Goal: Transaction & Acquisition: Purchase product/service

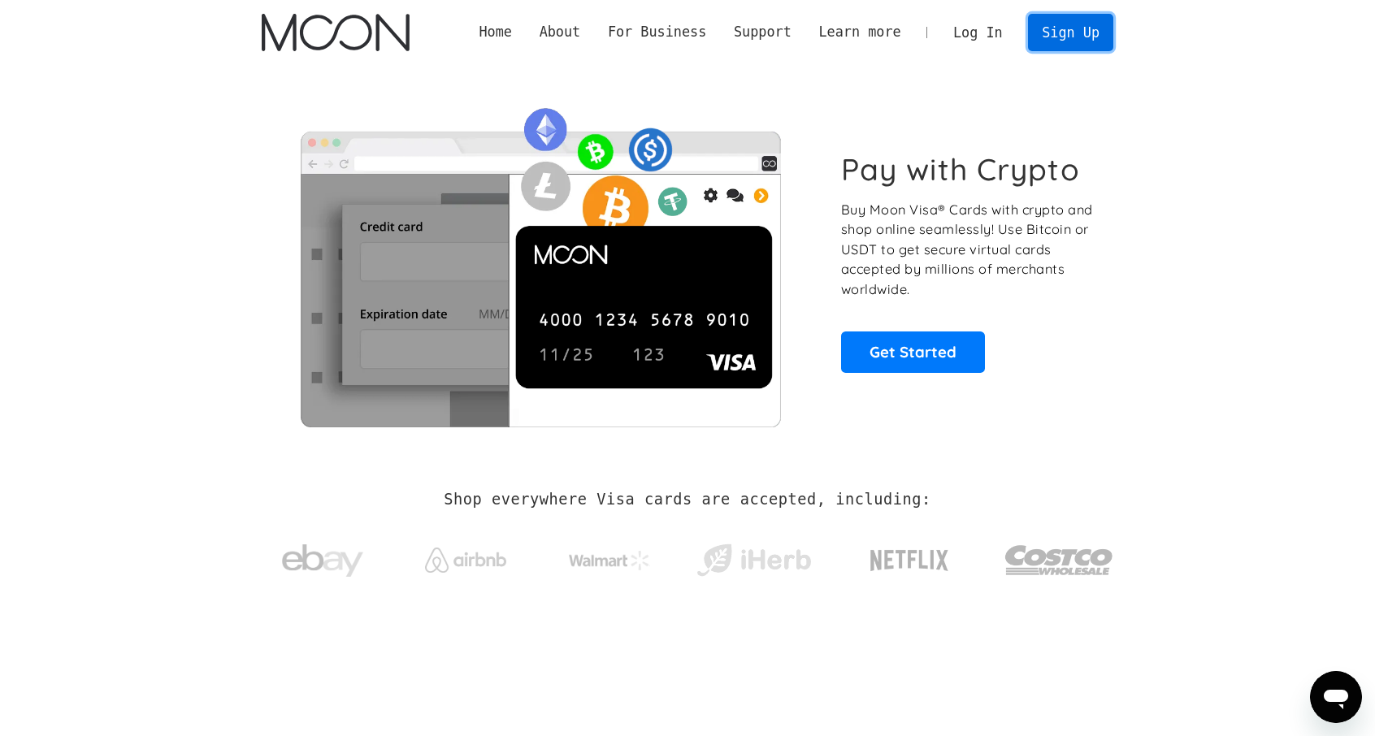
click at [1053, 38] on link "Sign Up" at bounding box center [1070, 32] width 84 height 37
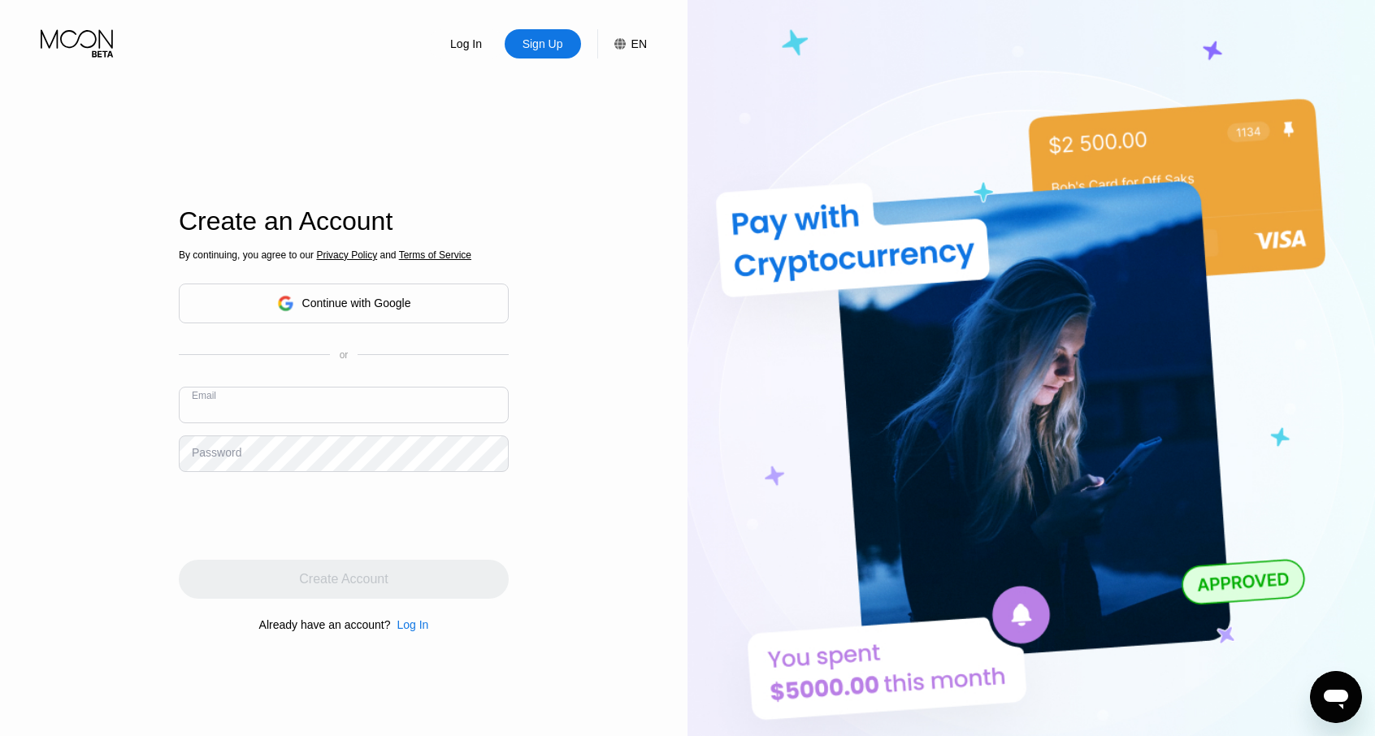
paste input "[EMAIL_ADDRESS][DOMAIN_NAME]"
type input "[EMAIL_ADDRESS][DOMAIN_NAME]"
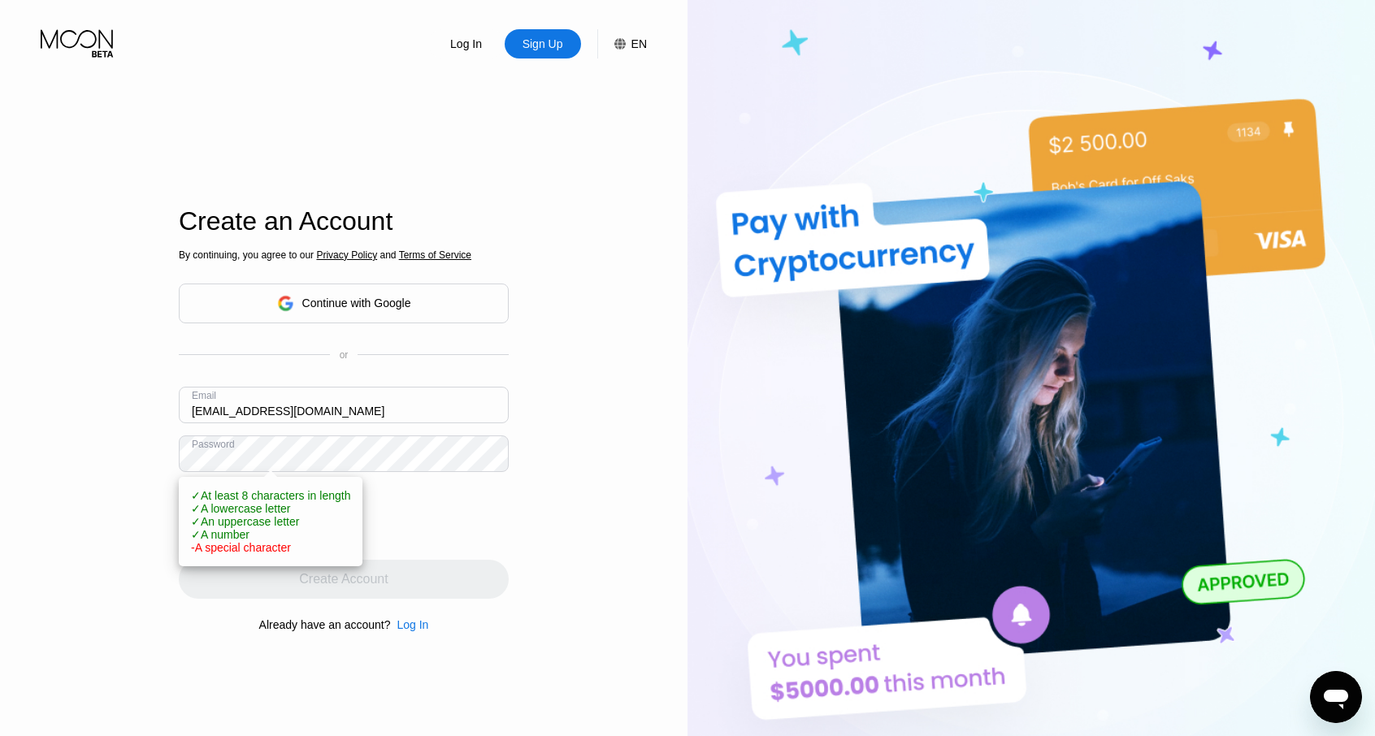
click at [177, 455] on div "Log In Sign Up EN Language English Save Create an Account By continuing, you ag…" at bounding box center [343, 405] width 687 height 810
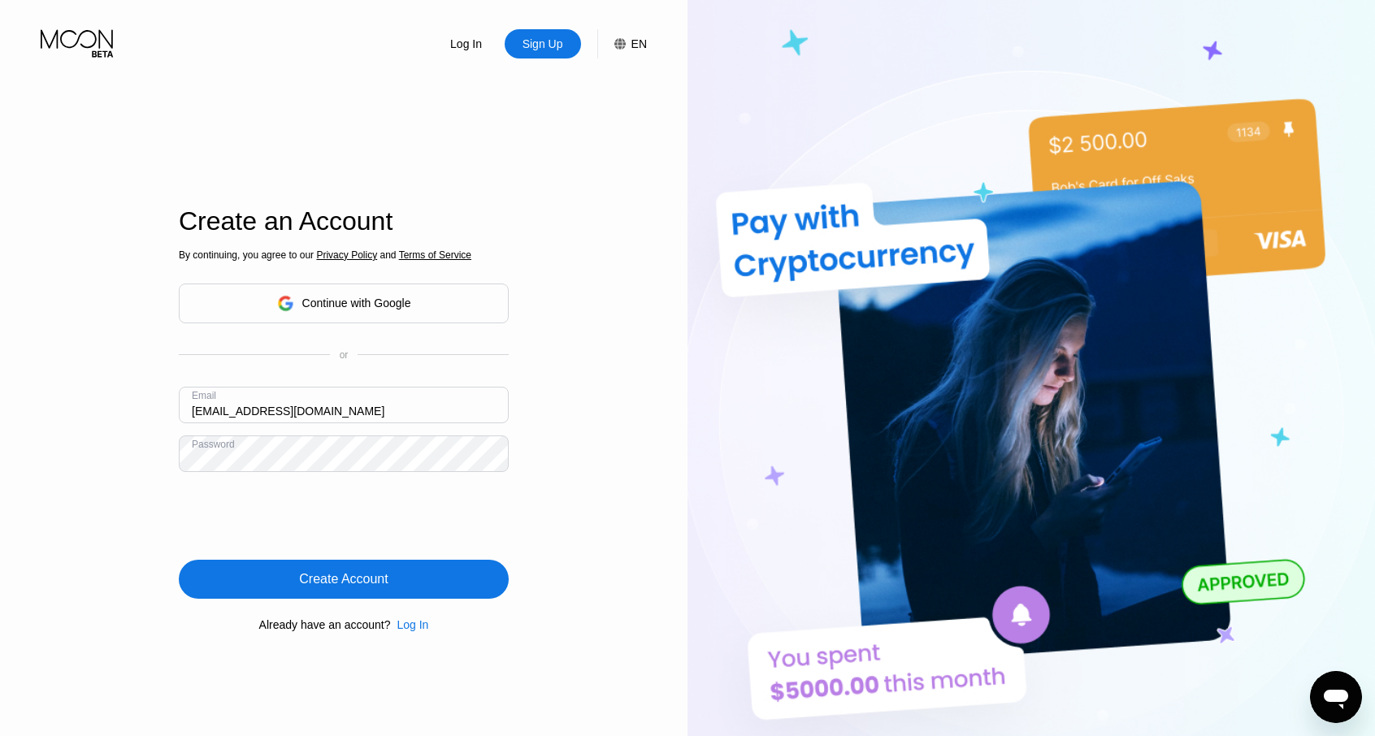
click at [293, 583] on div "Create Account" at bounding box center [344, 579] width 330 height 39
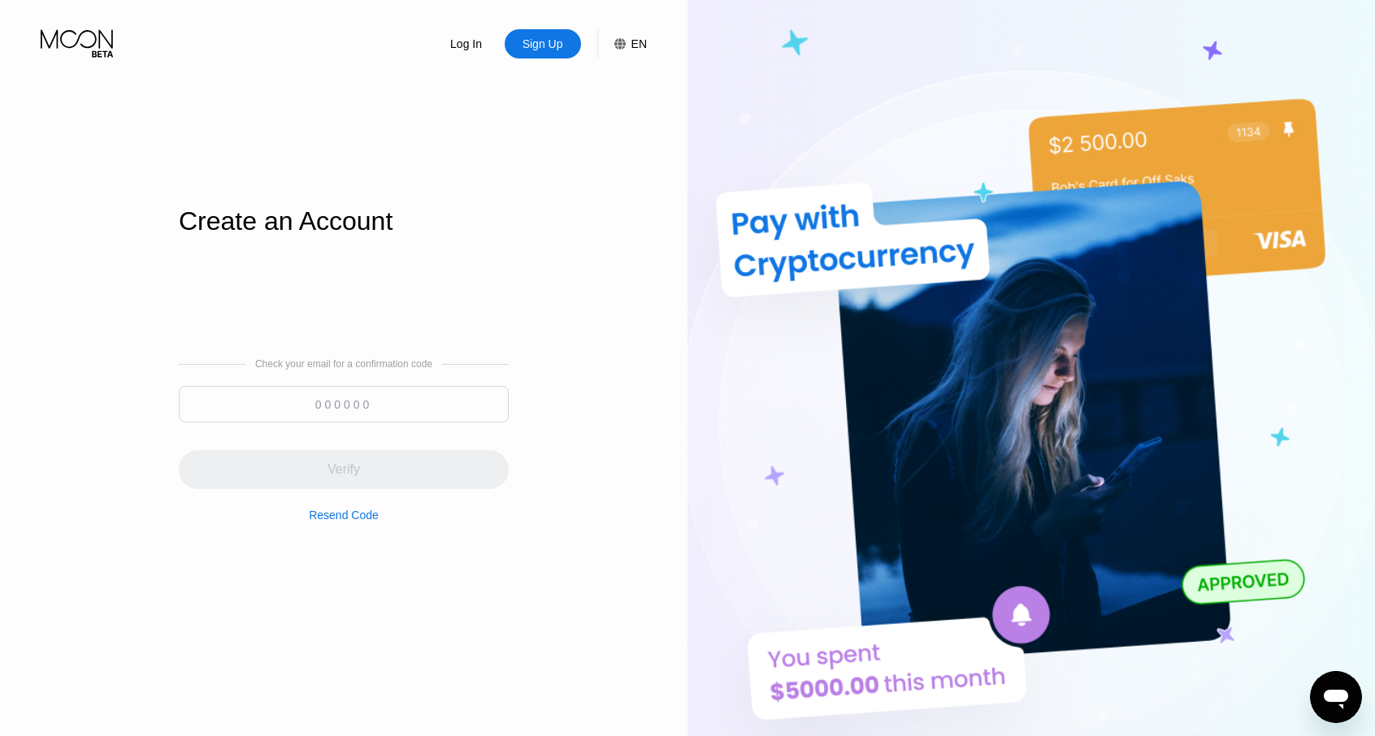
paste input "441678"
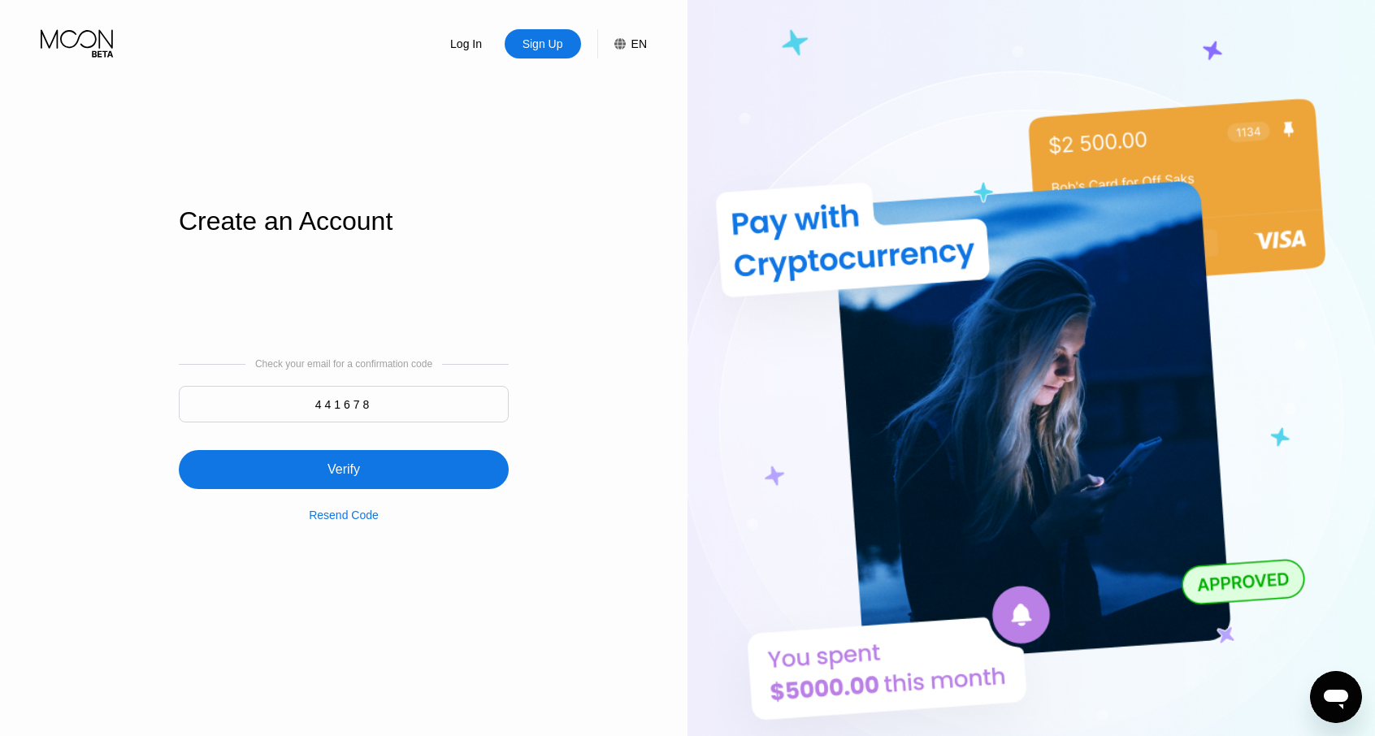
type input "441678"
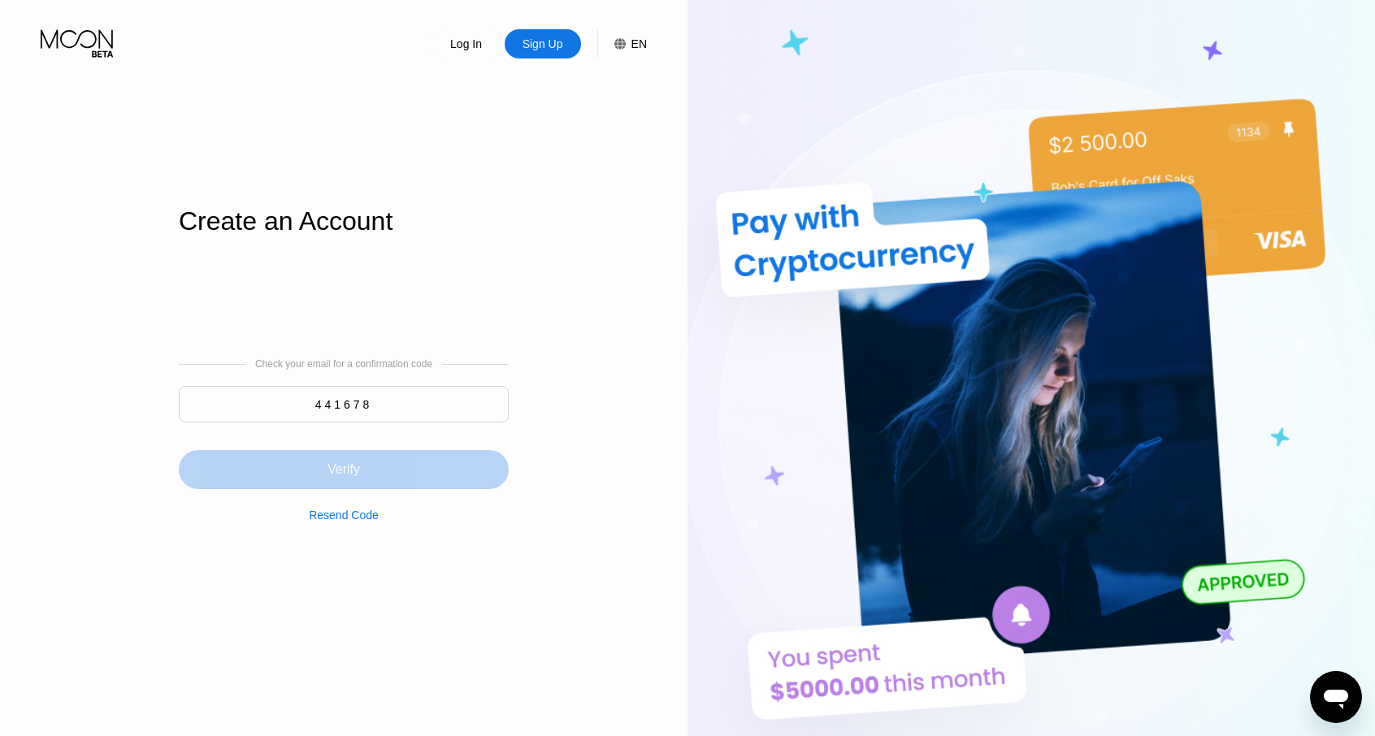
click at [374, 456] on div "Verify" at bounding box center [344, 469] width 330 height 39
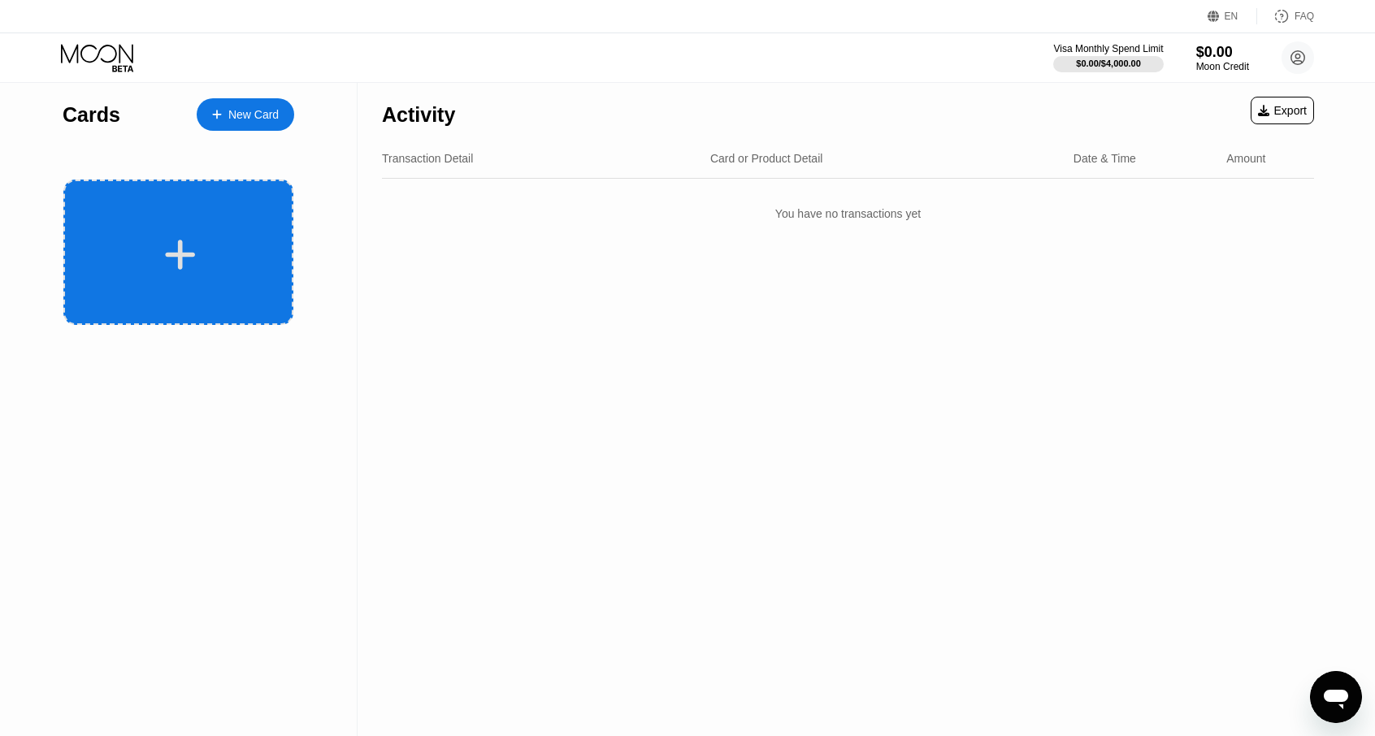
click at [187, 251] on icon at bounding box center [180, 254] width 32 height 37
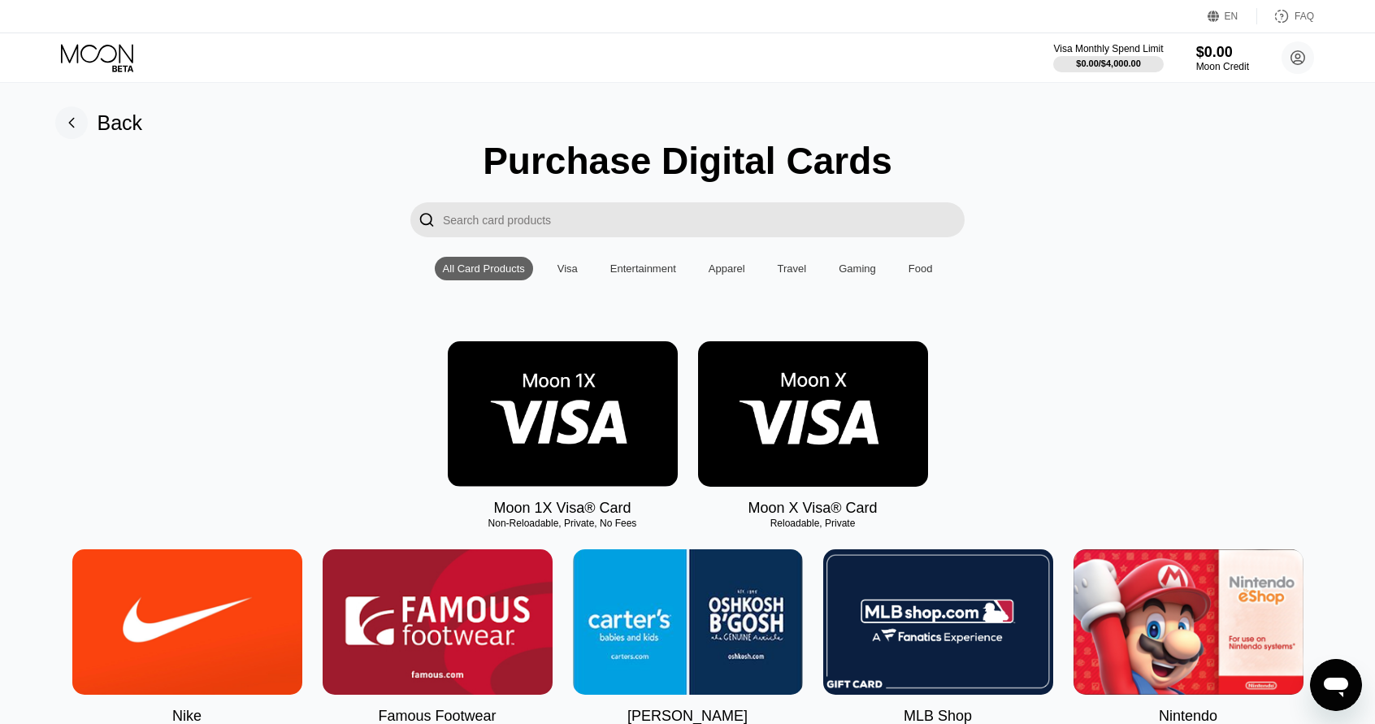
click at [841, 433] on img at bounding box center [813, 413] width 230 height 145
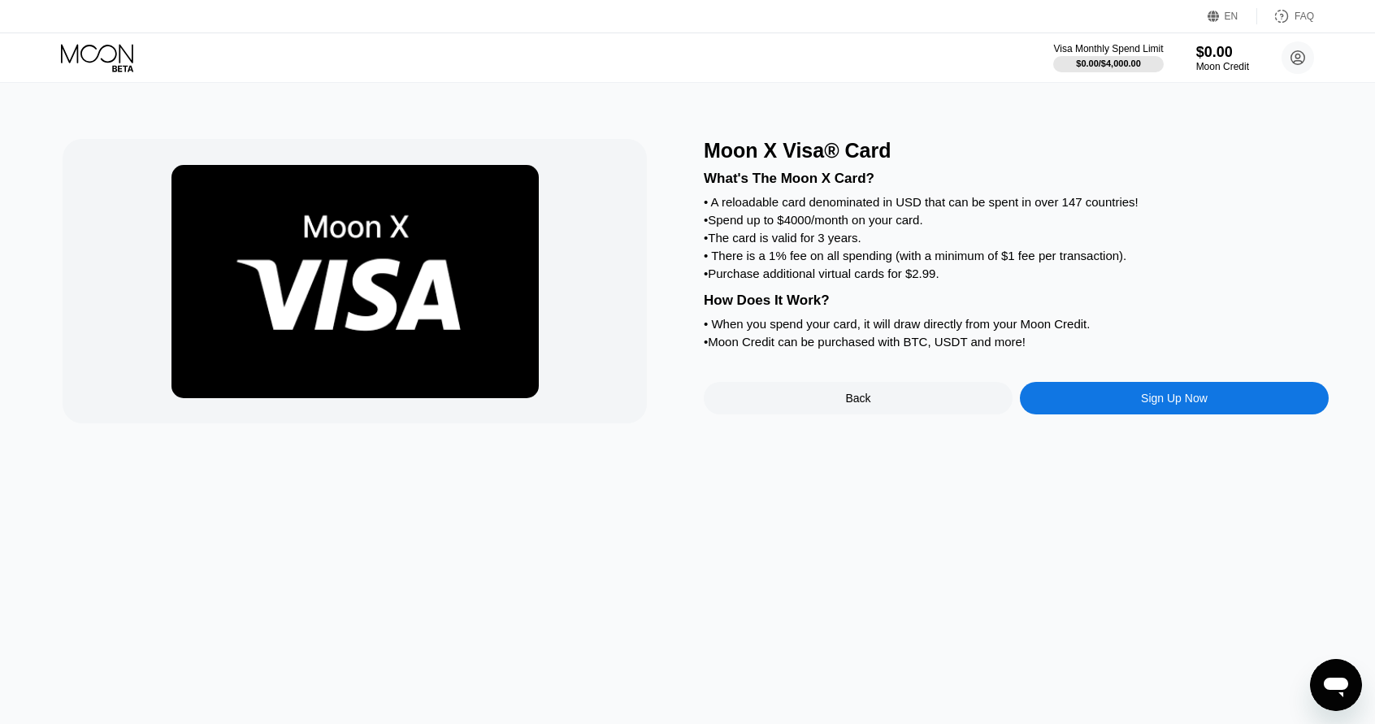
click at [1085, 414] on div "Sign Up Now" at bounding box center [1174, 398] width 309 height 32
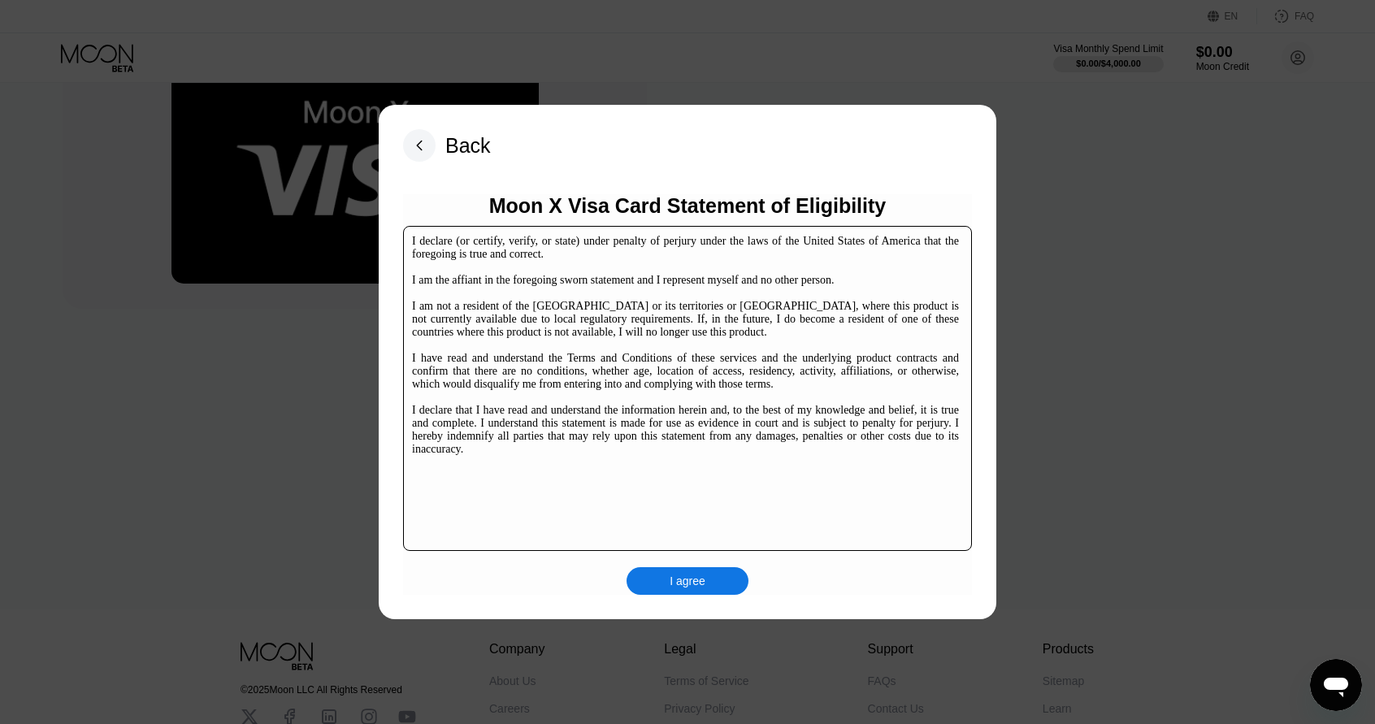
scroll to position [249, 0]
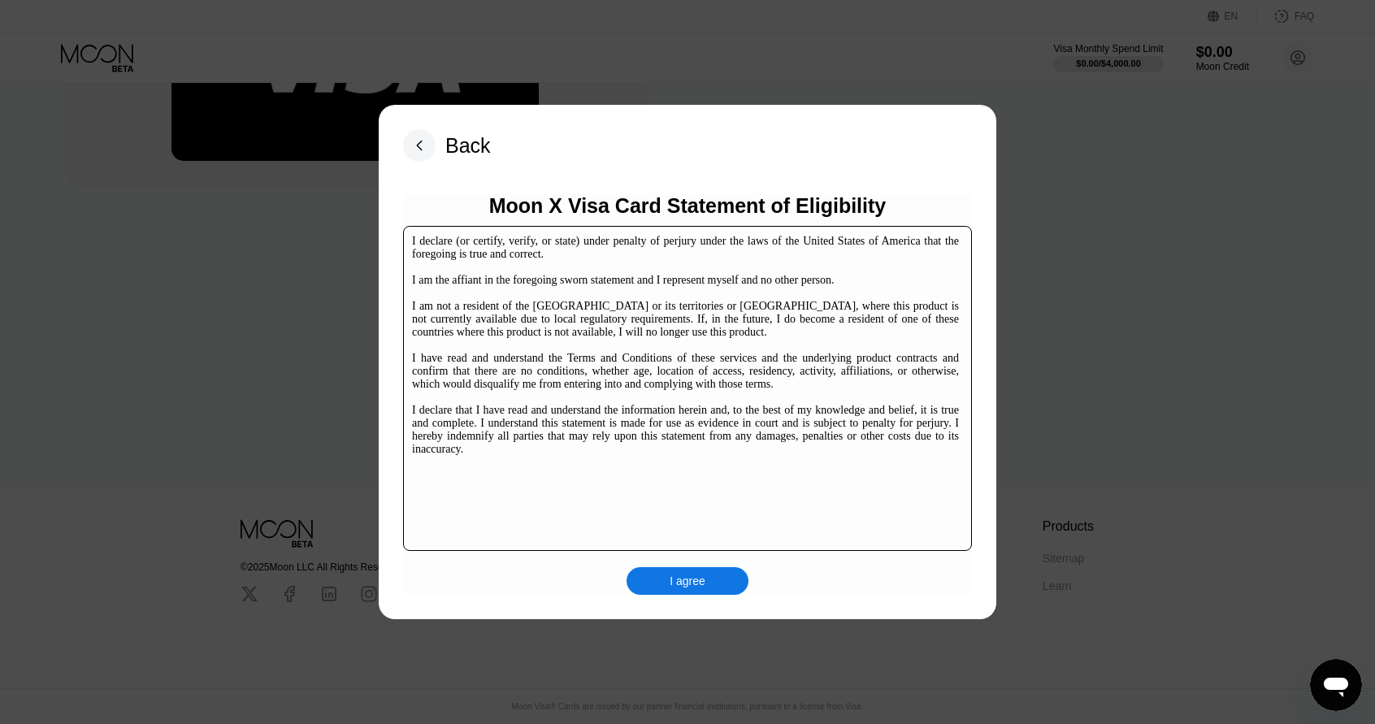
click at [704, 584] on div "I agree" at bounding box center [687, 581] width 36 height 15
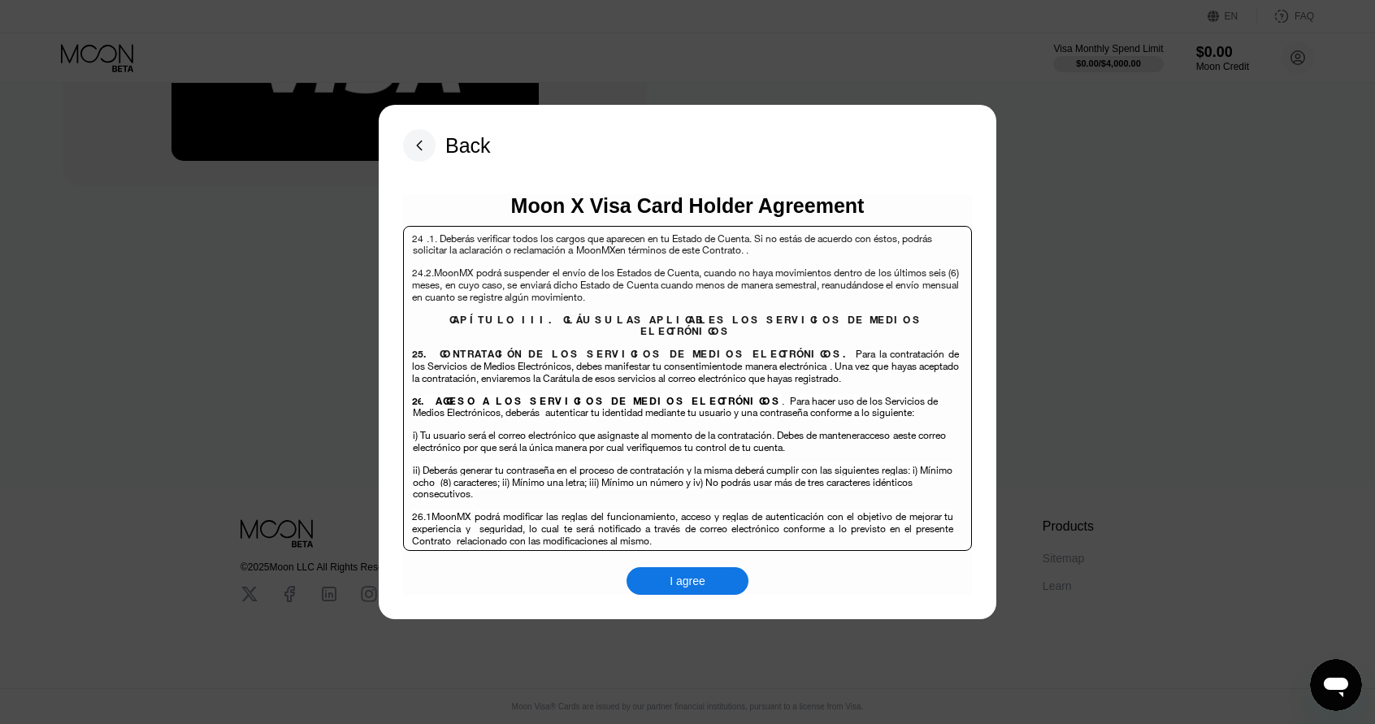
scroll to position [10548, 0]
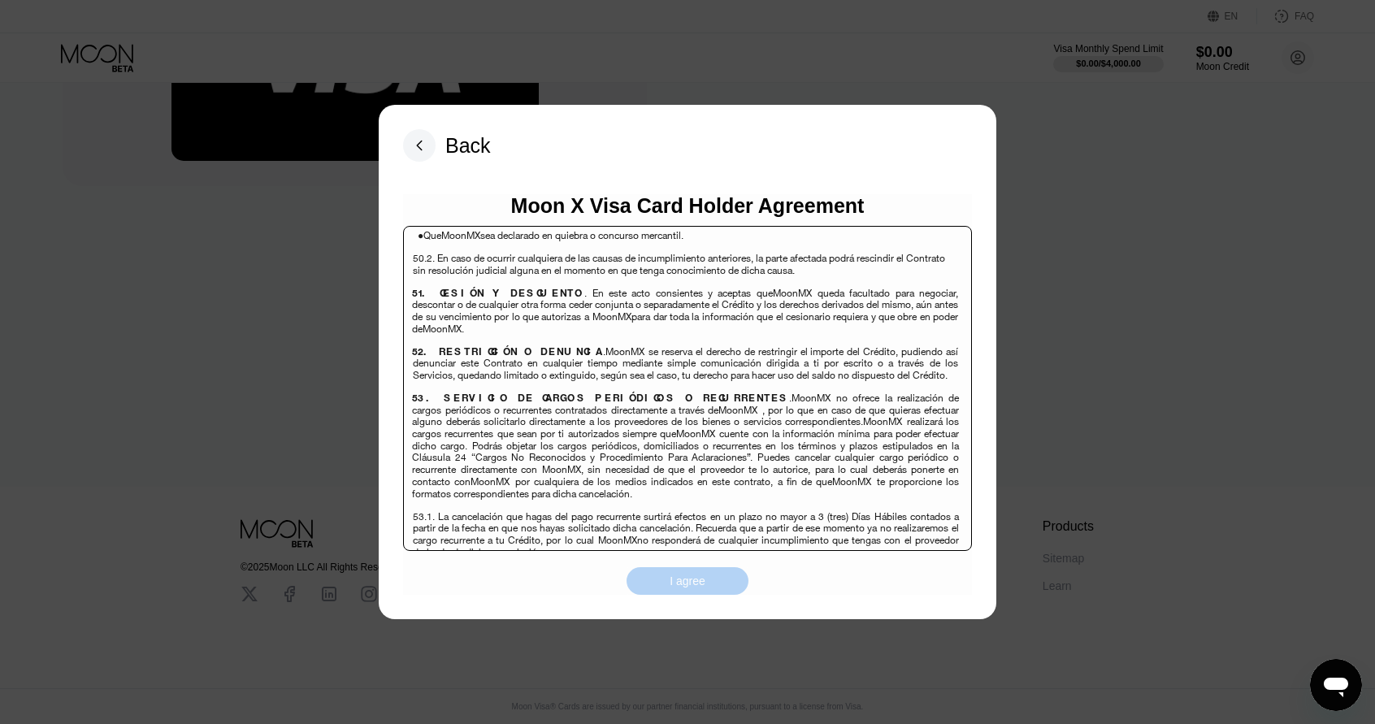
click at [701, 576] on div "I agree" at bounding box center [687, 581] width 36 height 15
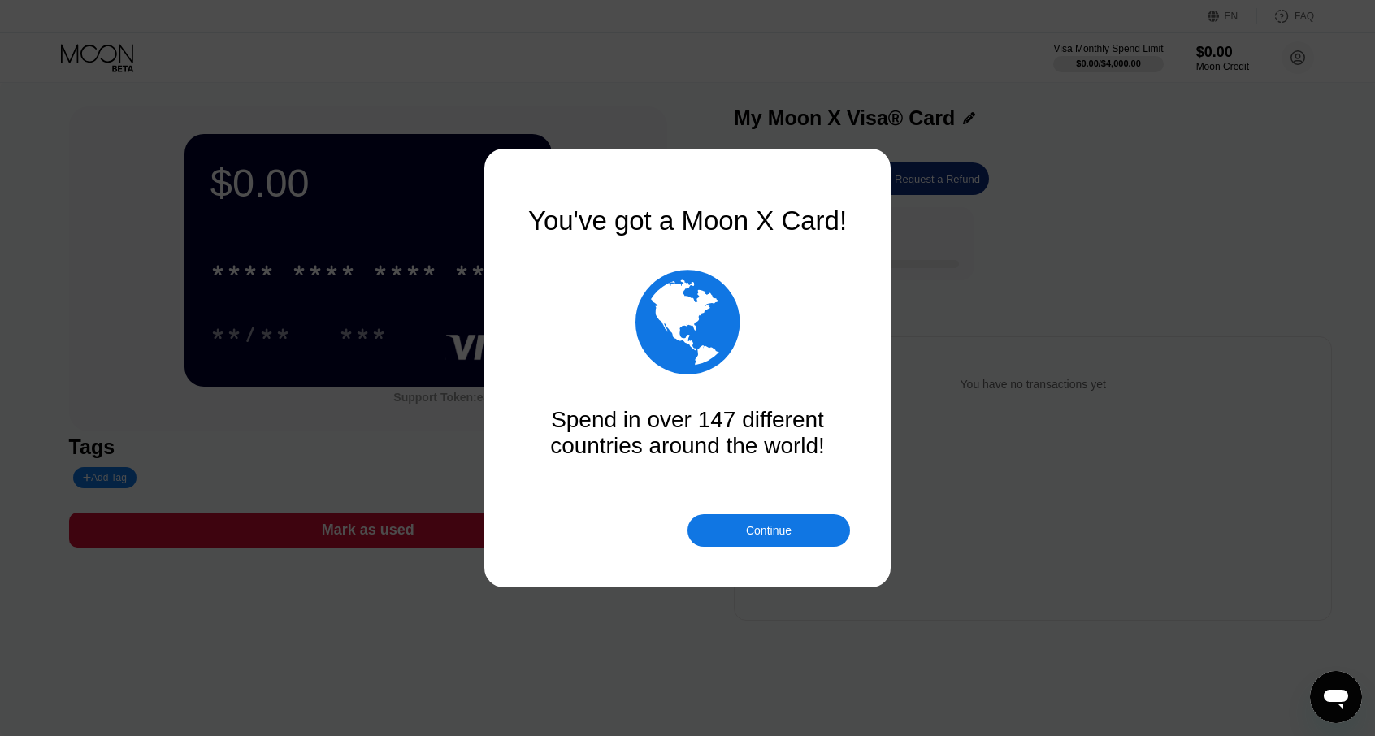
click at [799, 536] on div "Continue" at bounding box center [768, 530] width 162 height 32
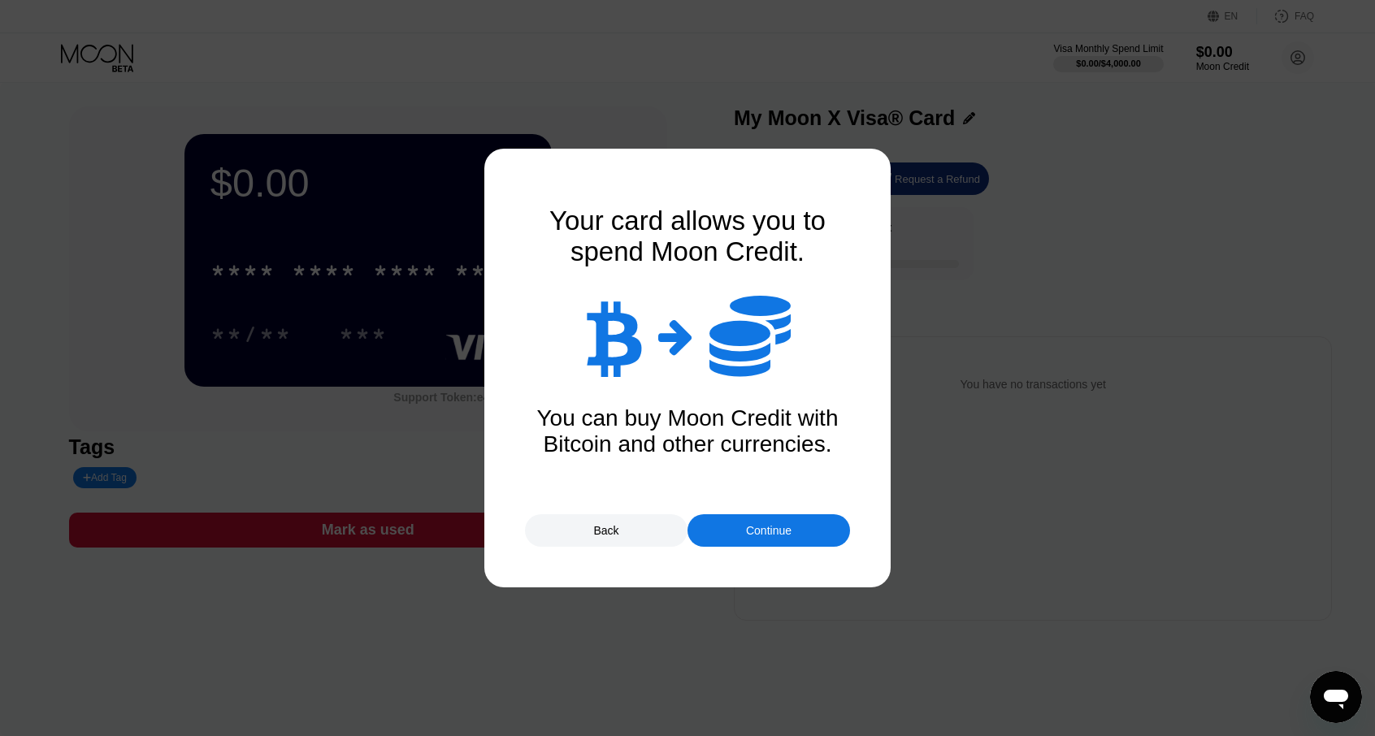
click at [806, 537] on div "Continue" at bounding box center [768, 530] width 162 height 32
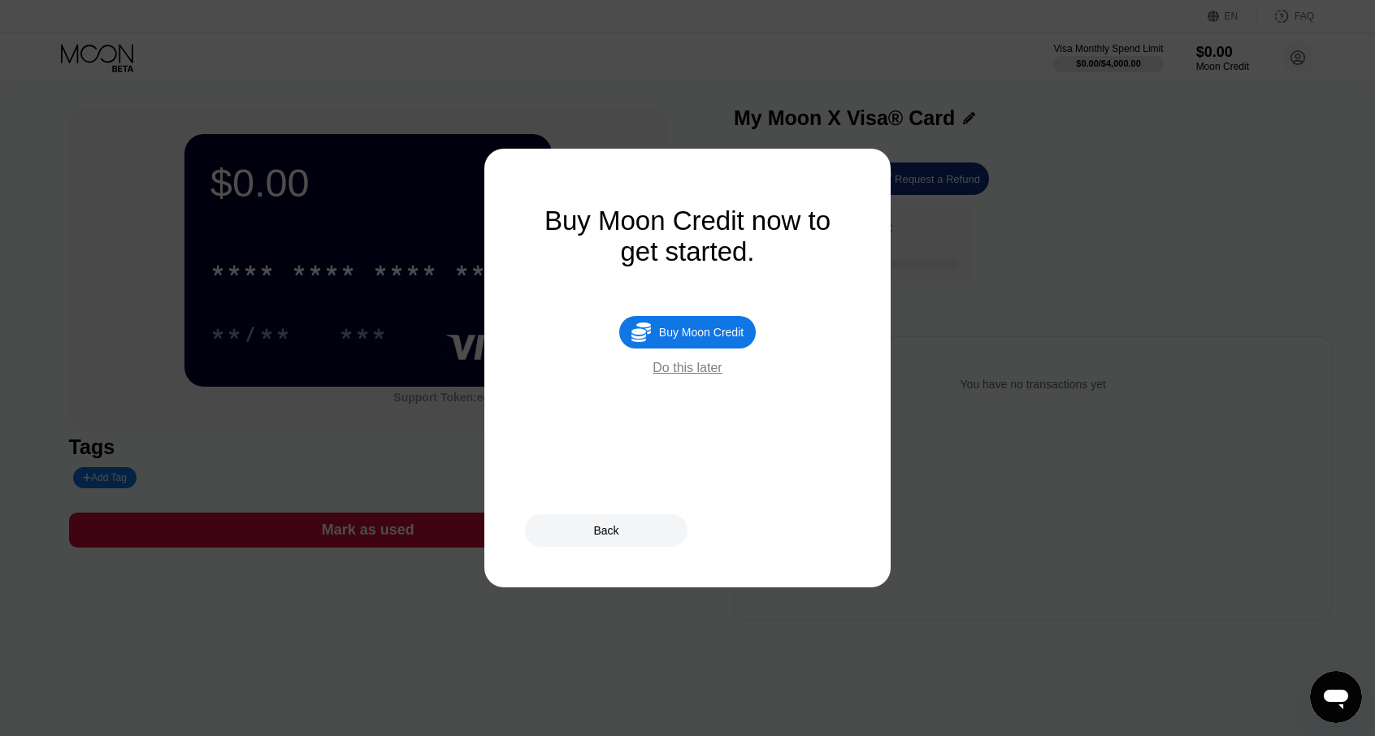
click at [591, 529] on div "Back" at bounding box center [606, 530] width 162 height 32
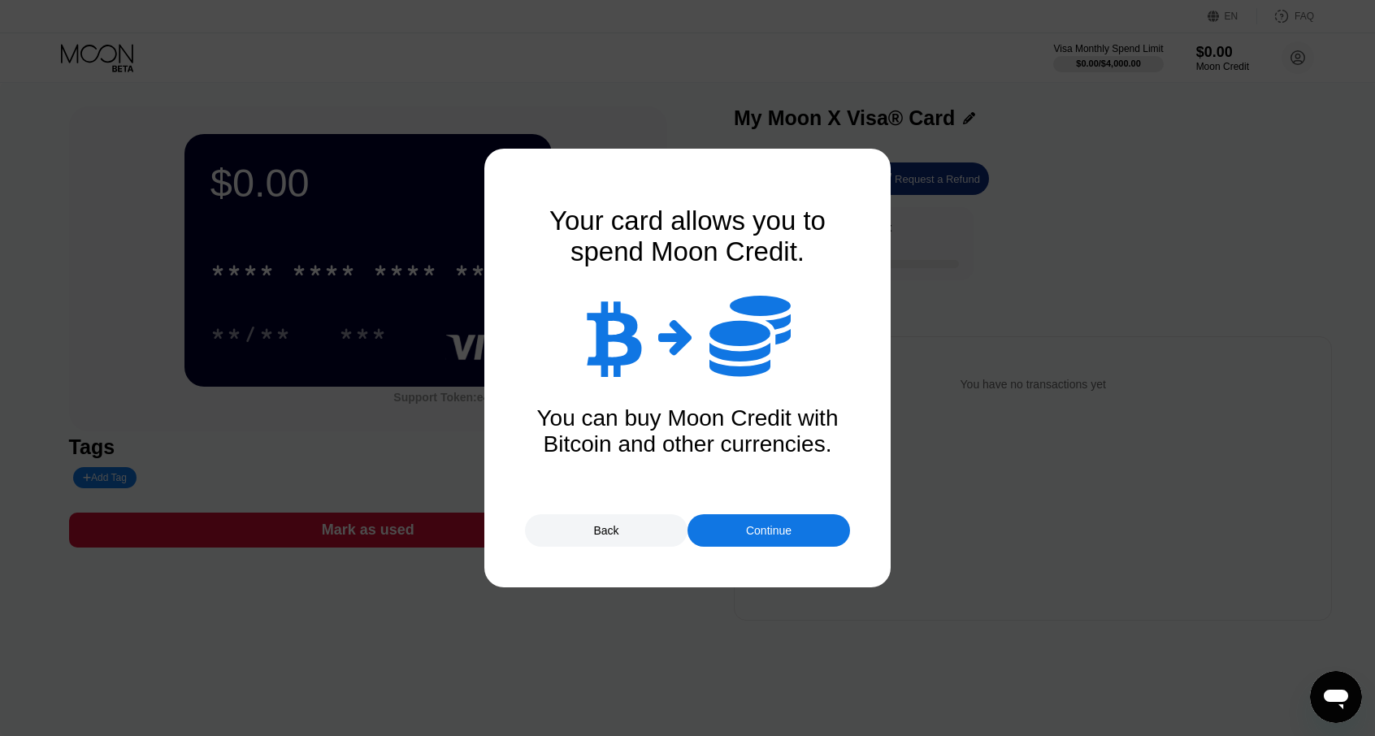
click at [761, 522] on div "Continue" at bounding box center [768, 530] width 162 height 32
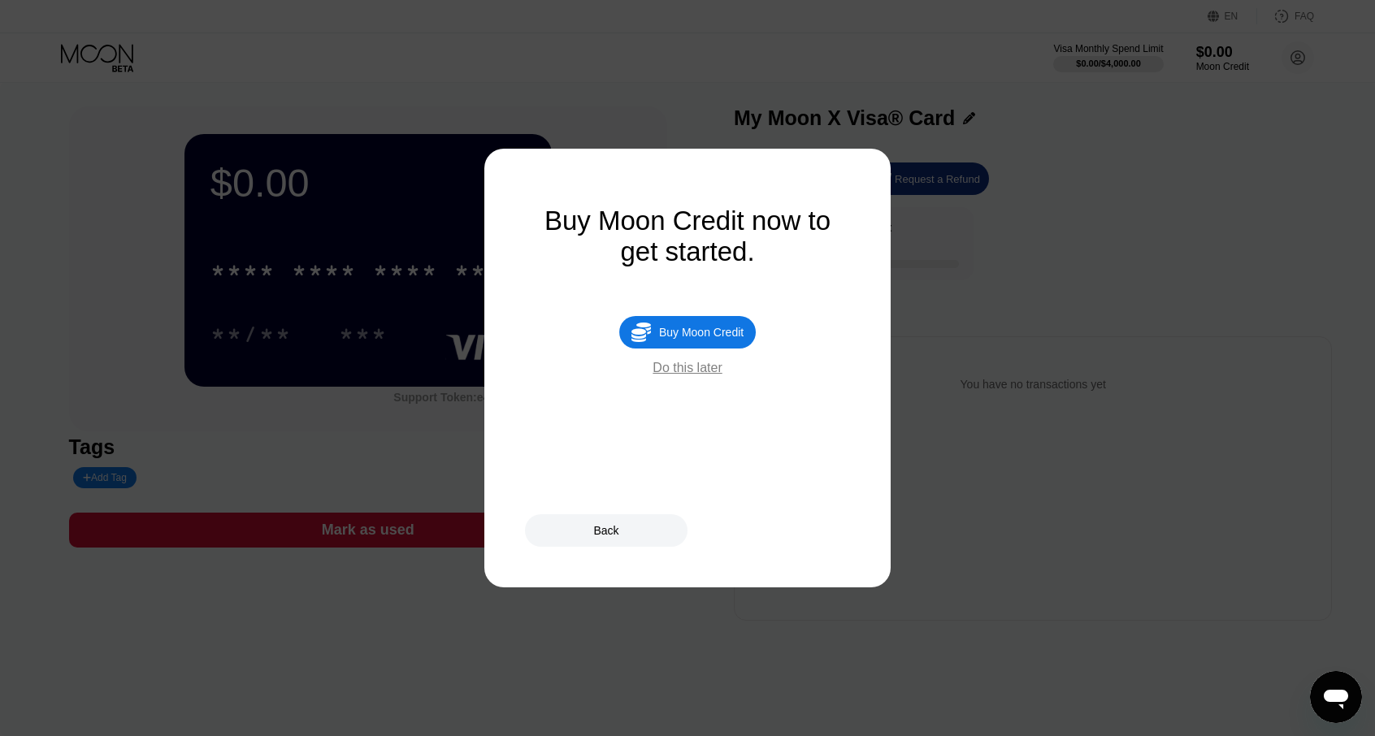
click at [607, 530] on div "Back" at bounding box center [605, 530] width 25 height 13
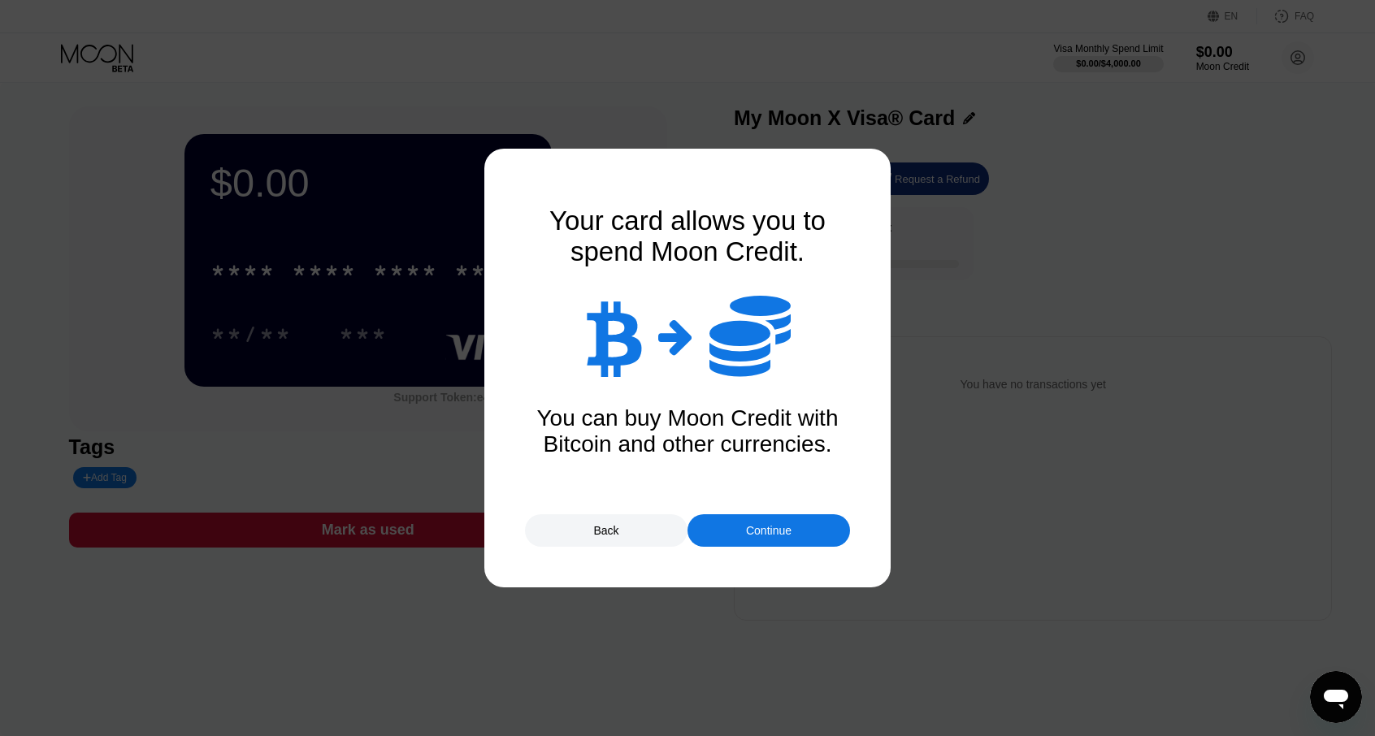
click at [660, 531] on div "Back" at bounding box center [606, 530] width 162 height 32
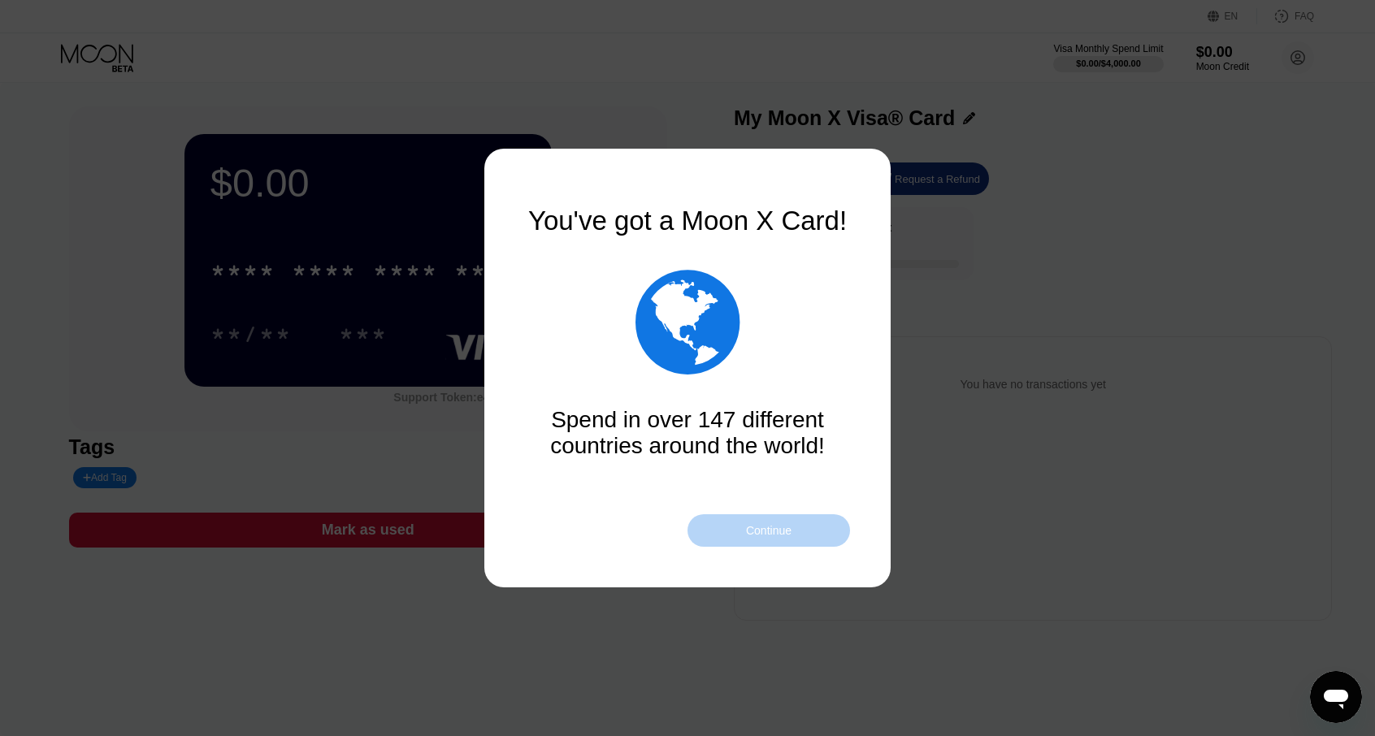
click at [819, 542] on div "Continue" at bounding box center [768, 530] width 162 height 32
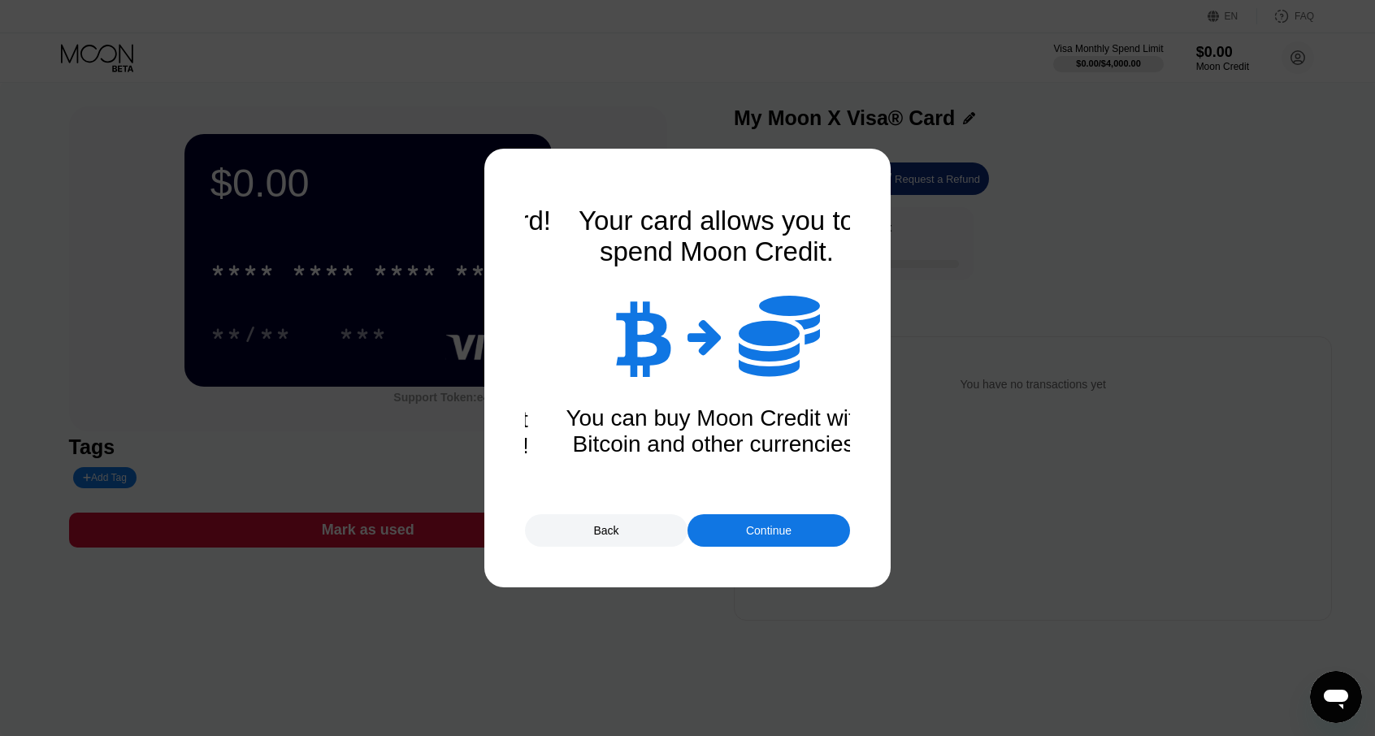
click at [811, 535] on div "Continue" at bounding box center [768, 530] width 162 height 32
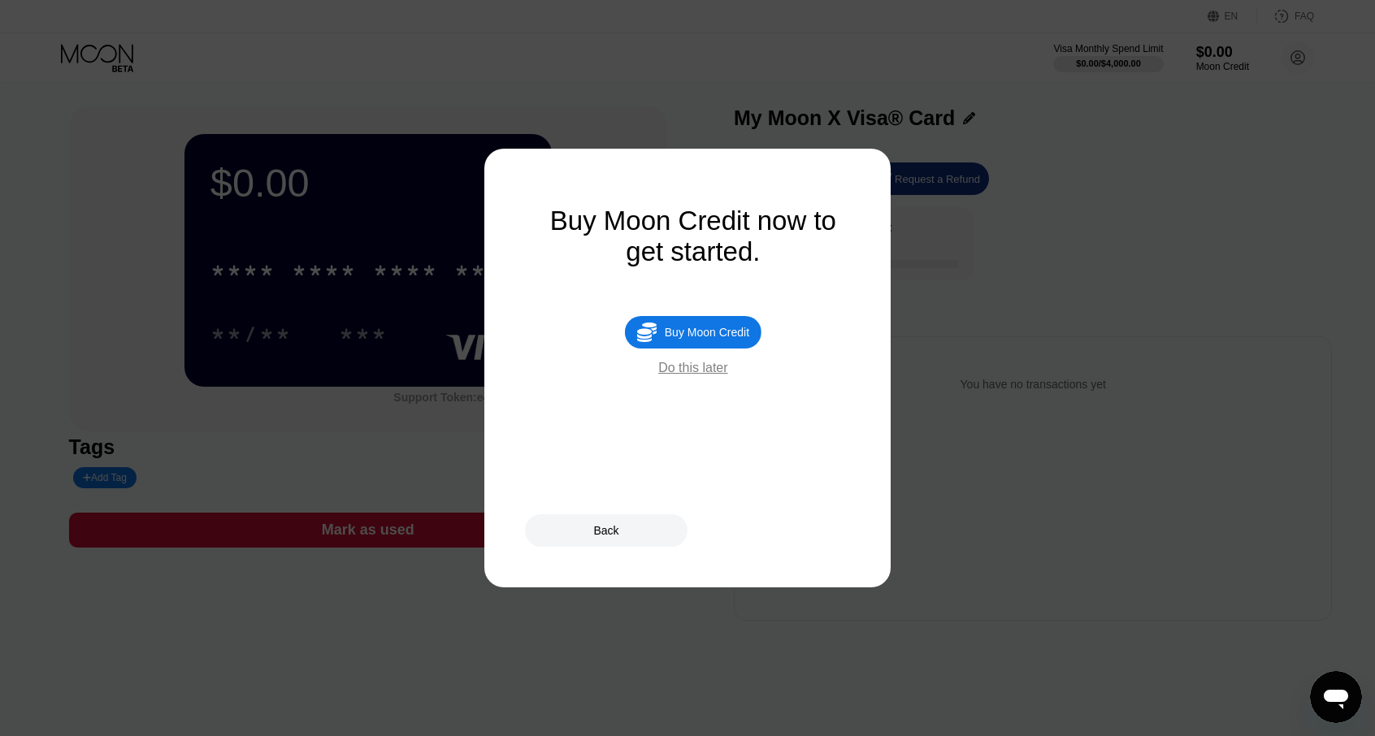
click at [812, 535] on div "Back" at bounding box center [687, 530] width 325 height 32
click at [1197, 521] on div at bounding box center [693, 368] width 1387 height 736
click at [709, 375] on div "Do this later" at bounding box center [686, 368] width 69 height 15
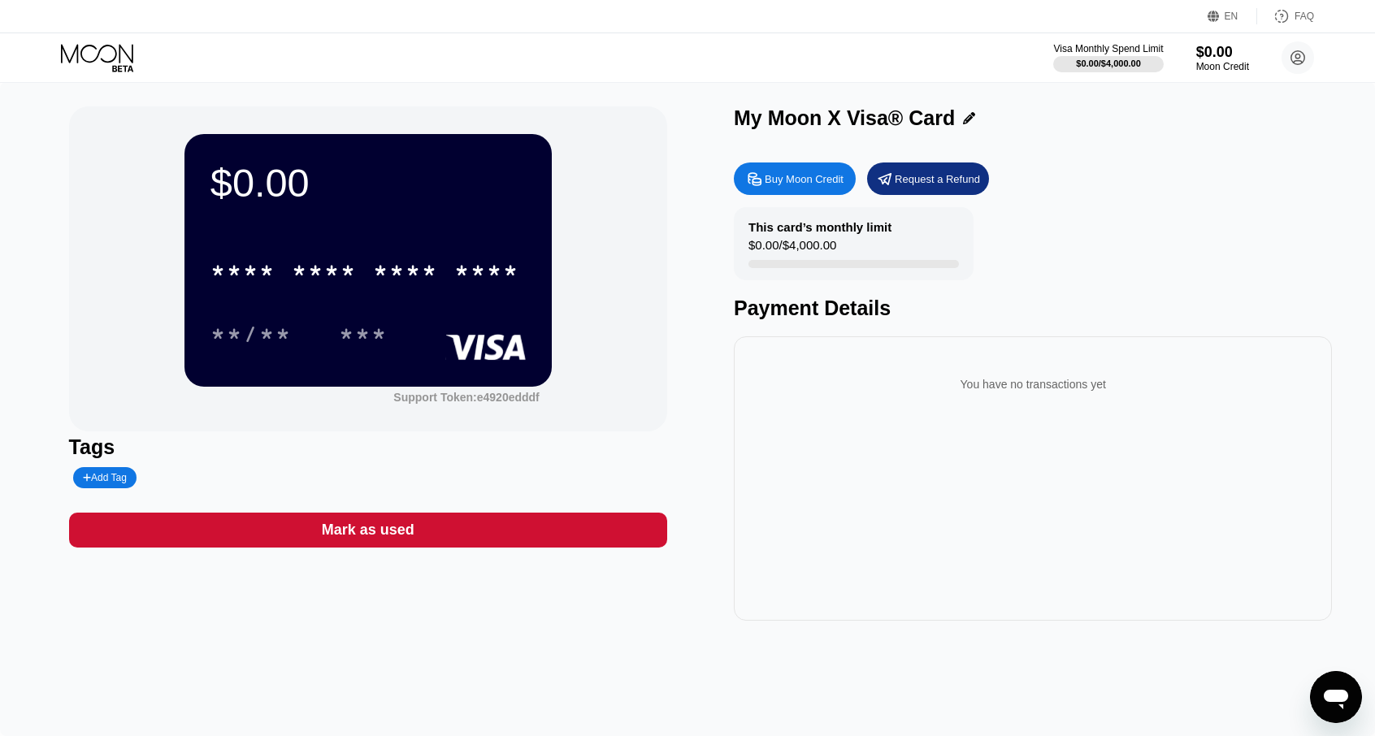
click at [785, 181] on div "Buy Moon Credit" at bounding box center [803, 179] width 79 height 14
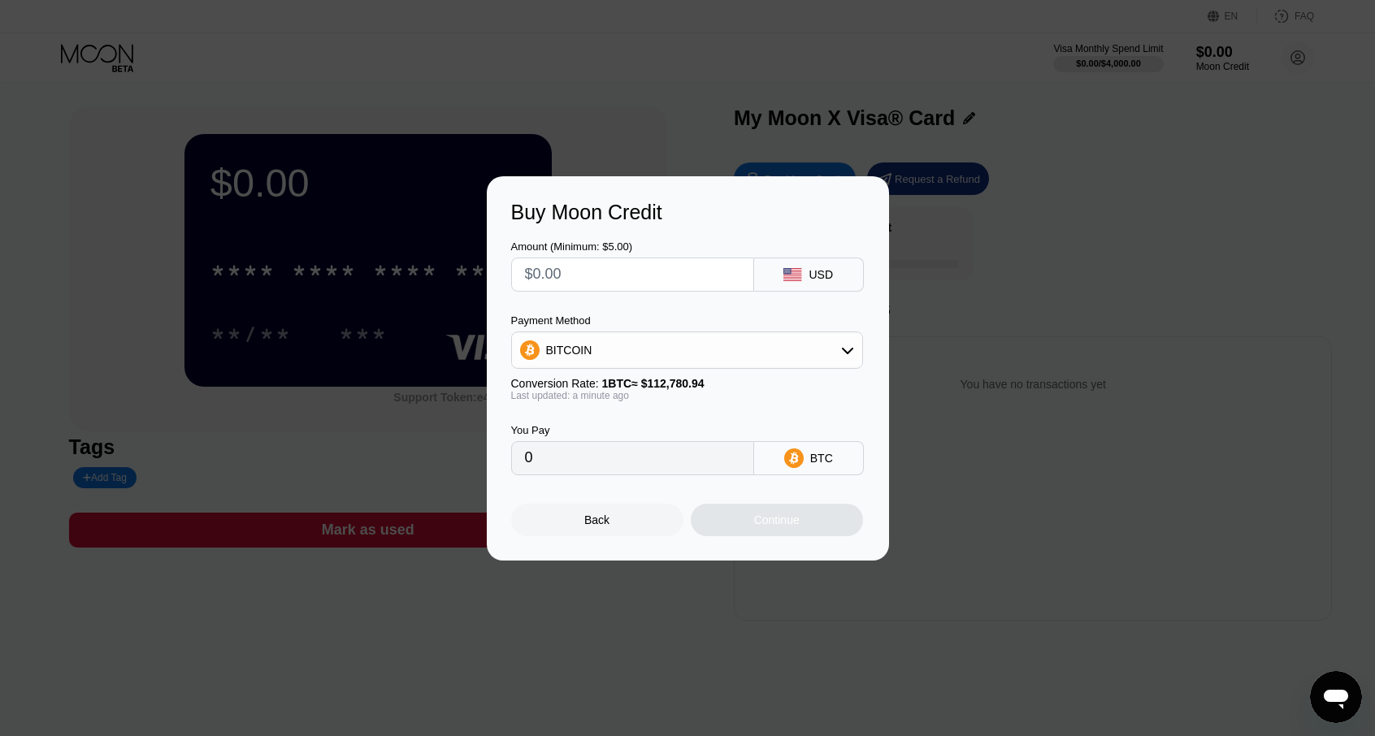
click at [810, 280] on div "USD" at bounding box center [809, 275] width 110 height 34
click at [600, 279] on input "text" at bounding box center [632, 274] width 215 height 32
type input "$5"
type input "0.00004434"
type input "$50"
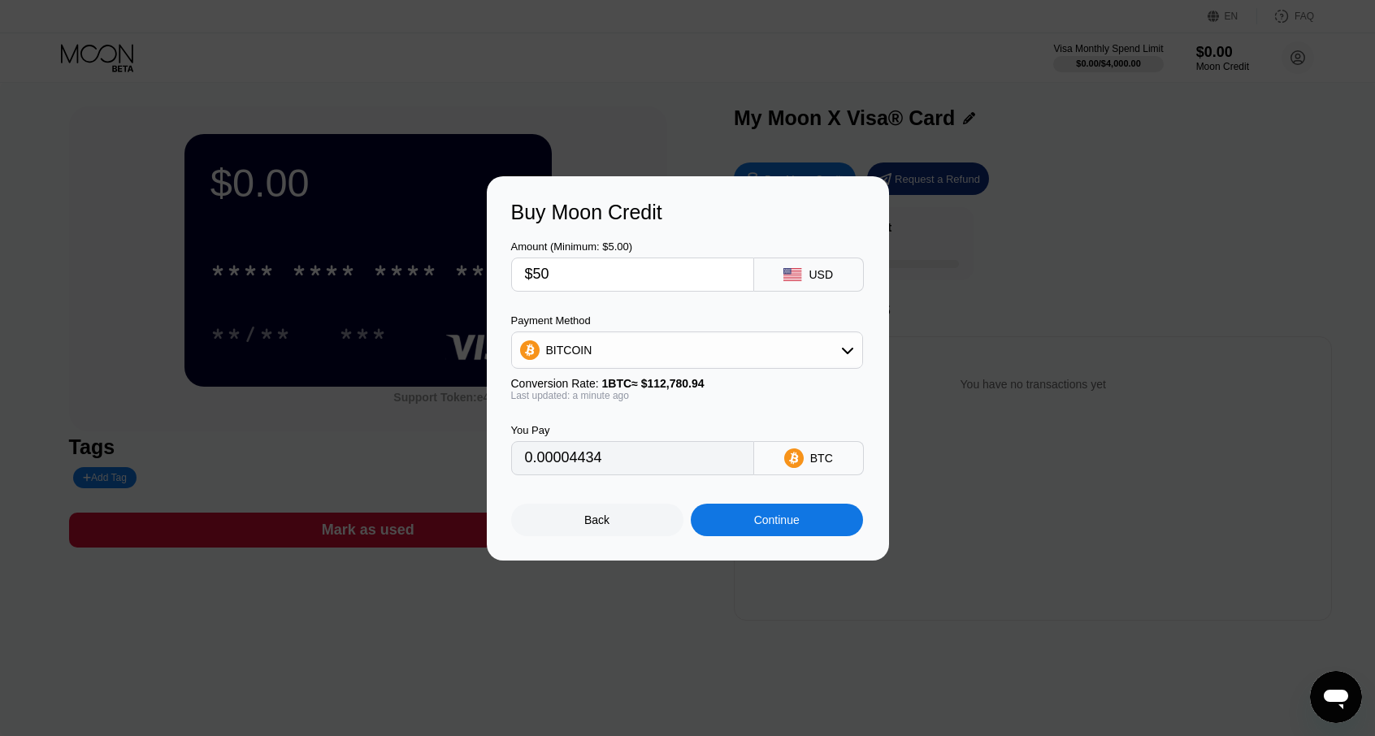
type input "0.00044334"
type input "$50"
click at [604, 349] on div "BITCOIN" at bounding box center [687, 350] width 350 height 32
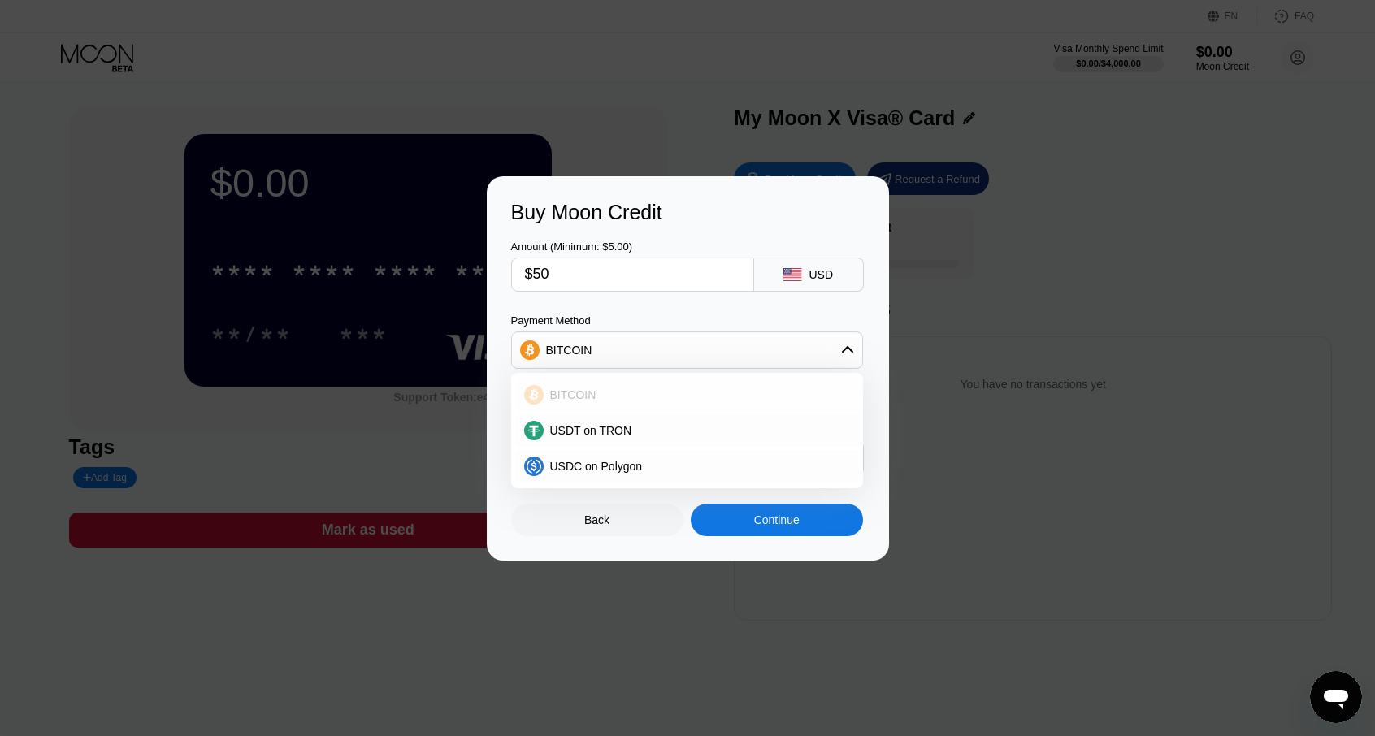
click at [576, 388] on span "BITCOIN" at bounding box center [573, 394] width 46 height 13
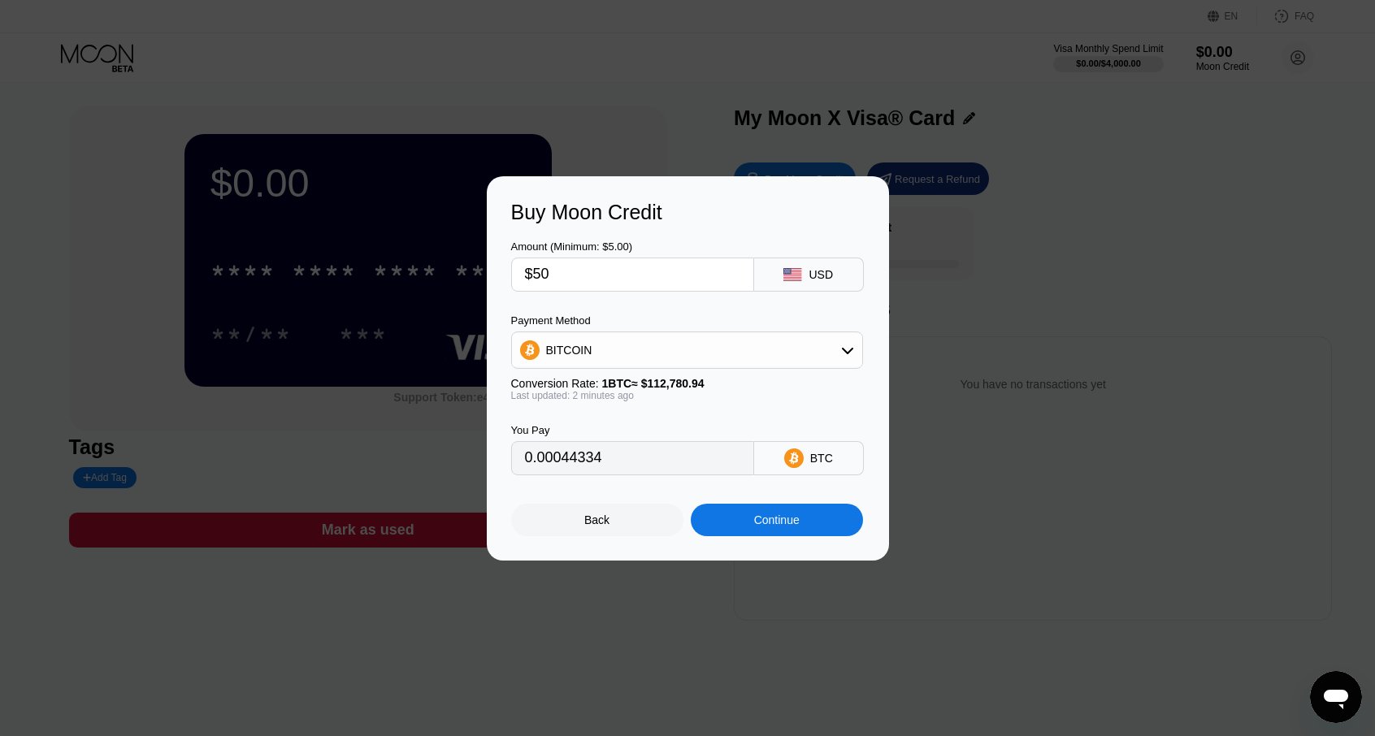
click at [593, 346] on div "BITCOIN" at bounding box center [687, 350] width 350 height 32
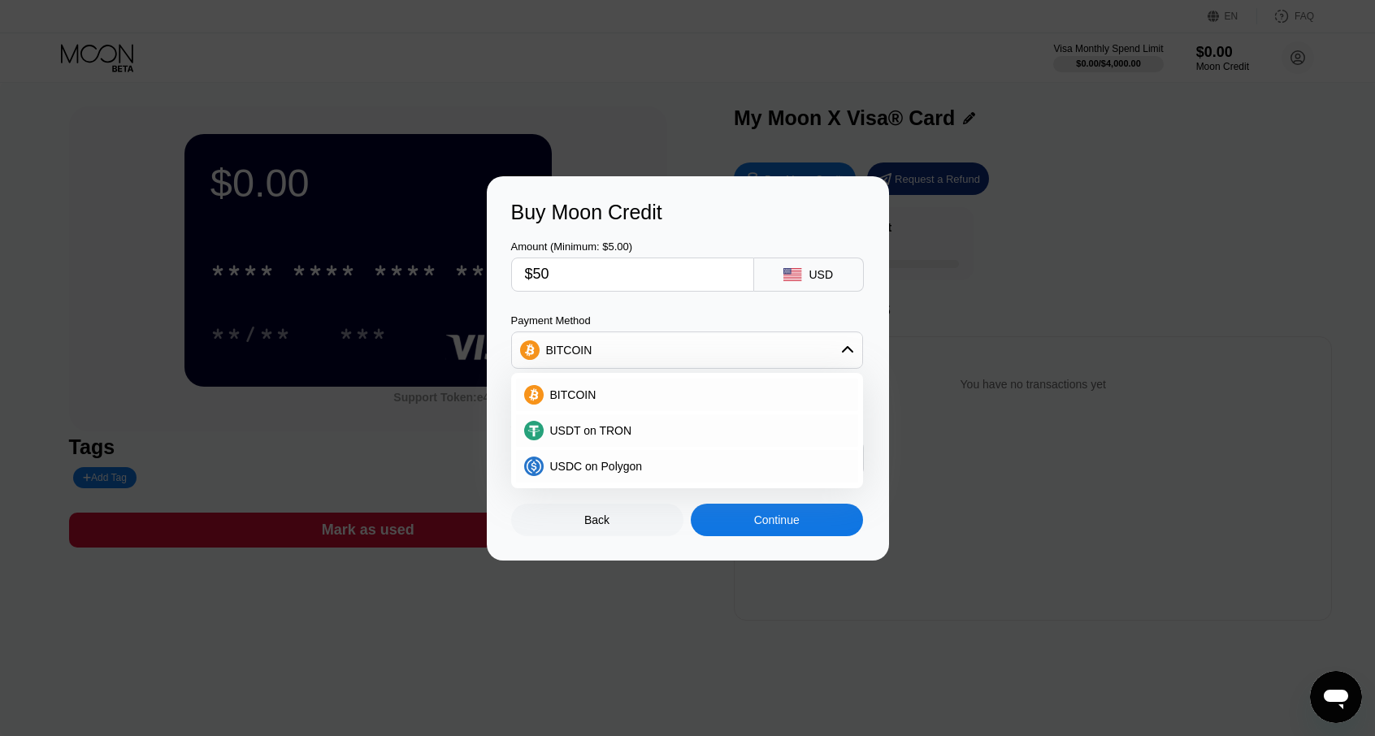
click at [593, 346] on div "BITCOIN" at bounding box center [687, 350] width 350 height 32
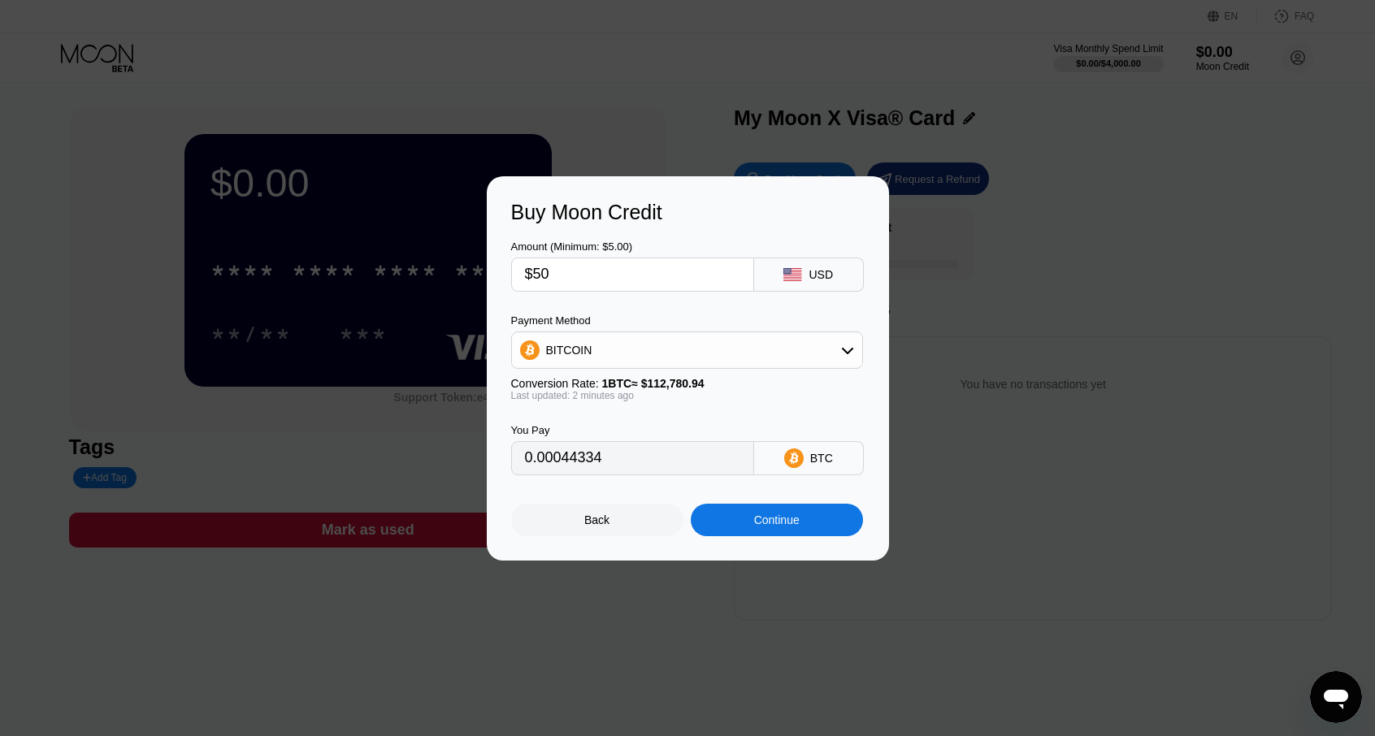
click at [593, 274] on input "$50" at bounding box center [632, 274] width 215 height 32
click at [622, 361] on div "BITCOIN" at bounding box center [687, 350] width 350 height 32
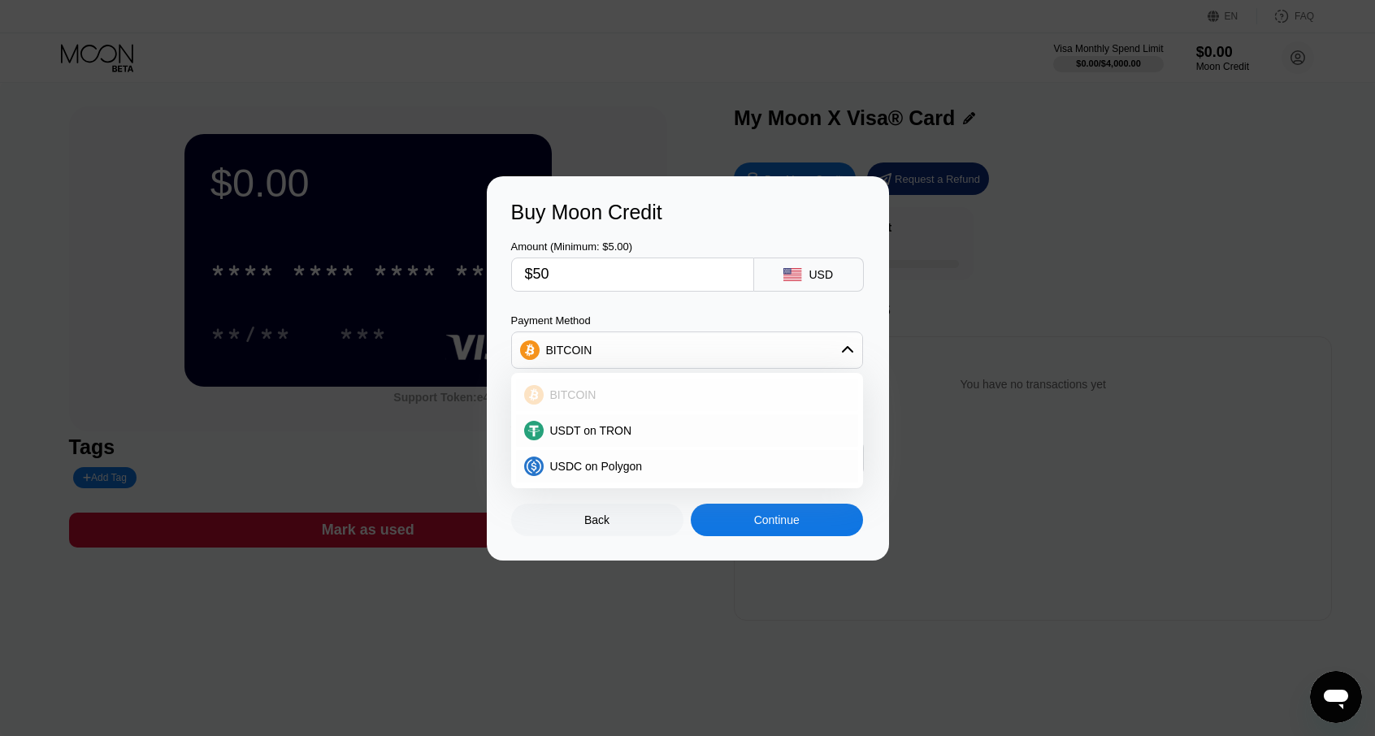
click at [613, 392] on div "BITCOIN" at bounding box center [696, 394] width 306 height 13
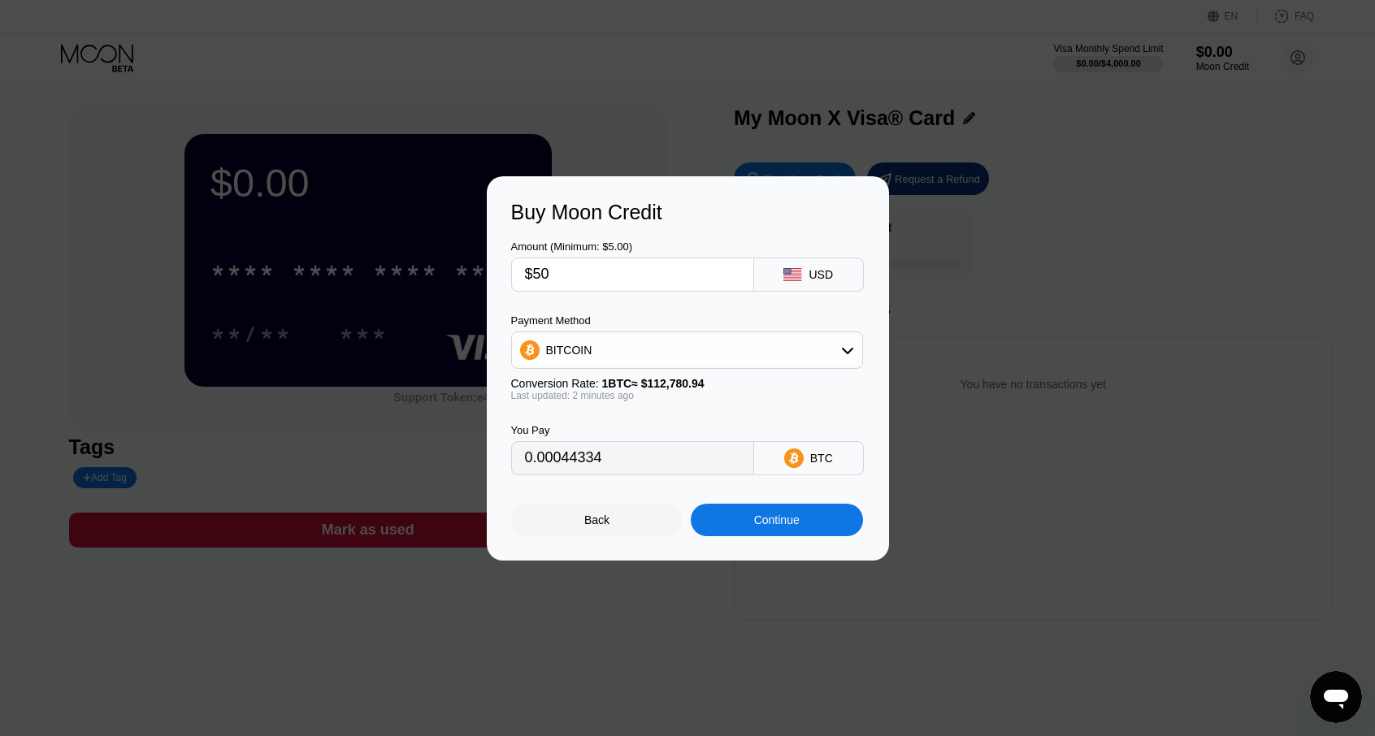
click at [764, 525] on div "Continue" at bounding box center [776, 519] width 45 height 13
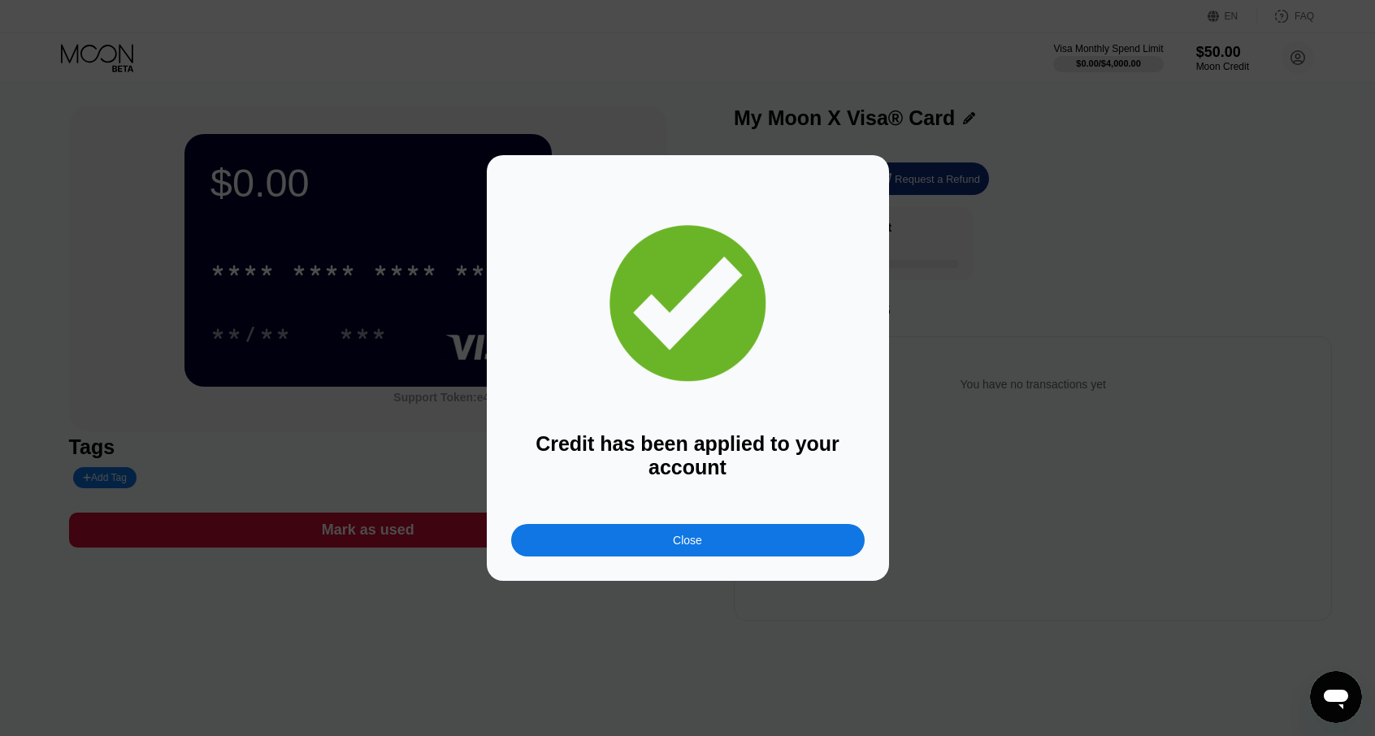
click at [781, 541] on div "Close" at bounding box center [687, 540] width 353 height 32
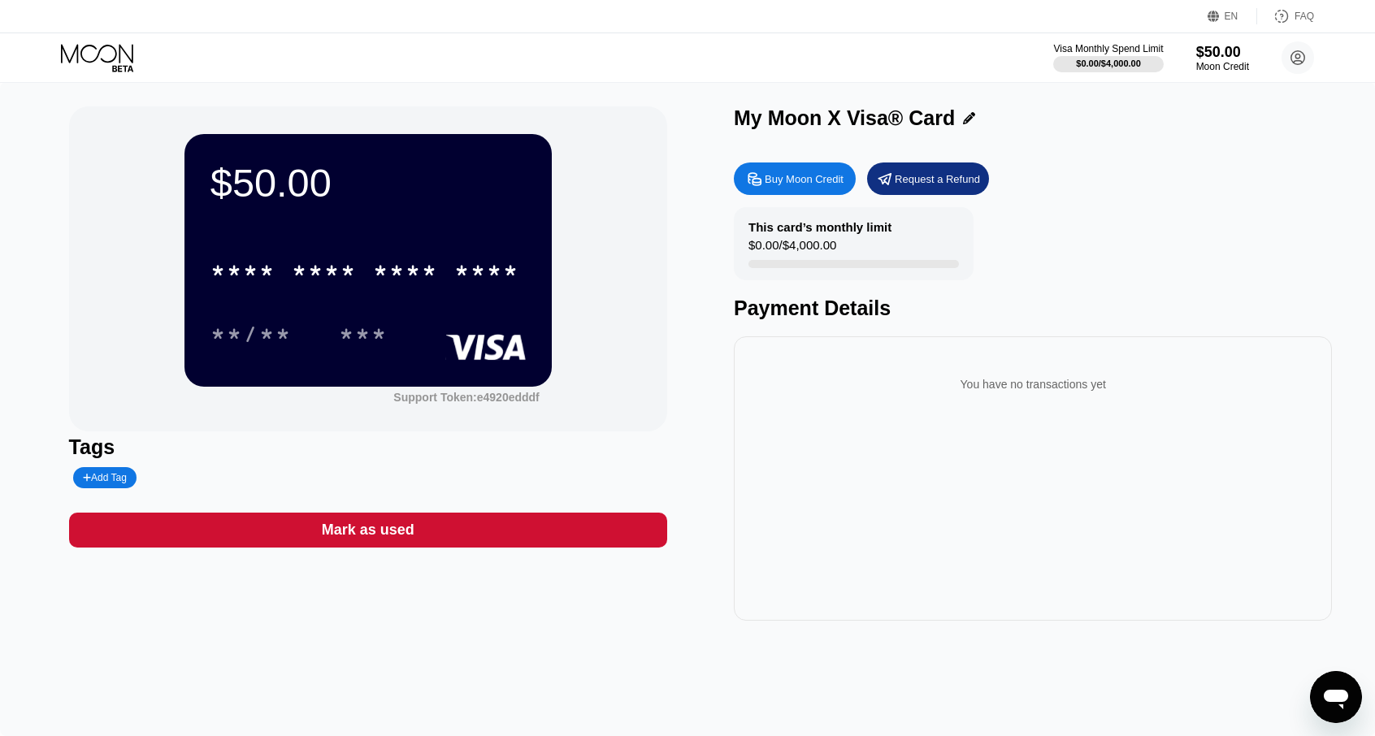
click at [458, 322] on div "**/** ***" at bounding box center [367, 334] width 315 height 41
click at [390, 337] on div "***" at bounding box center [363, 334] width 73 height 41
click at [395, 336] on div "347" at bounding box center [363, 334] width 73 height 41
click at [489, 336] on div "08/28 347" at bounding box center [367, 334] width 315 height 41
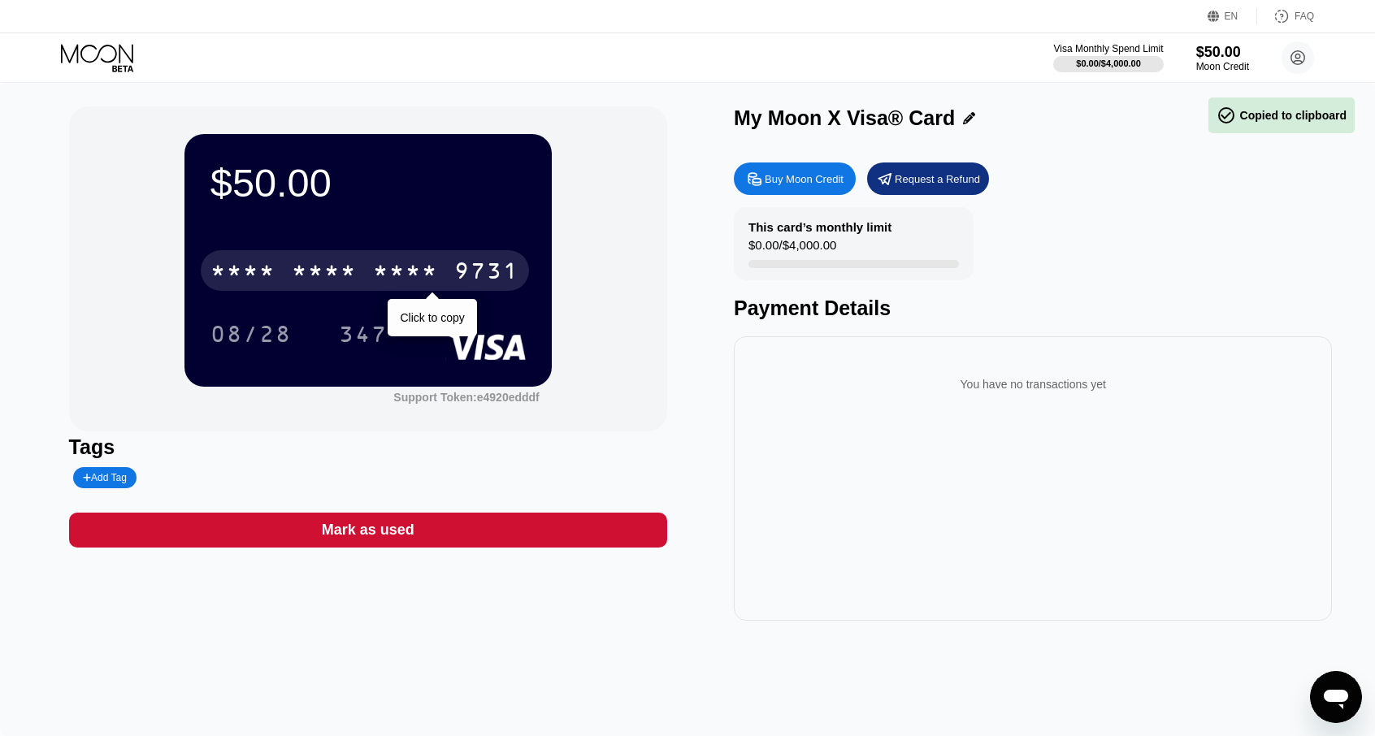
click at [461, 266] on div "9731" at bounding box center [486, 273] width 65 height 26
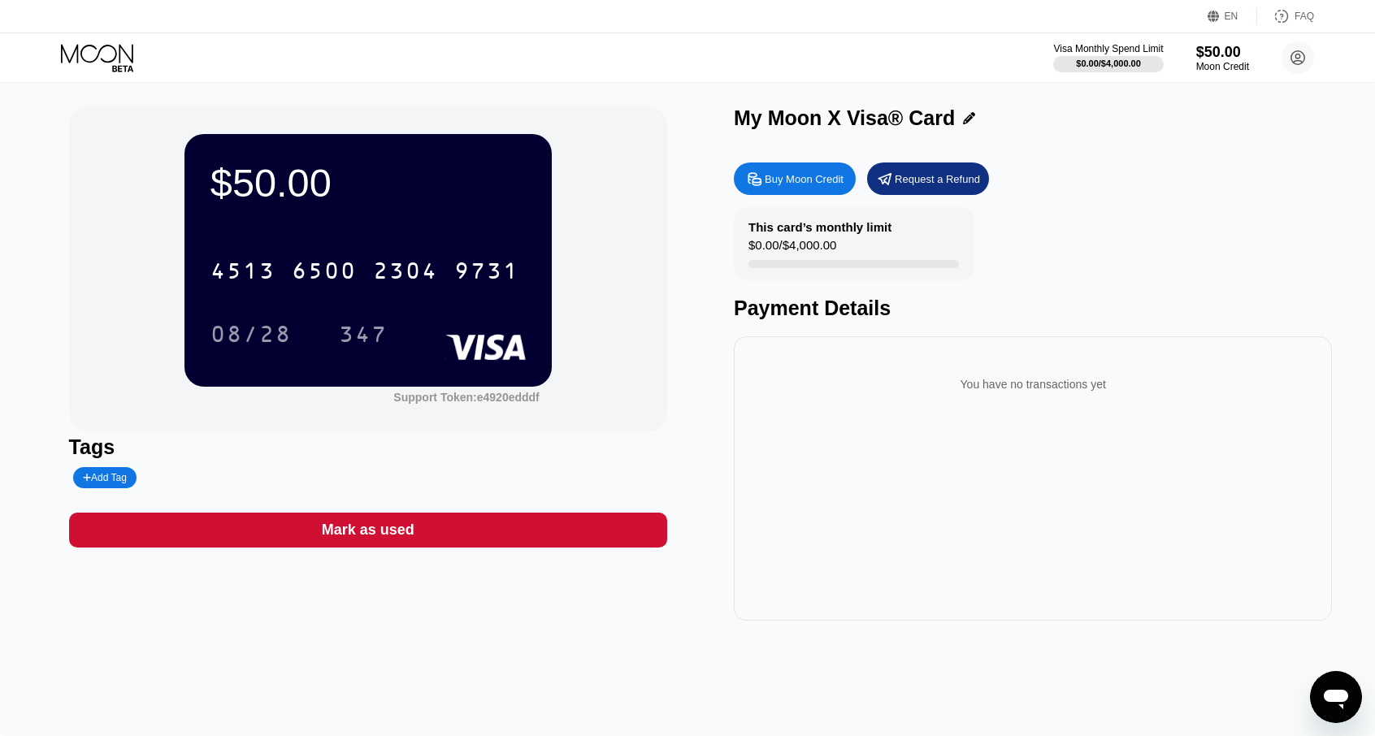
click at [949, 391] on div "You have no transactions yet" at bounding box center [1033, 384] width 572 height 45
click at [912, 464] on div "You have no transactions yet" at bounding box center [1033, 478] width 598 height 284
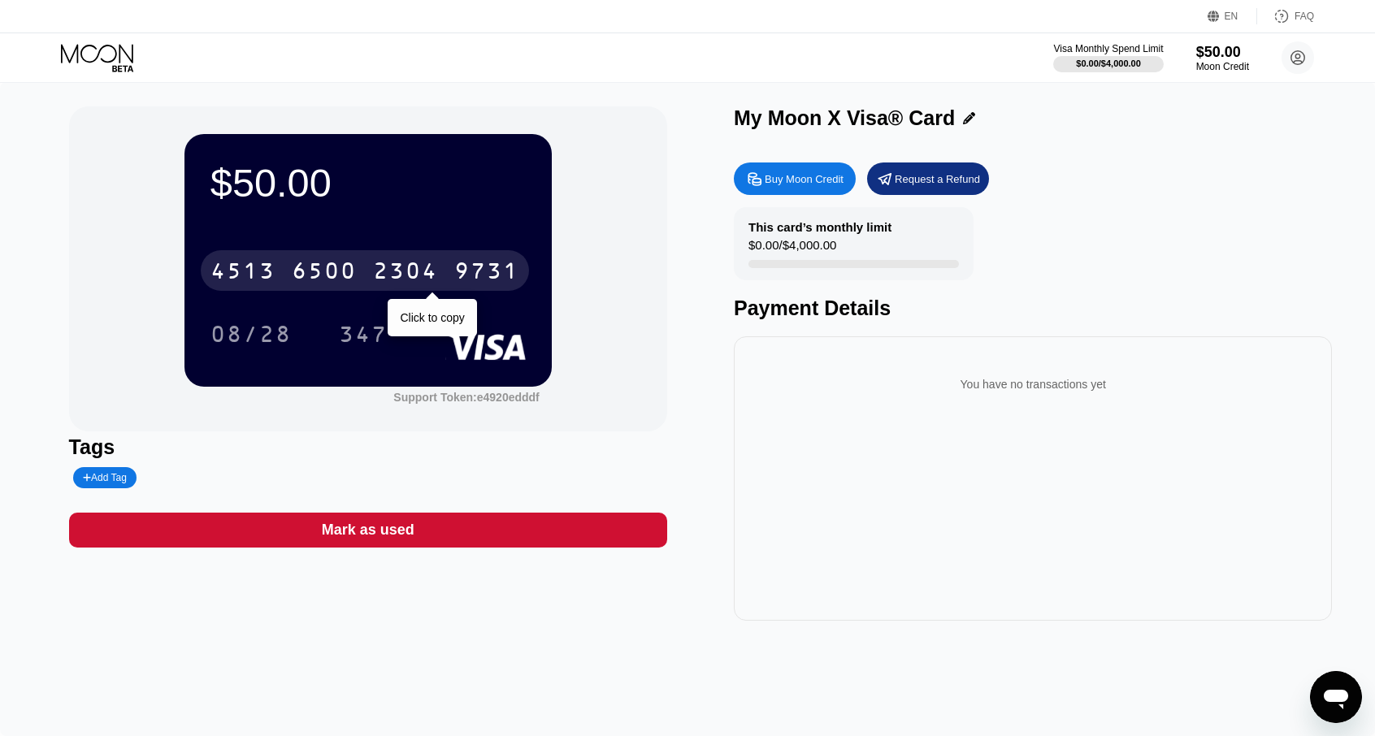
click at [466, 266] on div "9731" at bounding box center [486, 273] width 65 height 26
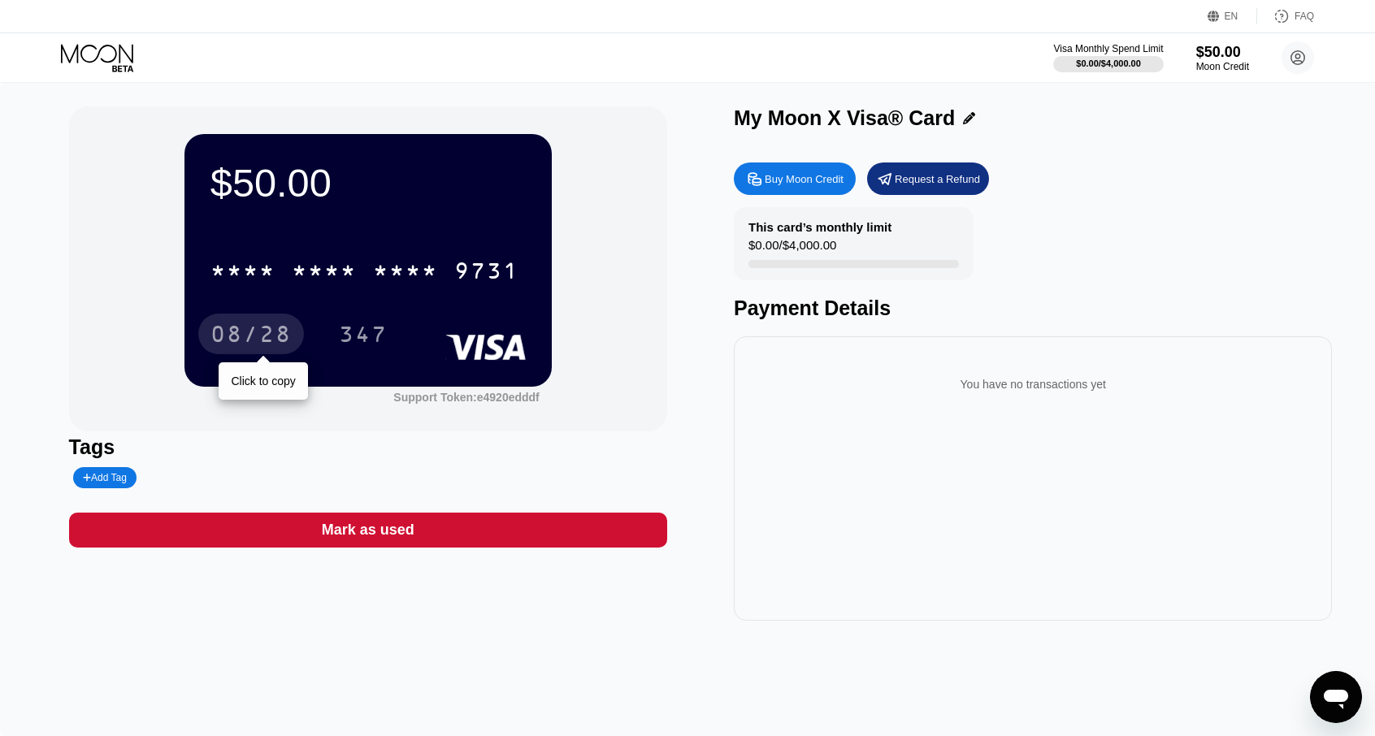
click at [255, 338] on div "08/28" at bounding box center [250, 336] width 81 height 26
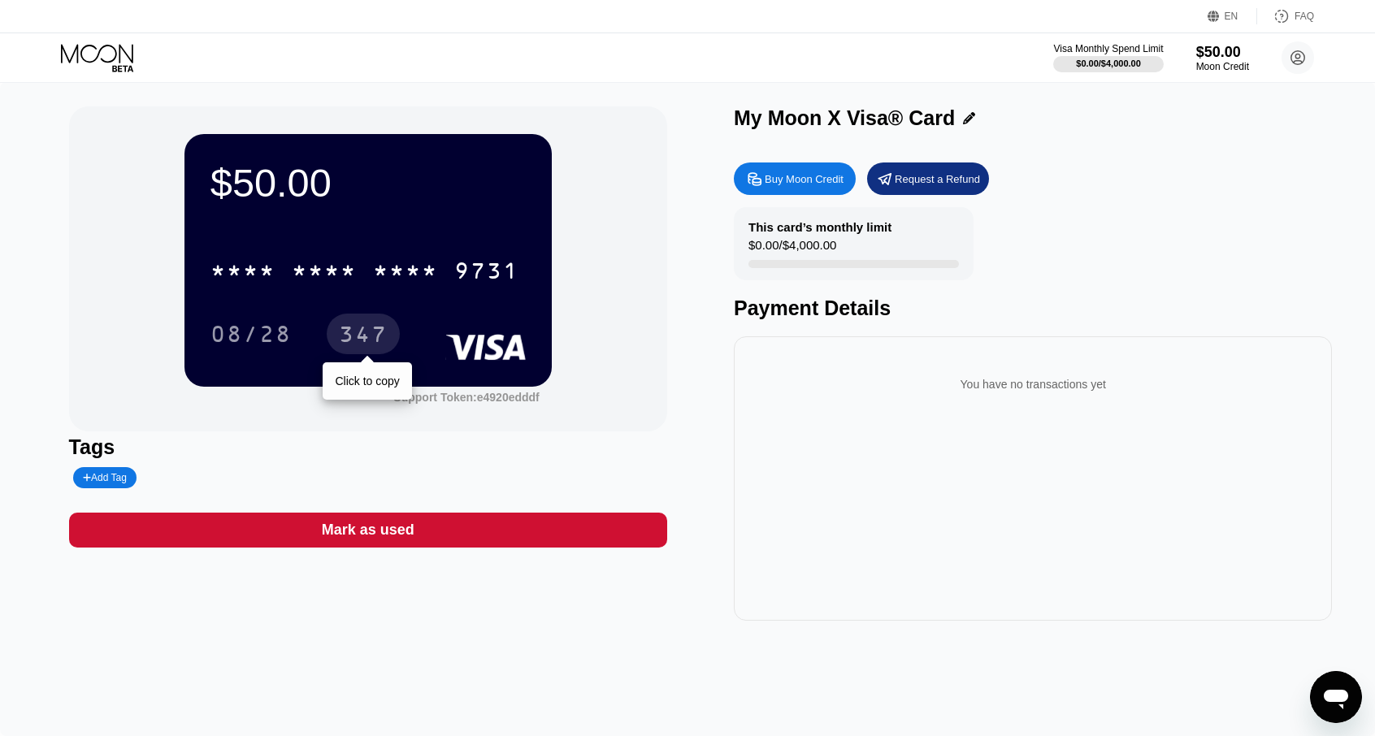
click at [377, 336] on div "347" at bounding box center [363, 336] width 49 height 26
click at [117, 58] on icon at bounding box center [99, 58] width 76 height 28
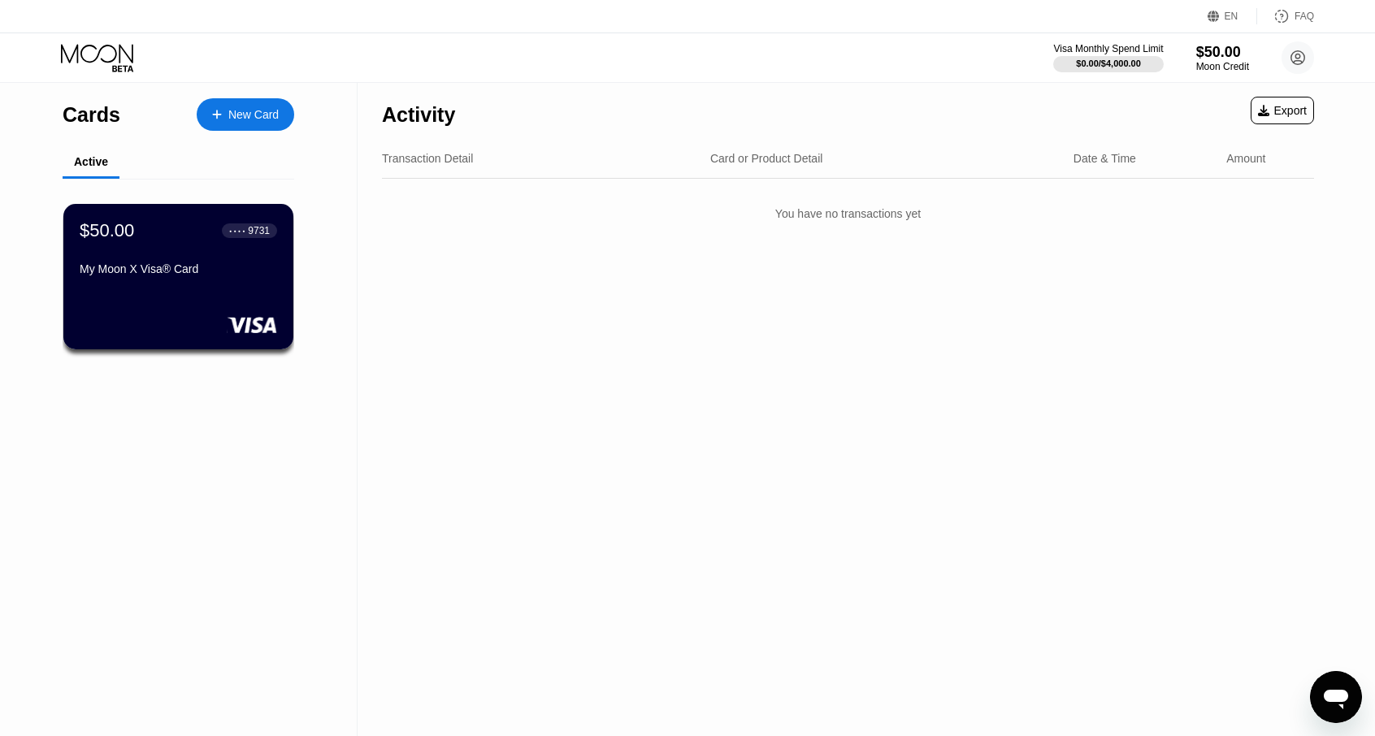
click at [258, 108] on div "New Card" at bounding box center [253, 115] width 50 height 14
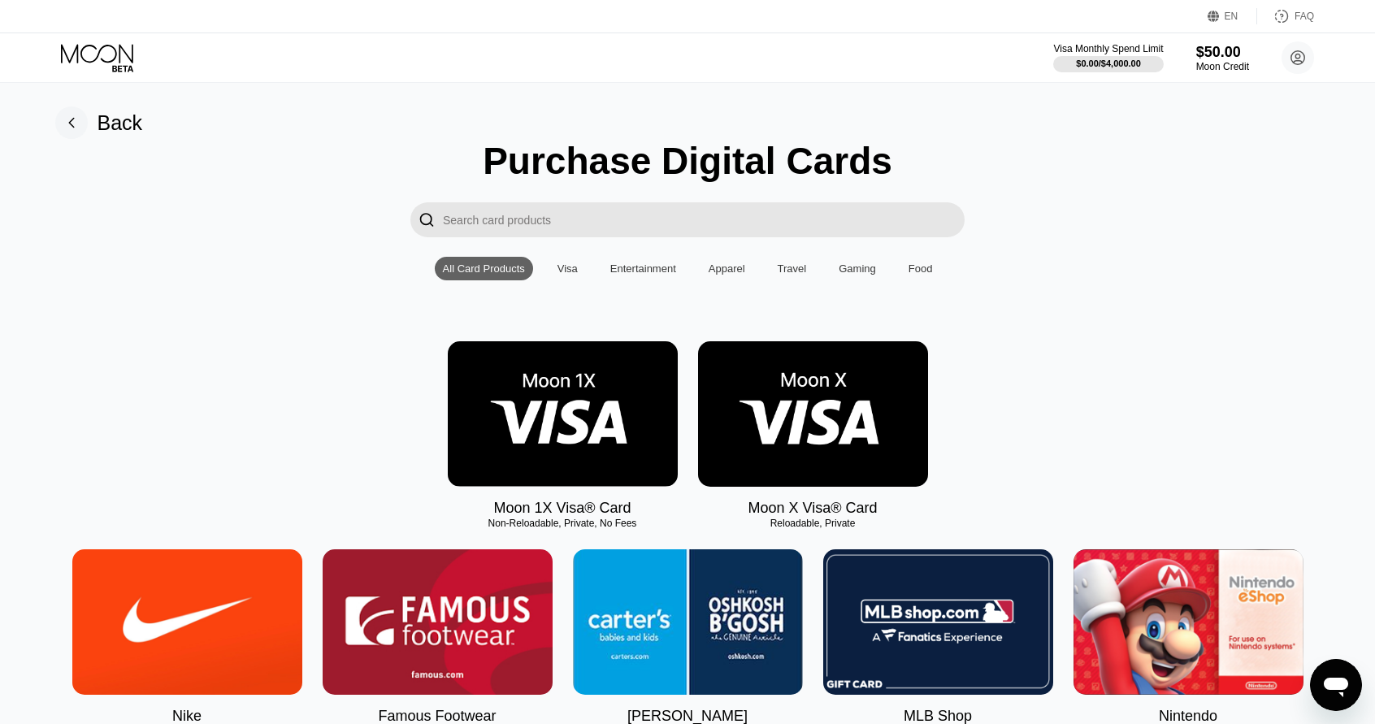
click at [569, 271] on div "Visa" at bounding box center [567, 268] width 20 height 12
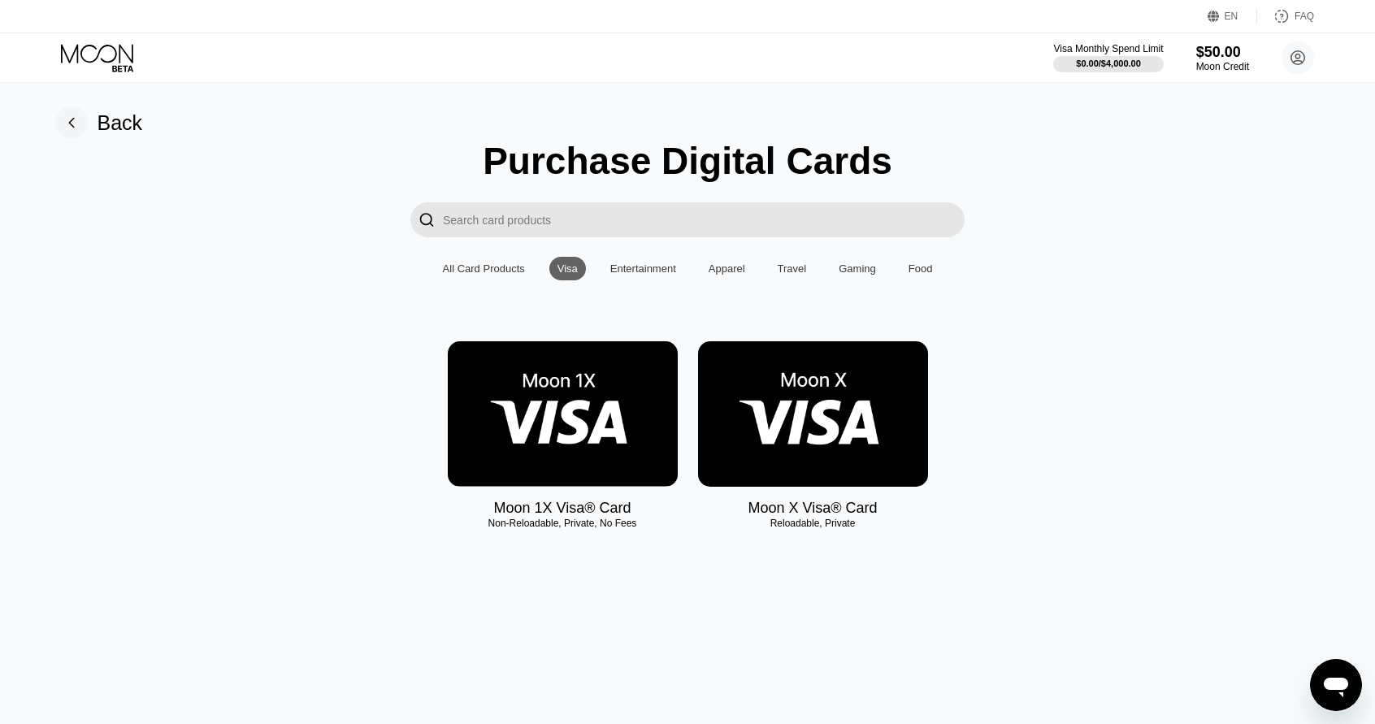
click at [630, 275] on div "Entertainment" at bounding box center [643, 268] width 66 height 12
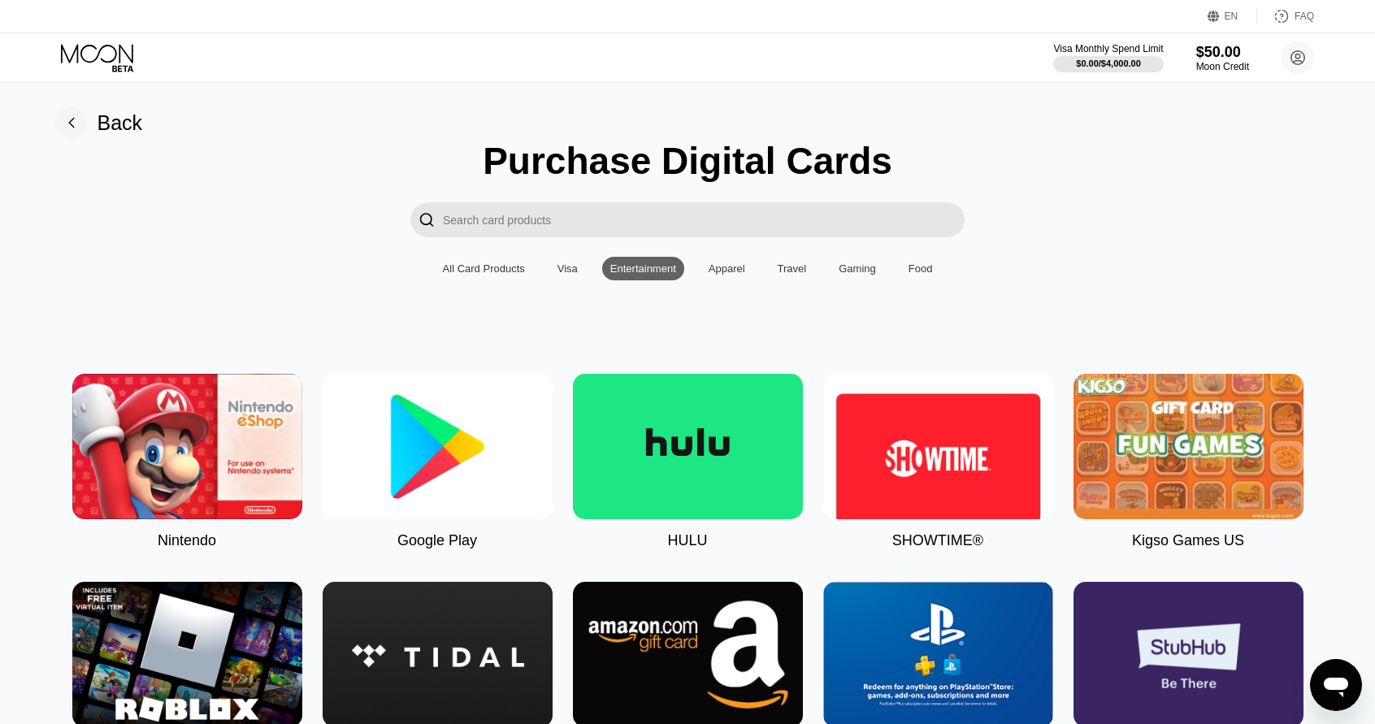
click at [739, 274] on div "Apparel" at bounding box center [726, 268] width 37 height 12
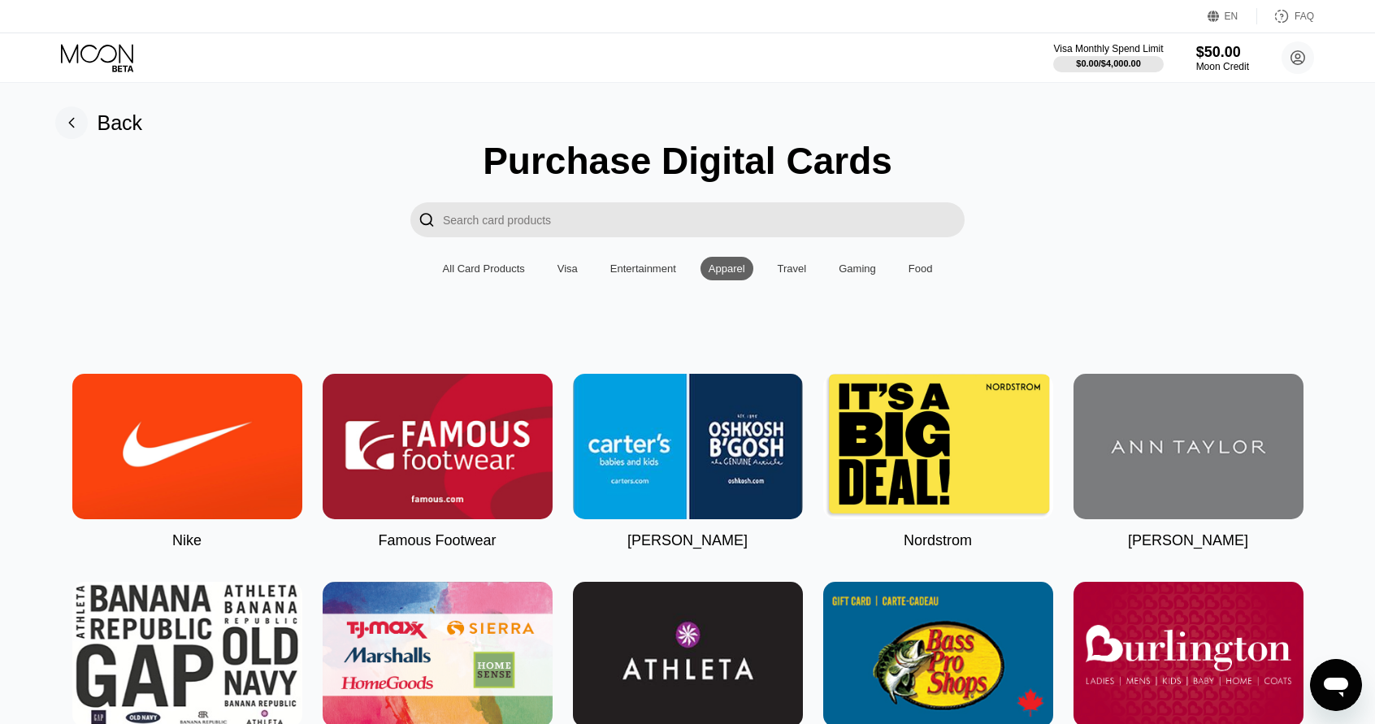
click at [487, 275] on div "All Card Products" at bounding box center [484, 268] width 82 height 12
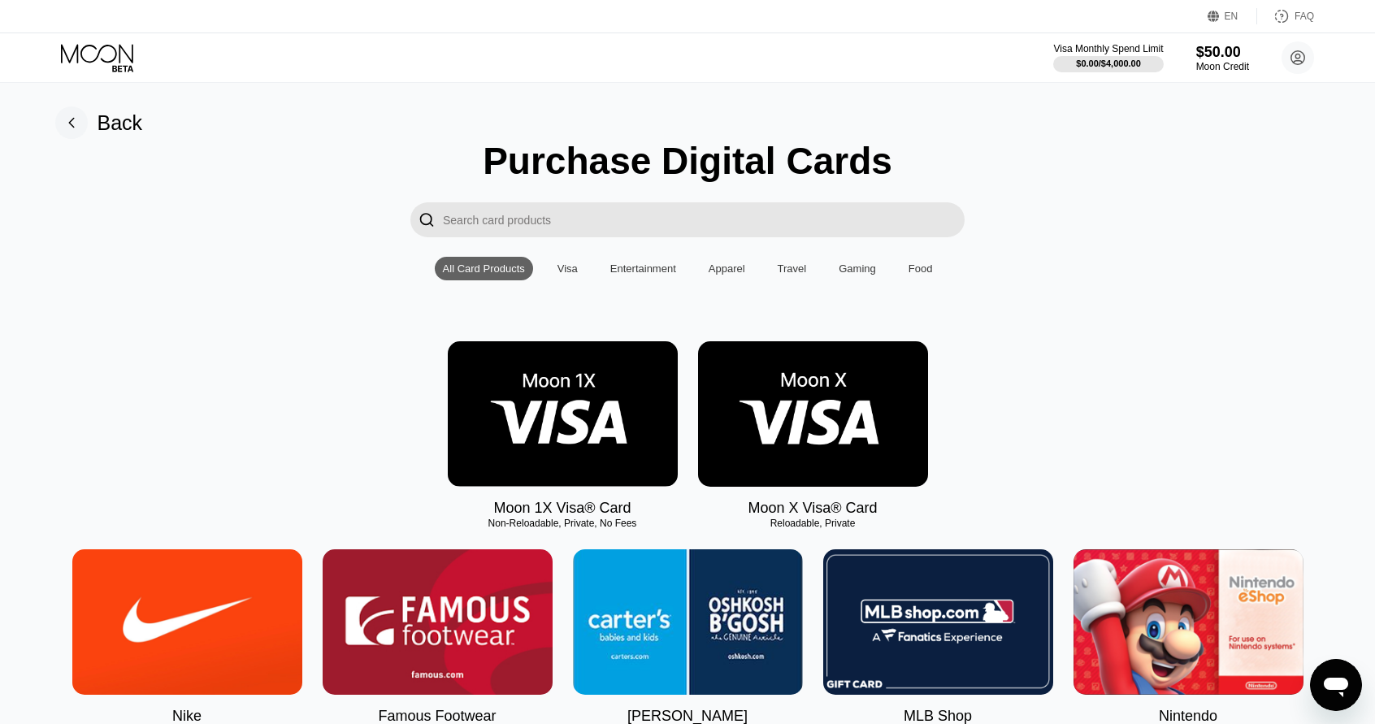
click at [751, 420] on img at bounding box center [813, 413] width 230 height 145
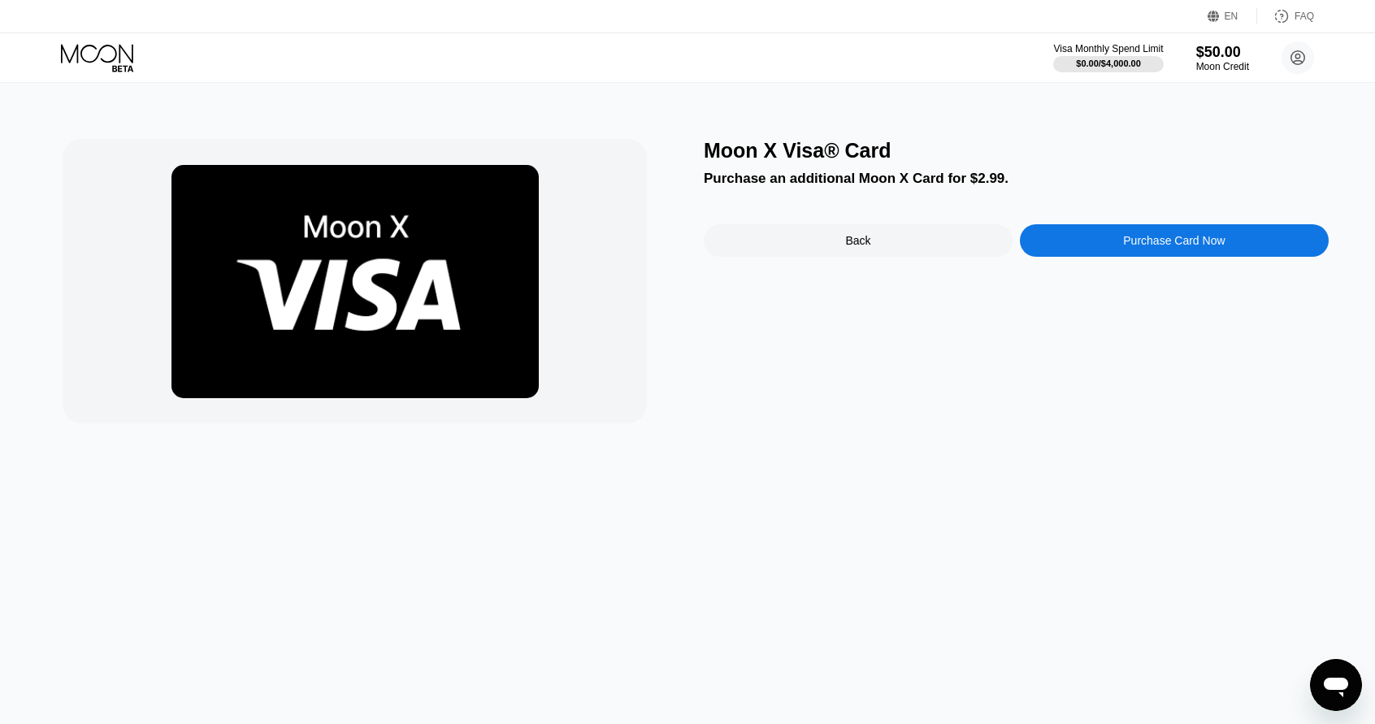
click at [817, 254] on div "Back" at bounding box center [858, 240] width 309 height 32
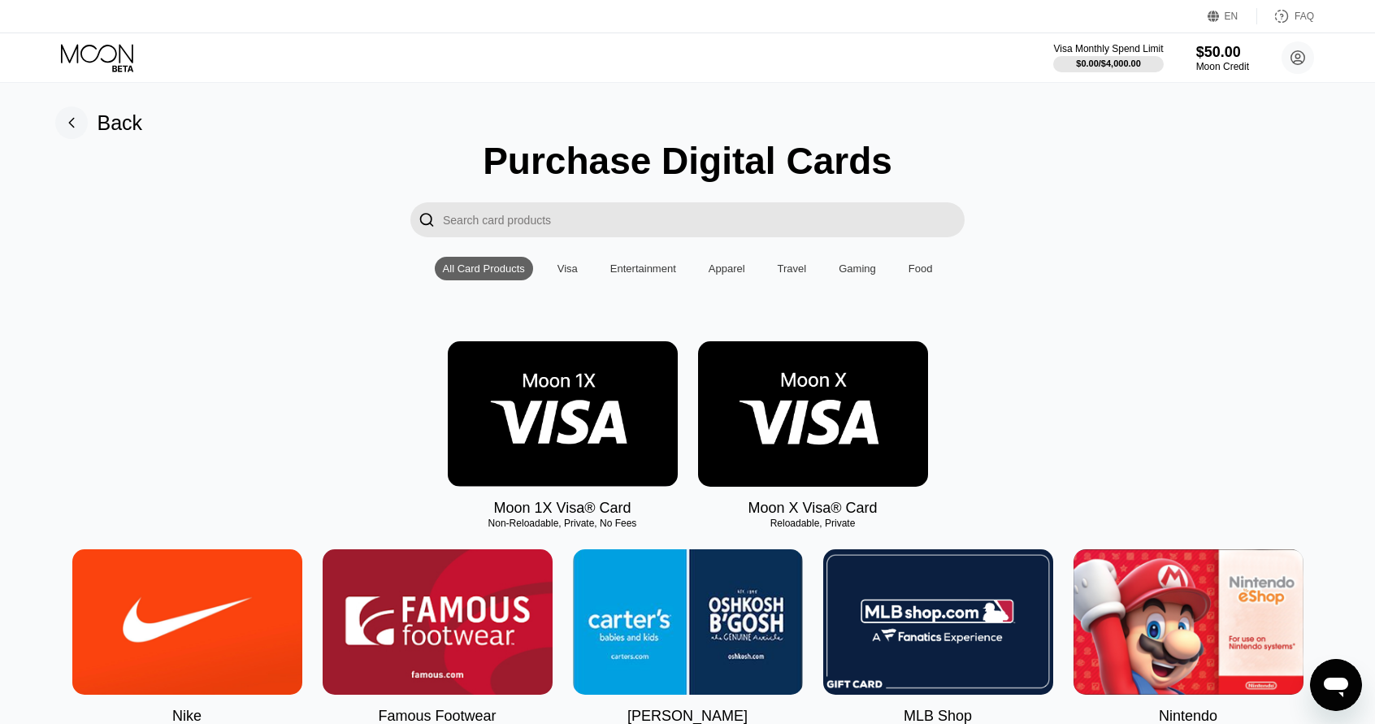
click at [132, 128] on div "Back" at bounding box center [119, 123] width 45 height 24
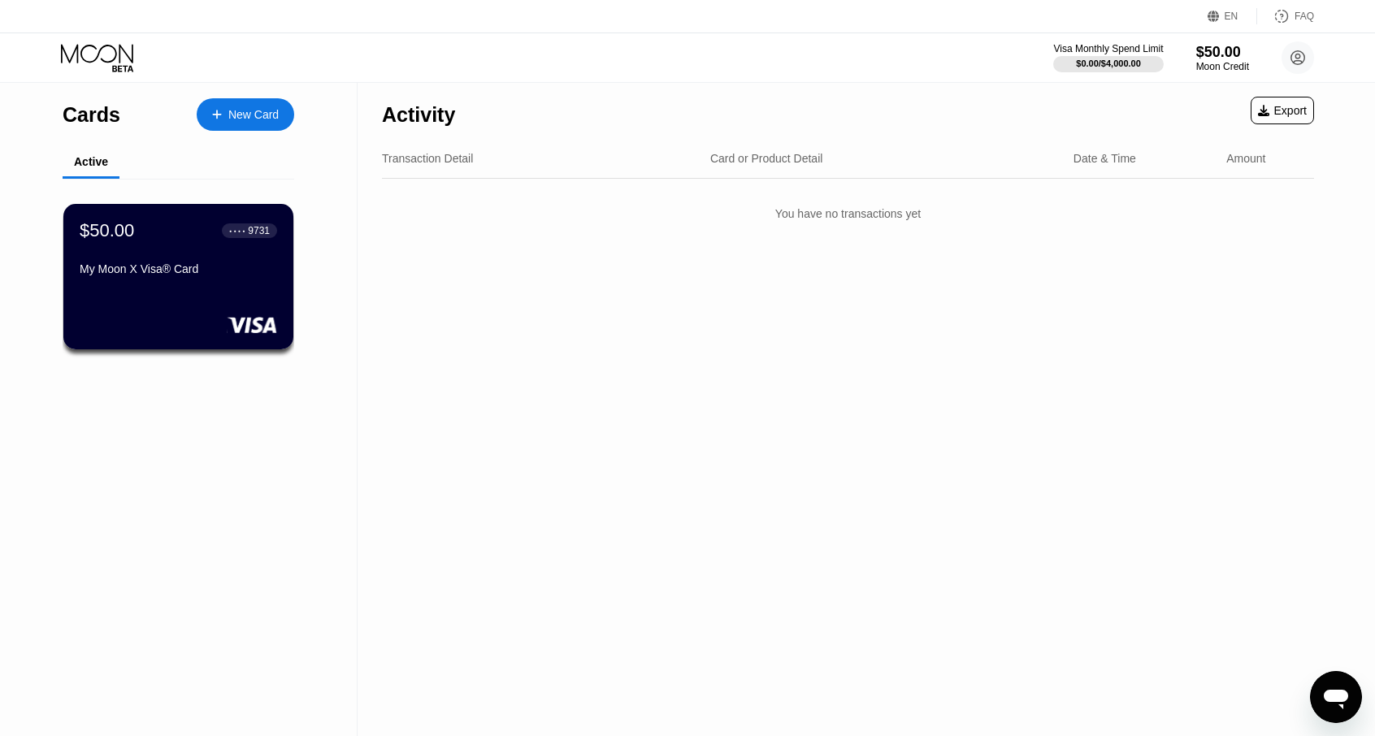
click at [798, 160] on div "Card or Product Detail" at bounding box center [766, 158] width 113 height 13
click at [1109, 169] on div "Transaction Detail Card or Product Detail Date & Time Amount" at bounding box center [848, 159] width 932 height 40
click at [1256, 170] on div "Transaction Detail Card or Product Detail Date & Time Amount" at bounding box center [848, 159] width 932 height 40
click at [107, 275] on div "My Moon X Visa® Card" at bounding box center [178, 268] width 199 height 13
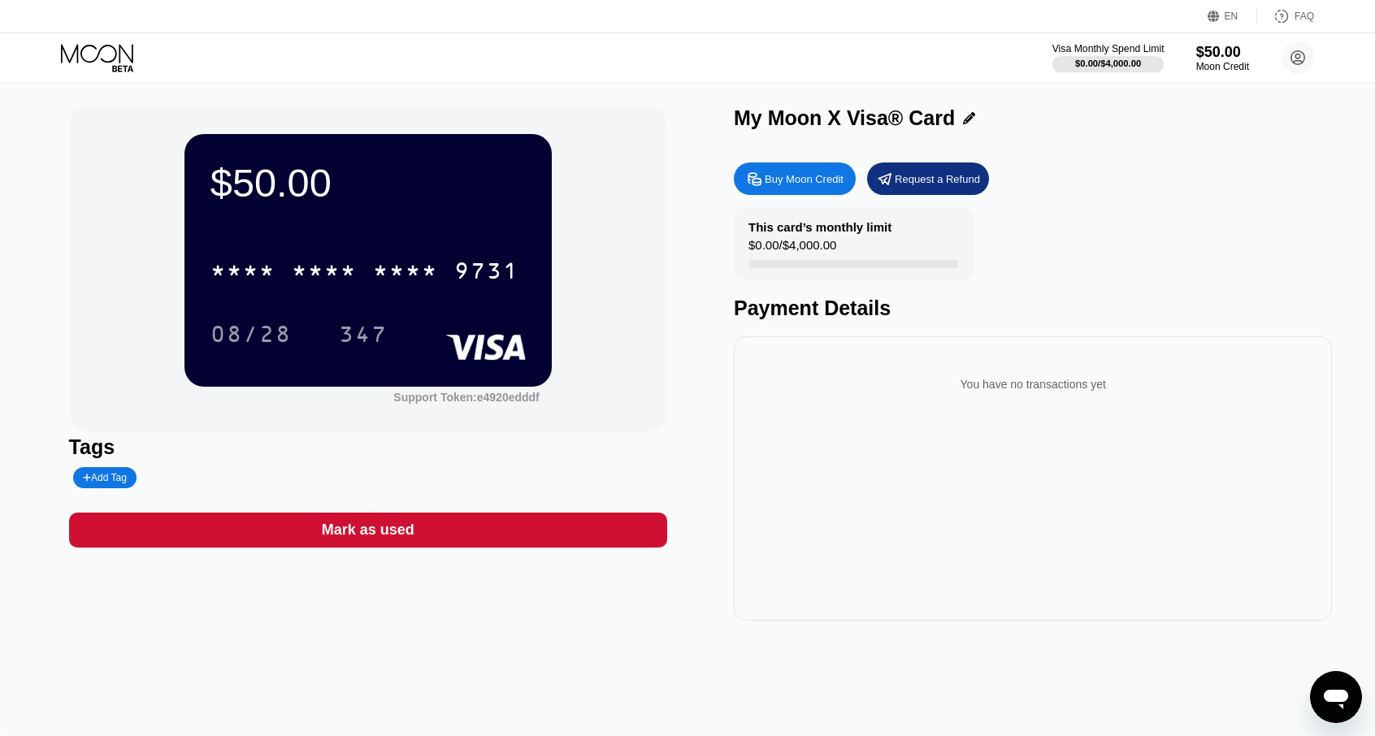
click at [1091, 59] on div "$0.00 / $4,000.00" at bounding box center [1108, 63] width 66 height 10
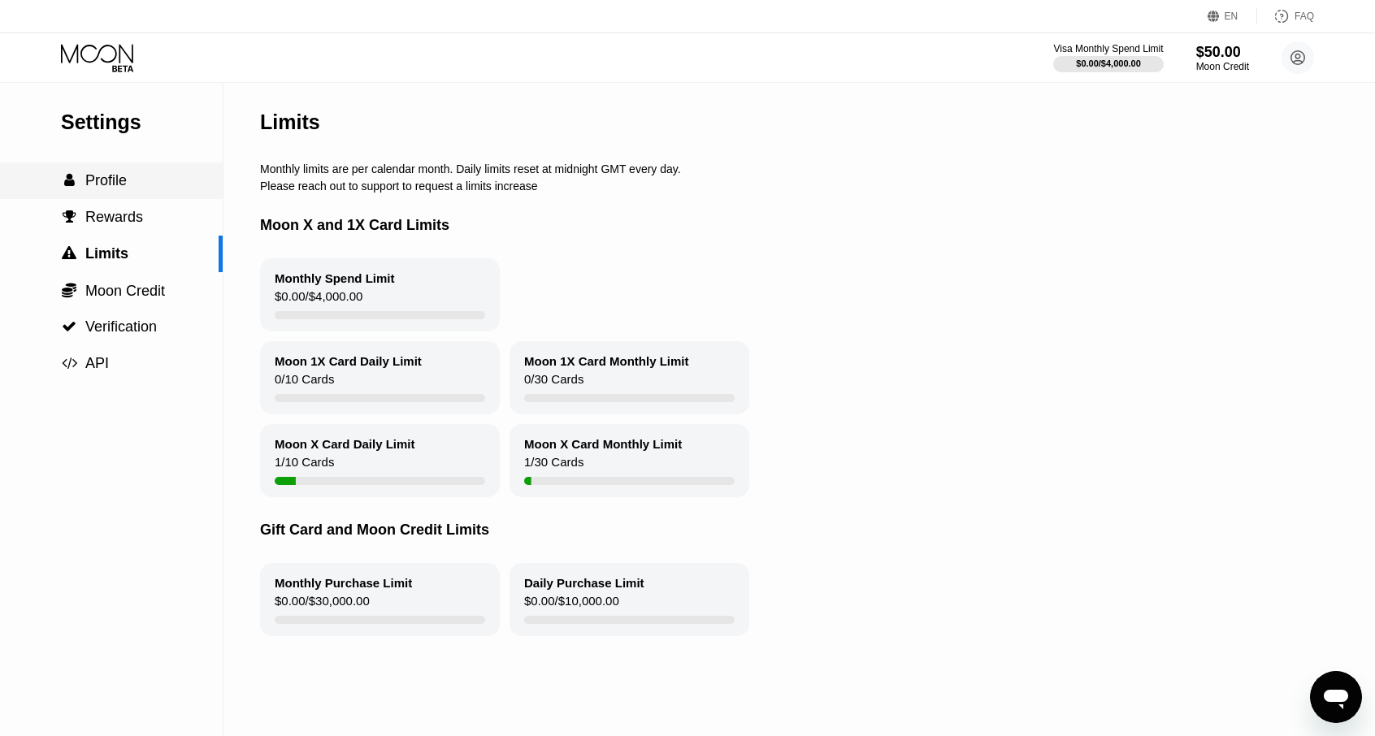
click at [103, 175] on span "Profile" at bounding box center [105, 180] width 41 height 16
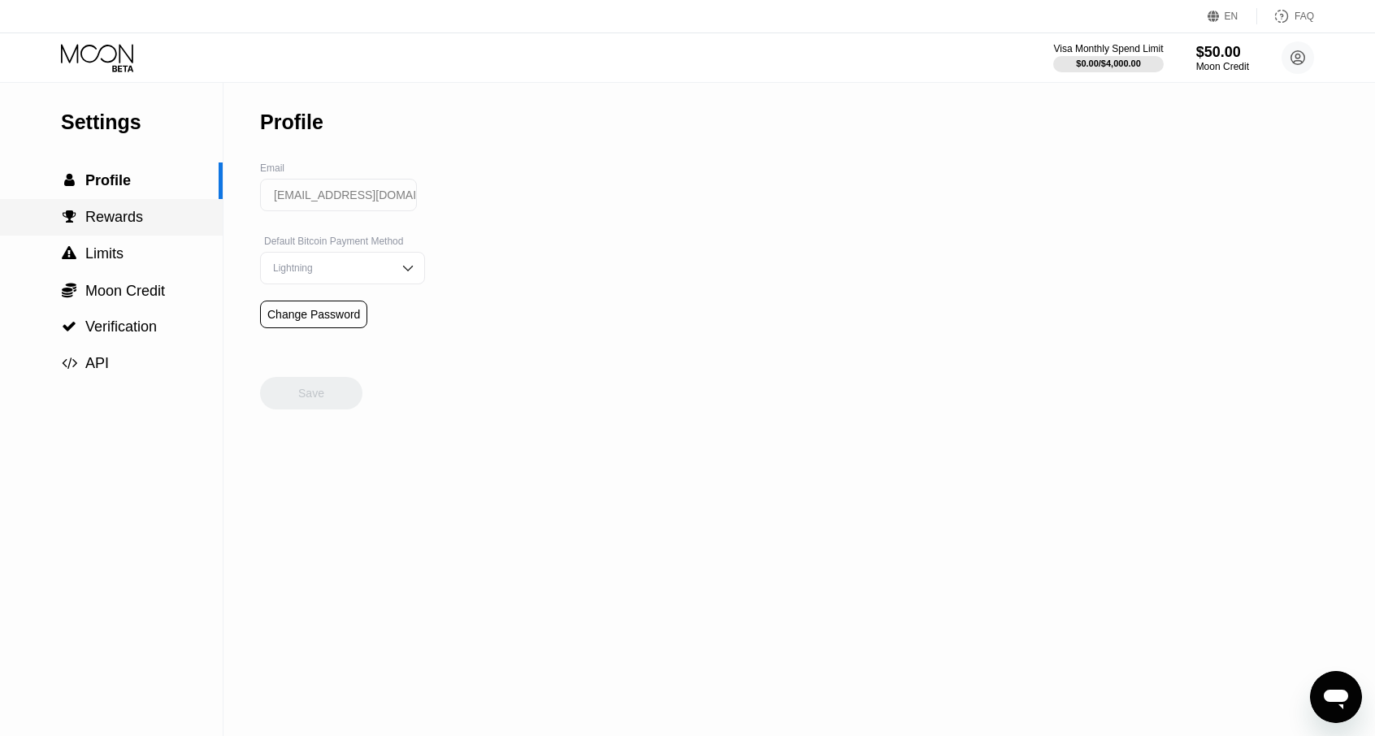
click at [111, 223] on span "Rewards" at bounding box center [114, 217] width 58 height 16
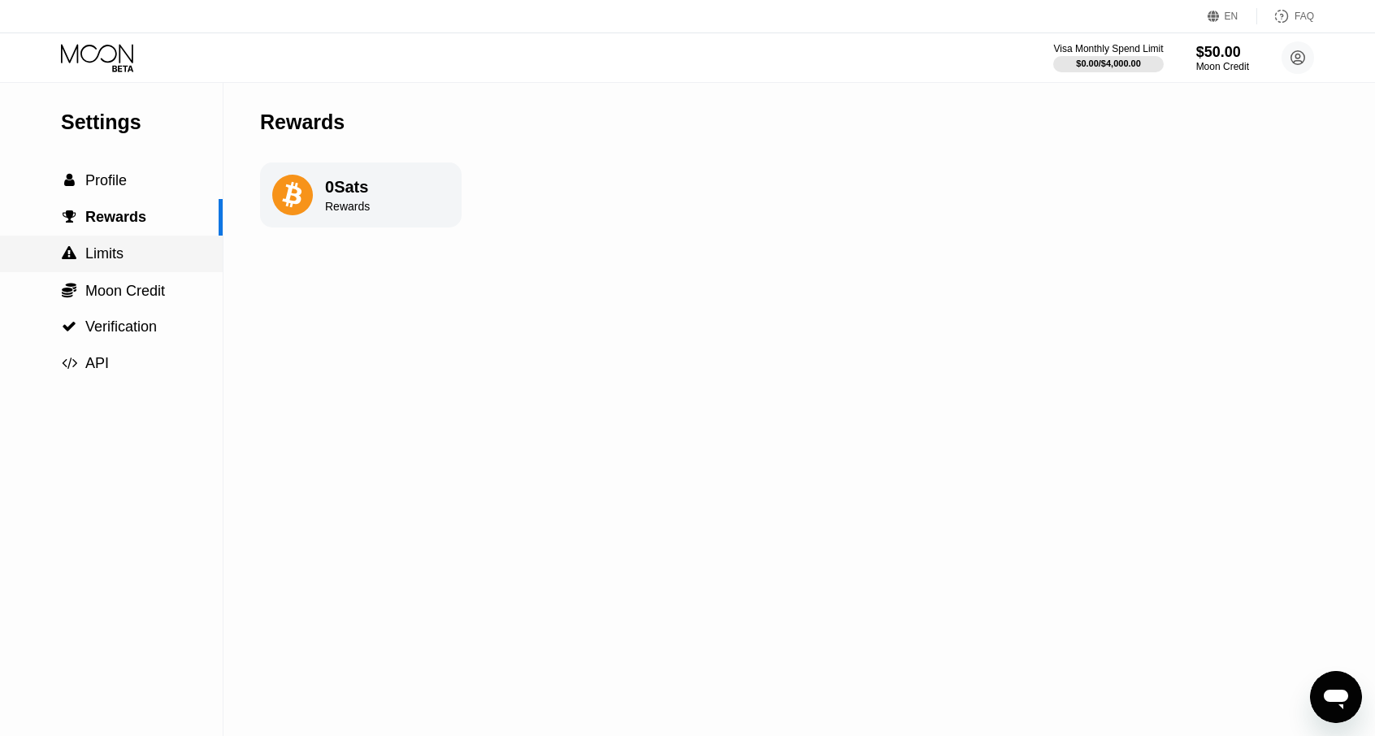
click at [119, 258] on span "Limits" at bounding box center [104, 253] width 38 height 16
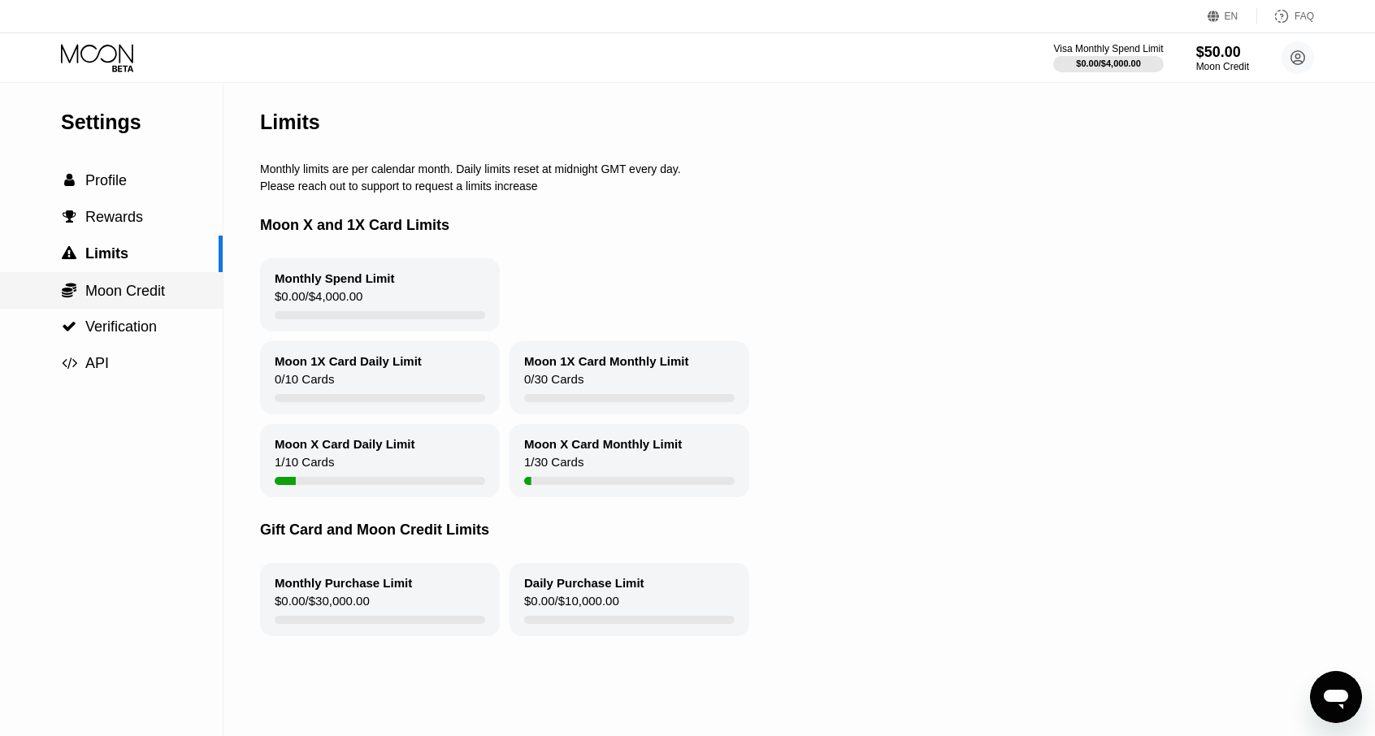
click at [125, 296] on span "Moon Credit" at bounding box center [125, 291] width 80 height 16
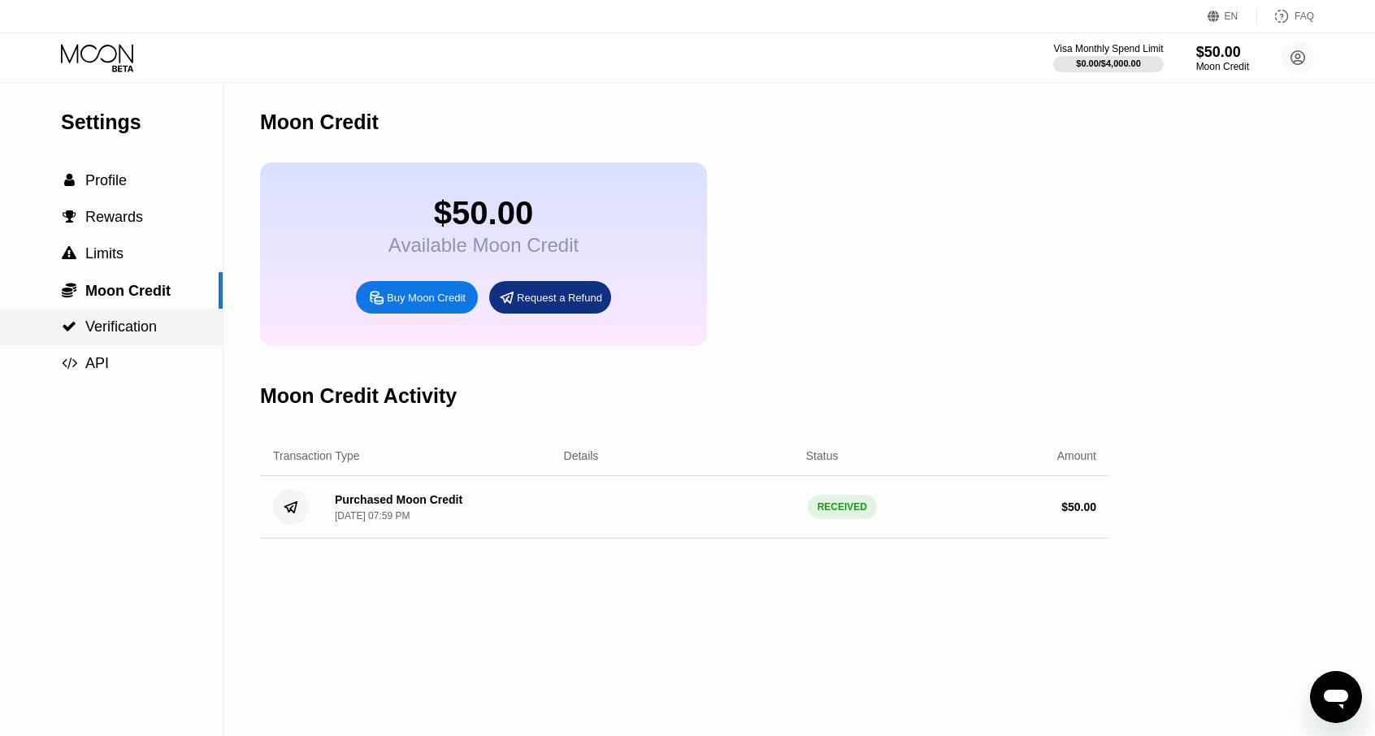
click at [123, 335] on span "Verification" at bounding box center [120, 326] width 71 height 16
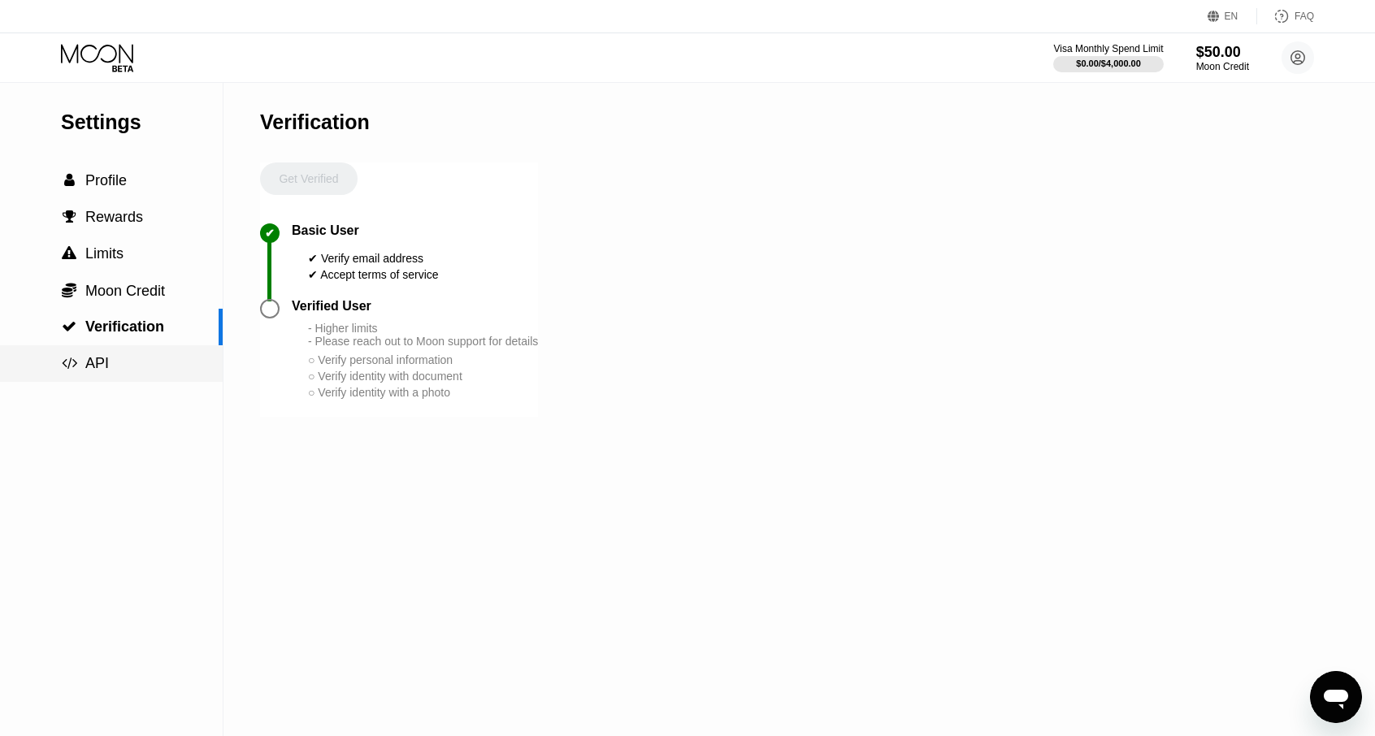
click at [119, 358] on div " API" at bounding box center [111, 363] width 223 height 17
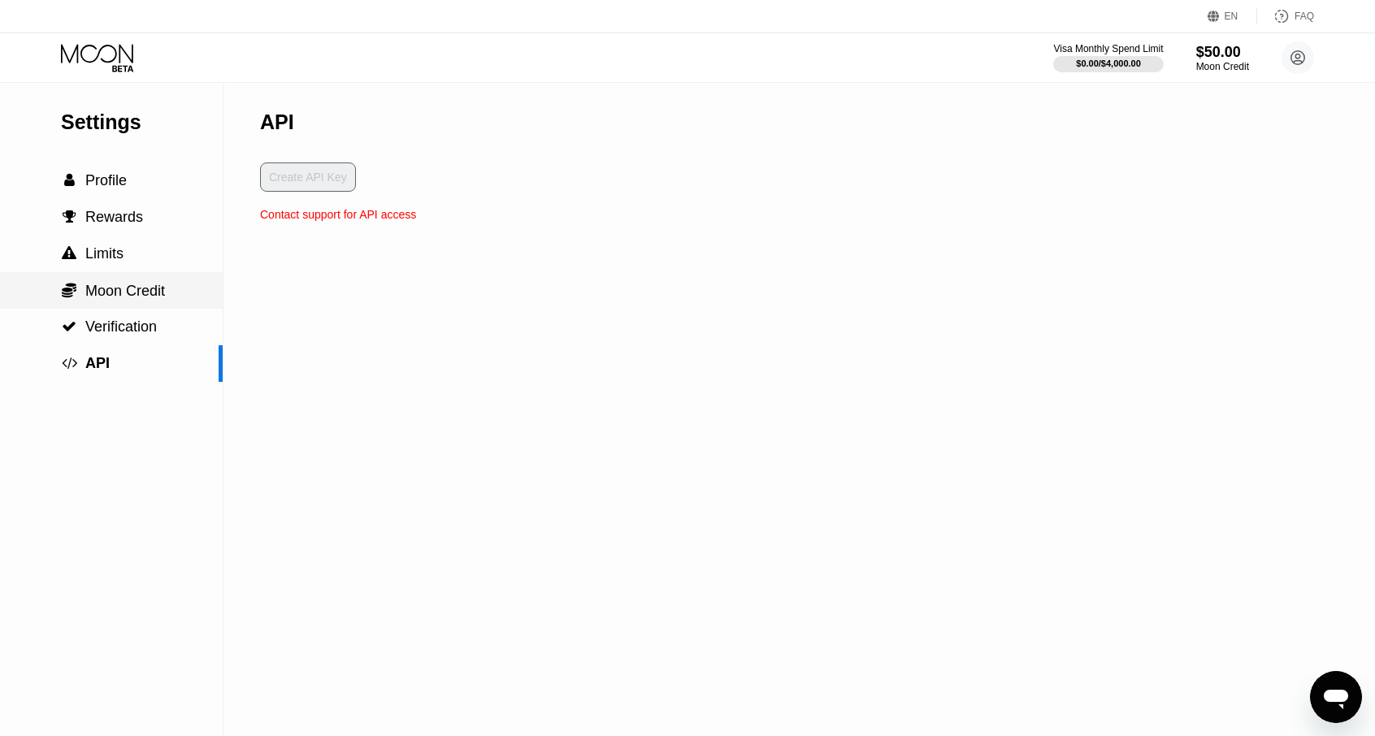
click at [117, 294] on span "Moon Credit" at bounding box center [125, 291] width 80 height 16
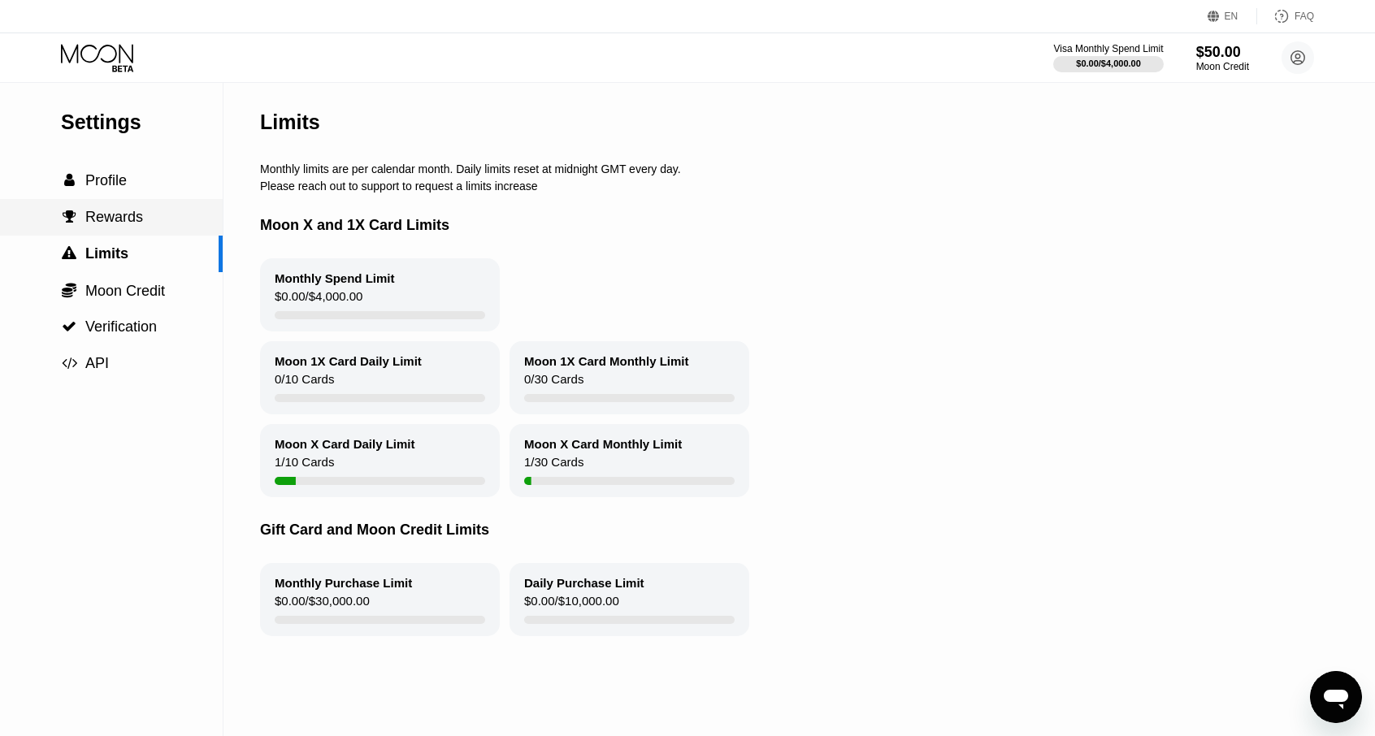
click at [115, 225] on span "Rewards" at bounding box center [114, 217] width 58 height 16
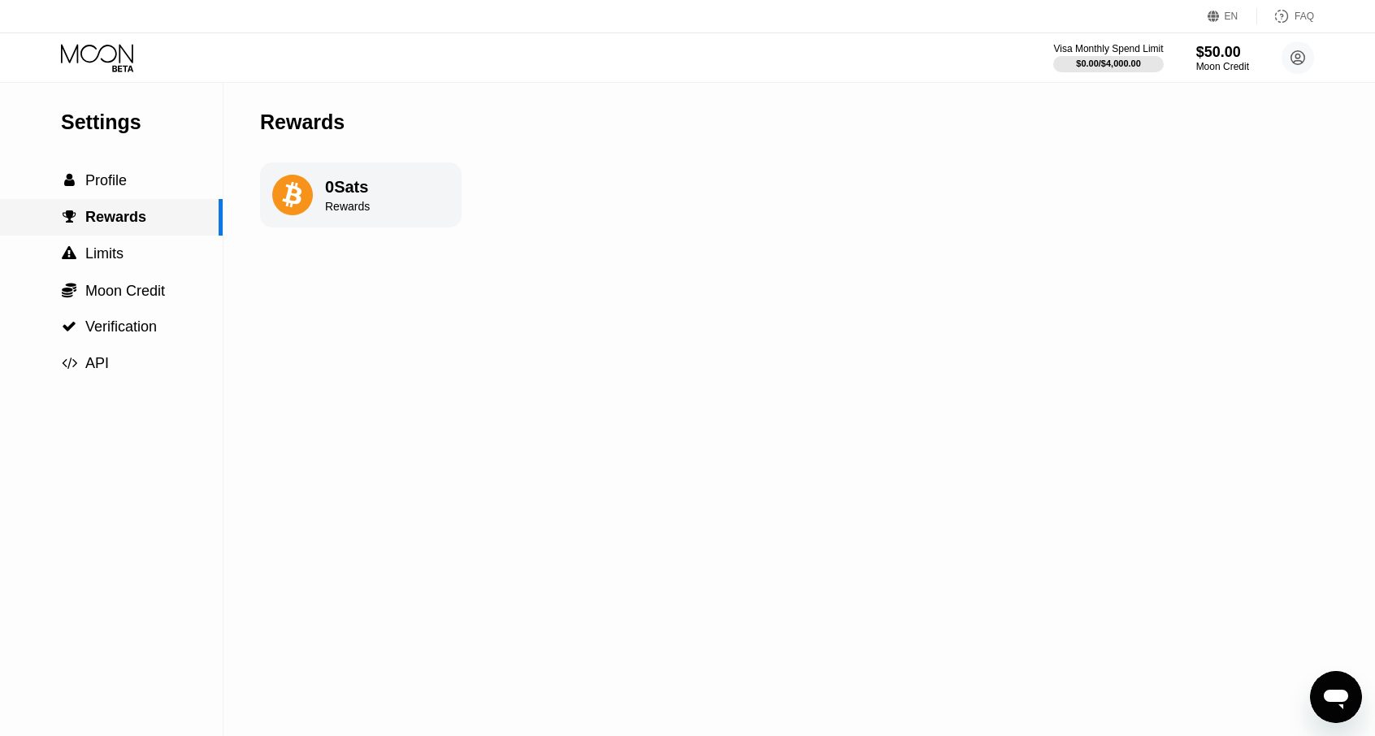
click at [114, 199] on div " Profile" at bounding box center [111, 180] width 223 height 37
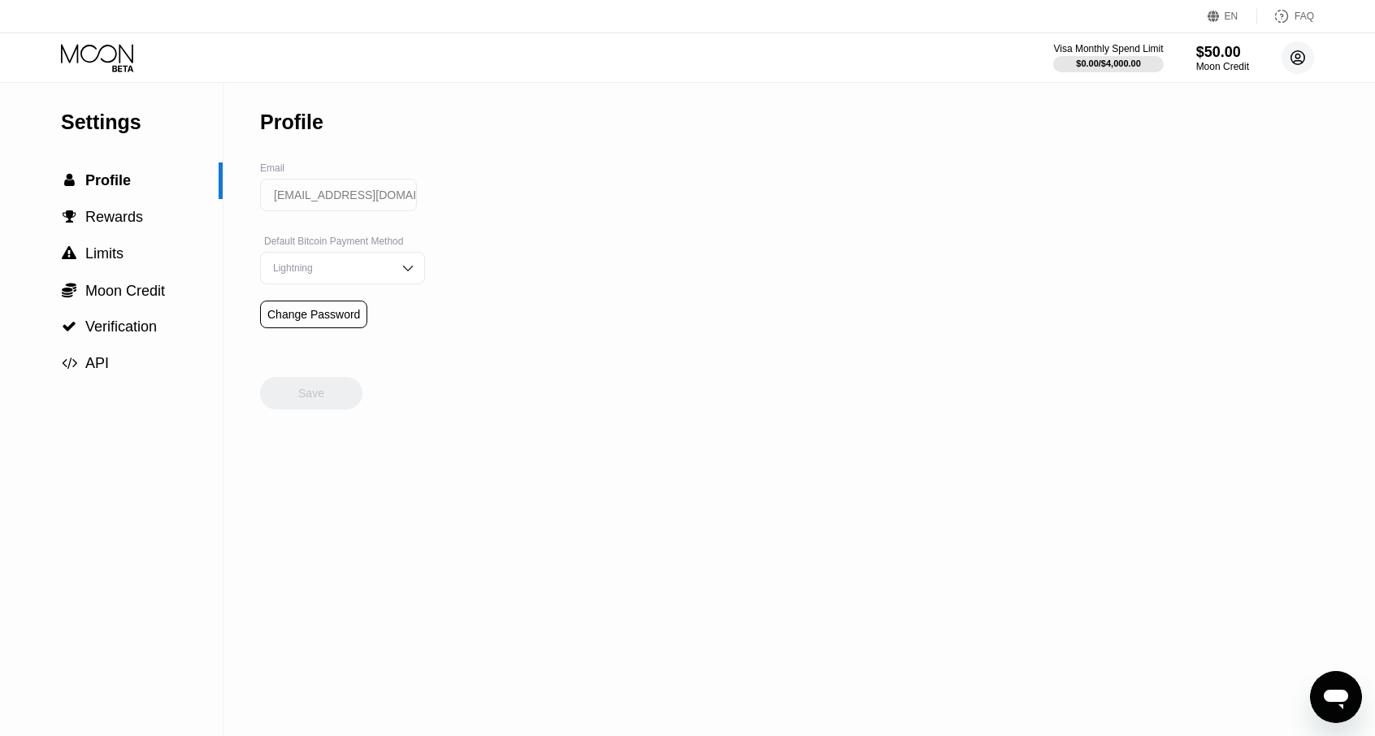
click at [1291, 62] on circle at bounding box center [1297, 57] width 32 height 32
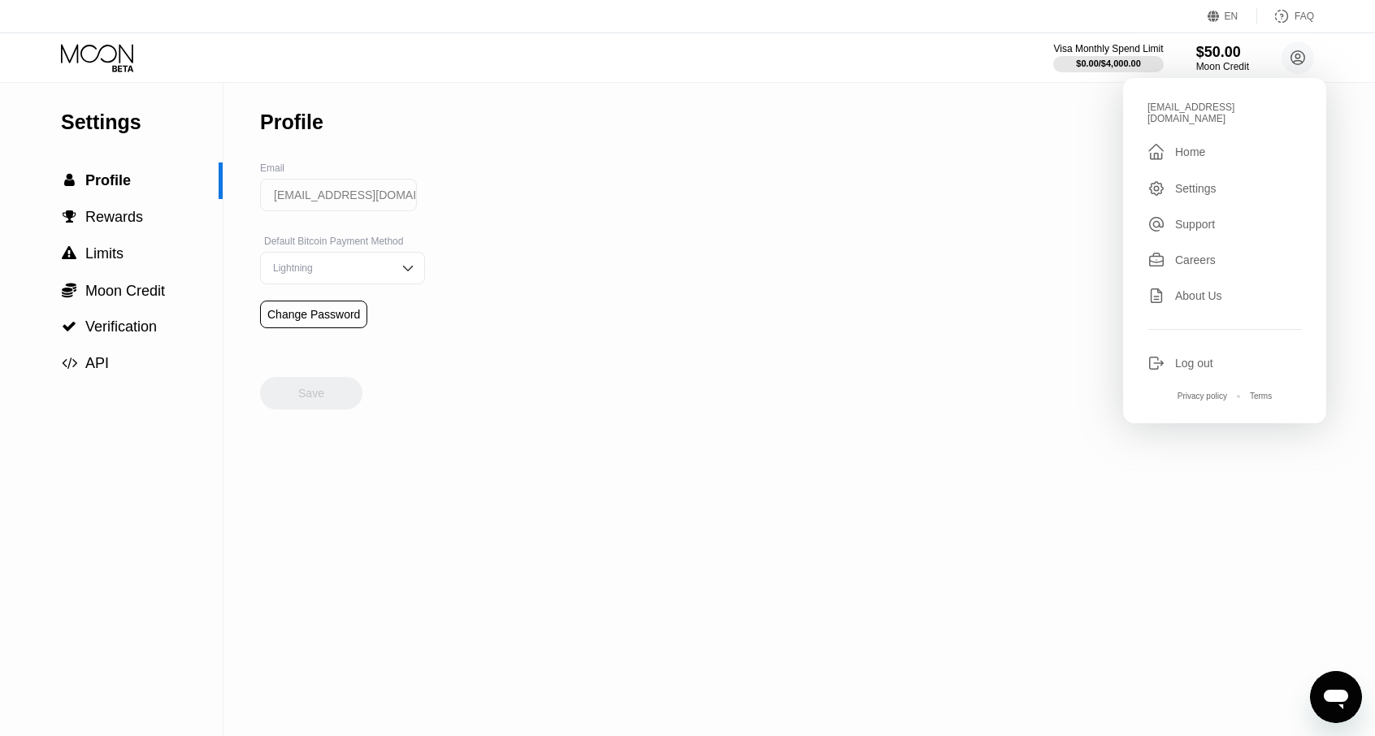
click at [1186, 182] on div "Settings" at bounding box center [1195, 188] width 41 height 13
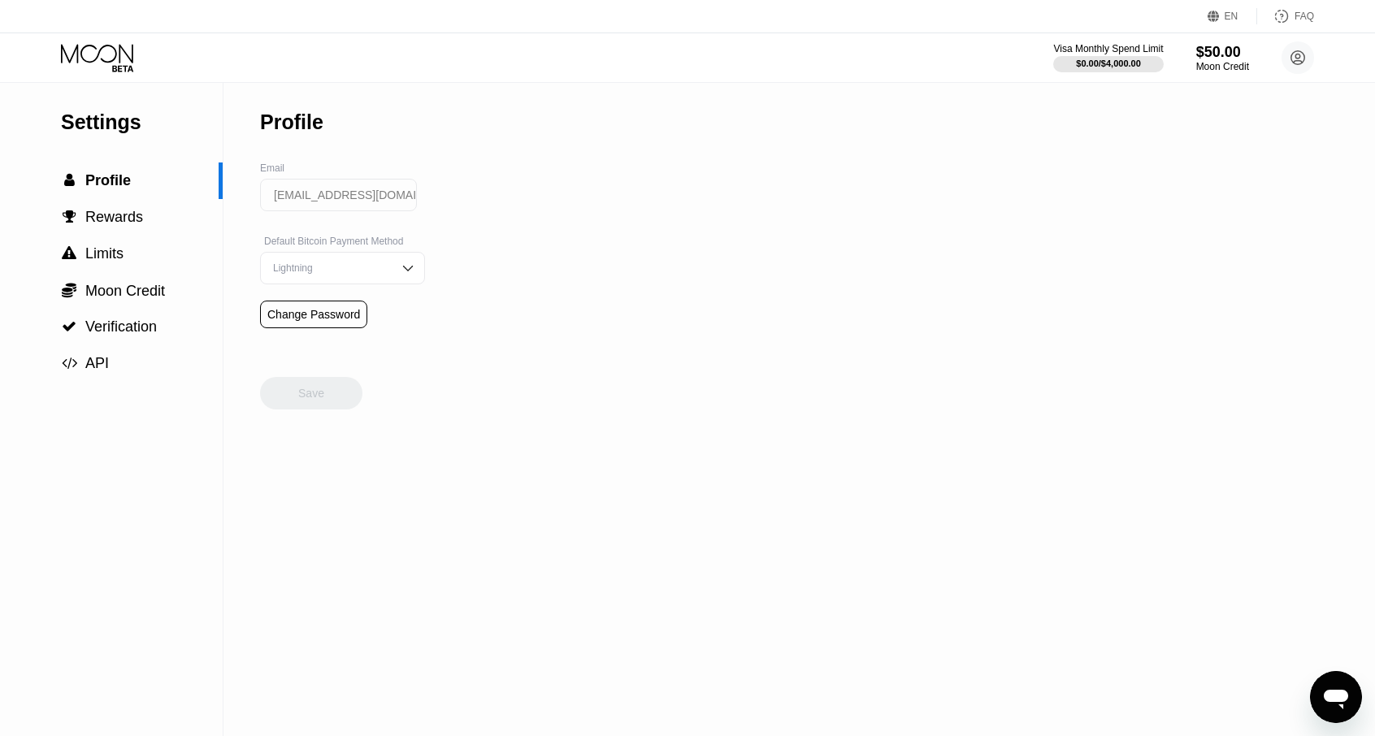
click at [140, 42] on div "Visa Monthly Spend Limit $0.00 / $4,000.00 $50.00 Moon Credit [EMAIL_ADDRESS][D…" at bounding box center [687, 57] width 1375 height 49
click at [120, 48] on icon at bounding box center [97, 53] width 72 height 19
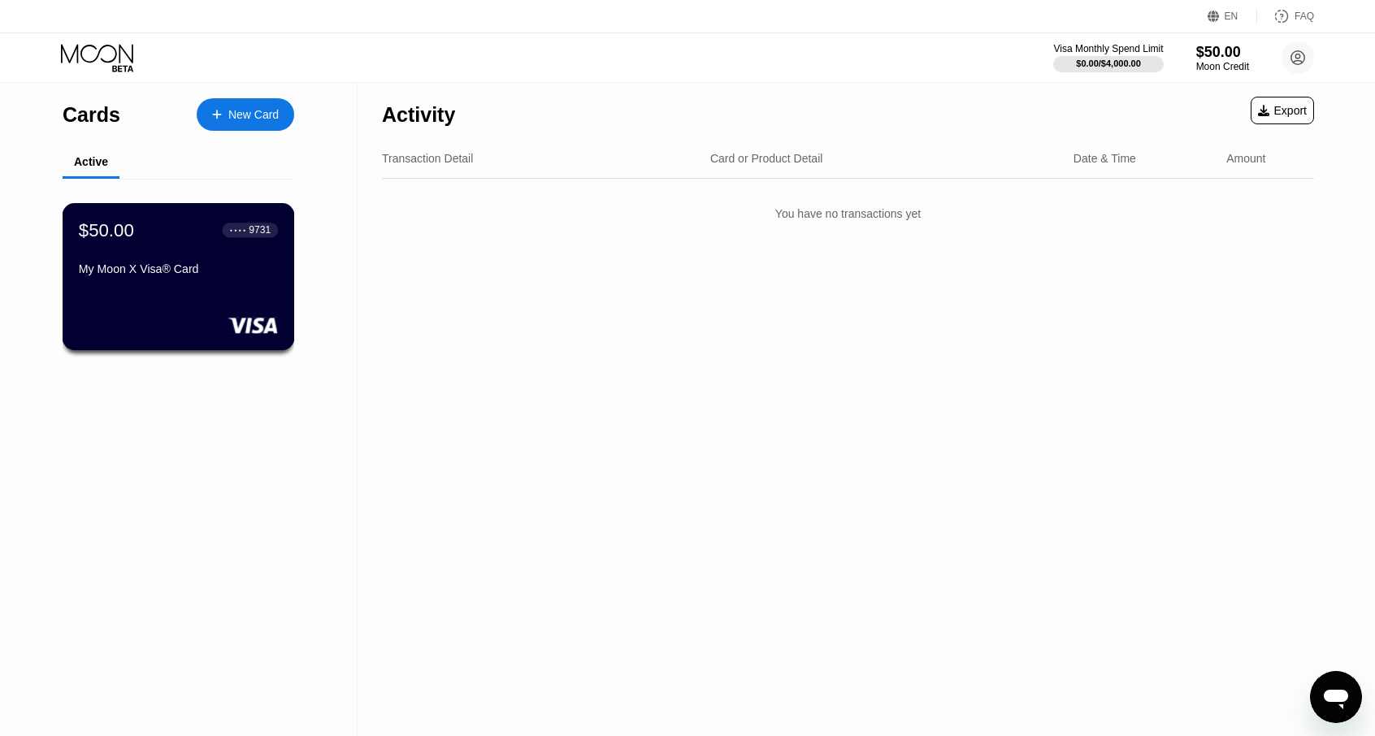
click at [132, 292] on div "$50.00 ● ● ● ● 9731 My Moon X Visa® Card" at bounding box center [179, 276] width 232 height 147
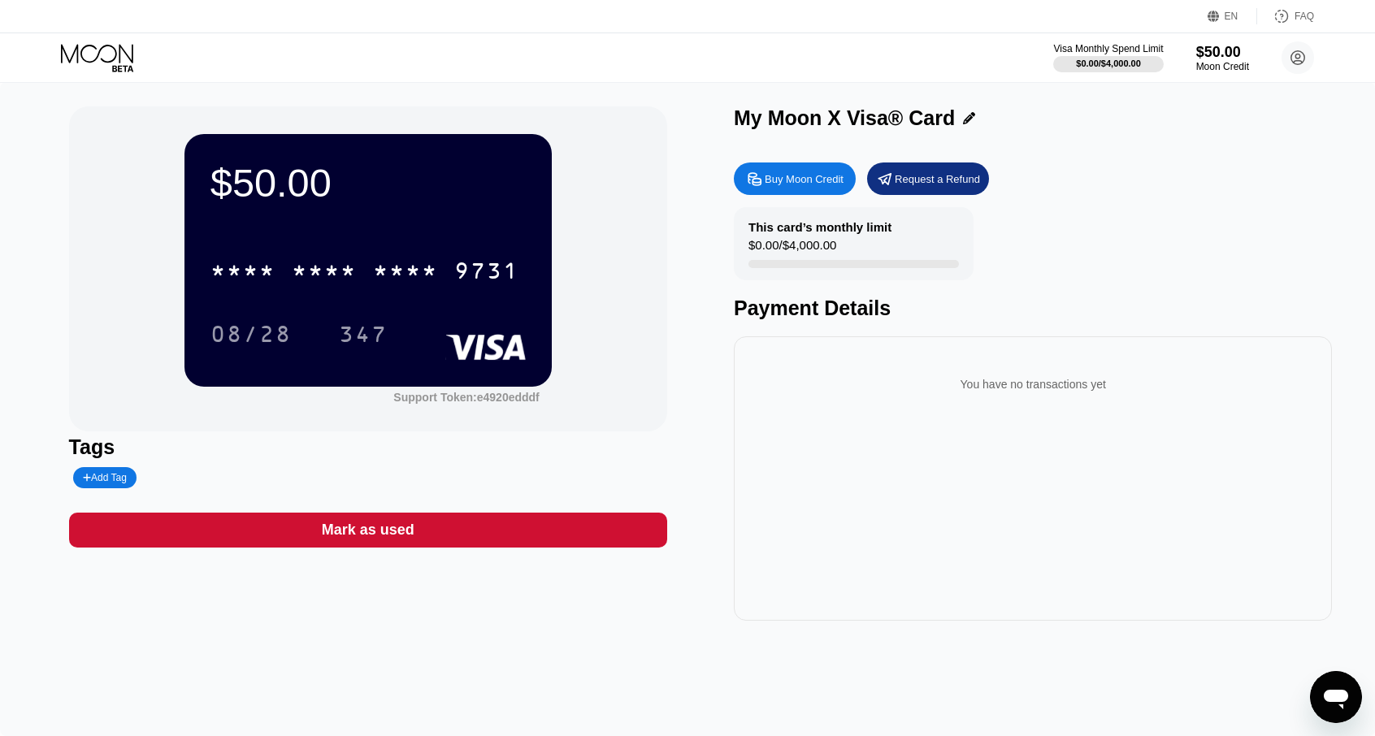
click at [1308, 15] on div "FAQ" at bounding box center [1303, 16] width 19 height 11
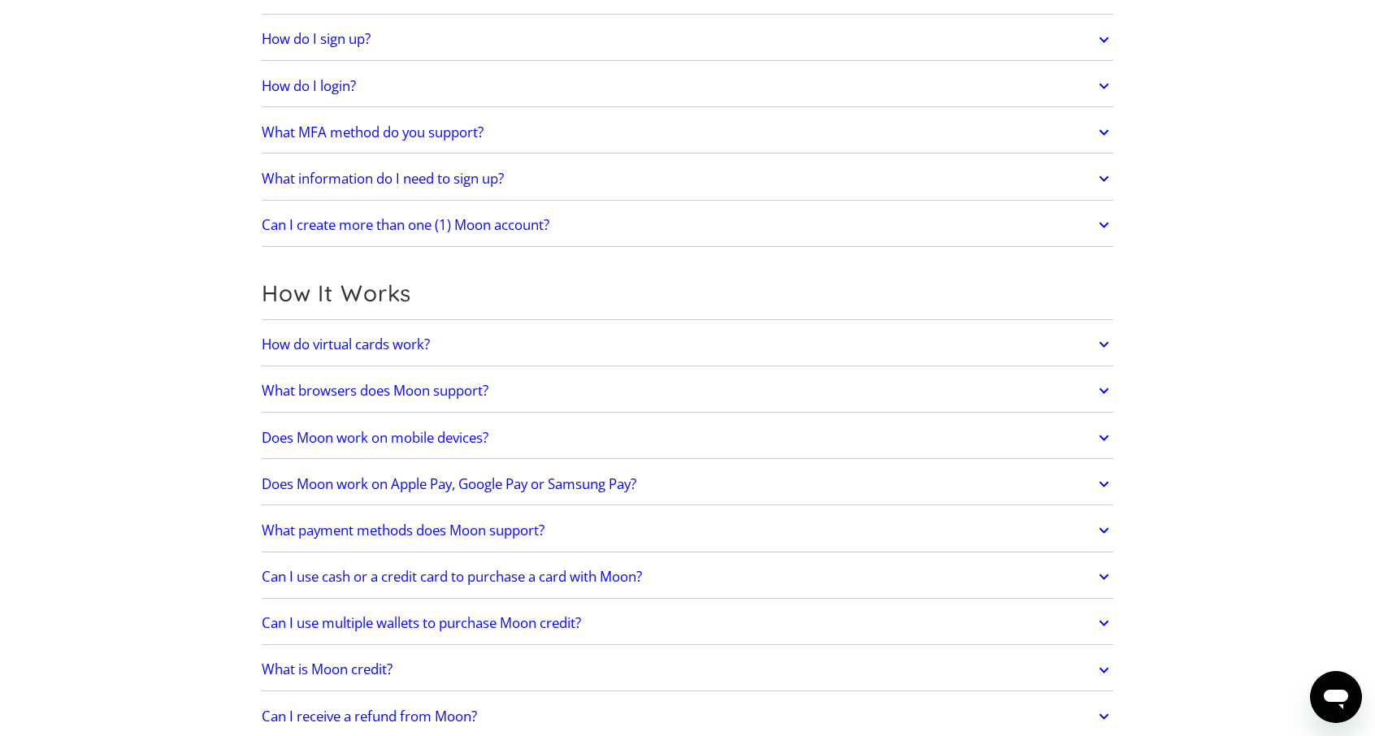
scroll to position [244, 0]
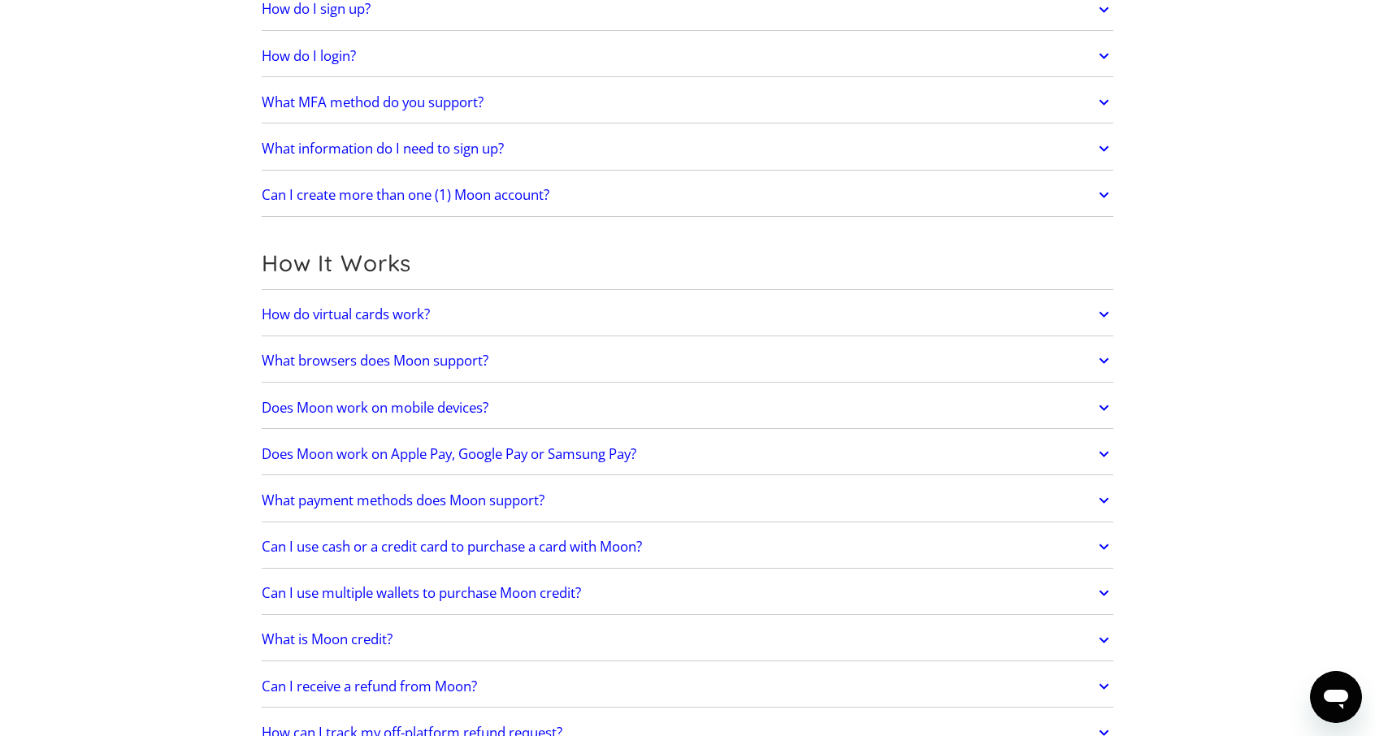
click at [369, 311] on h2 "How do virtual cards work?" at bounding box center [346, 314] width 168 height 16
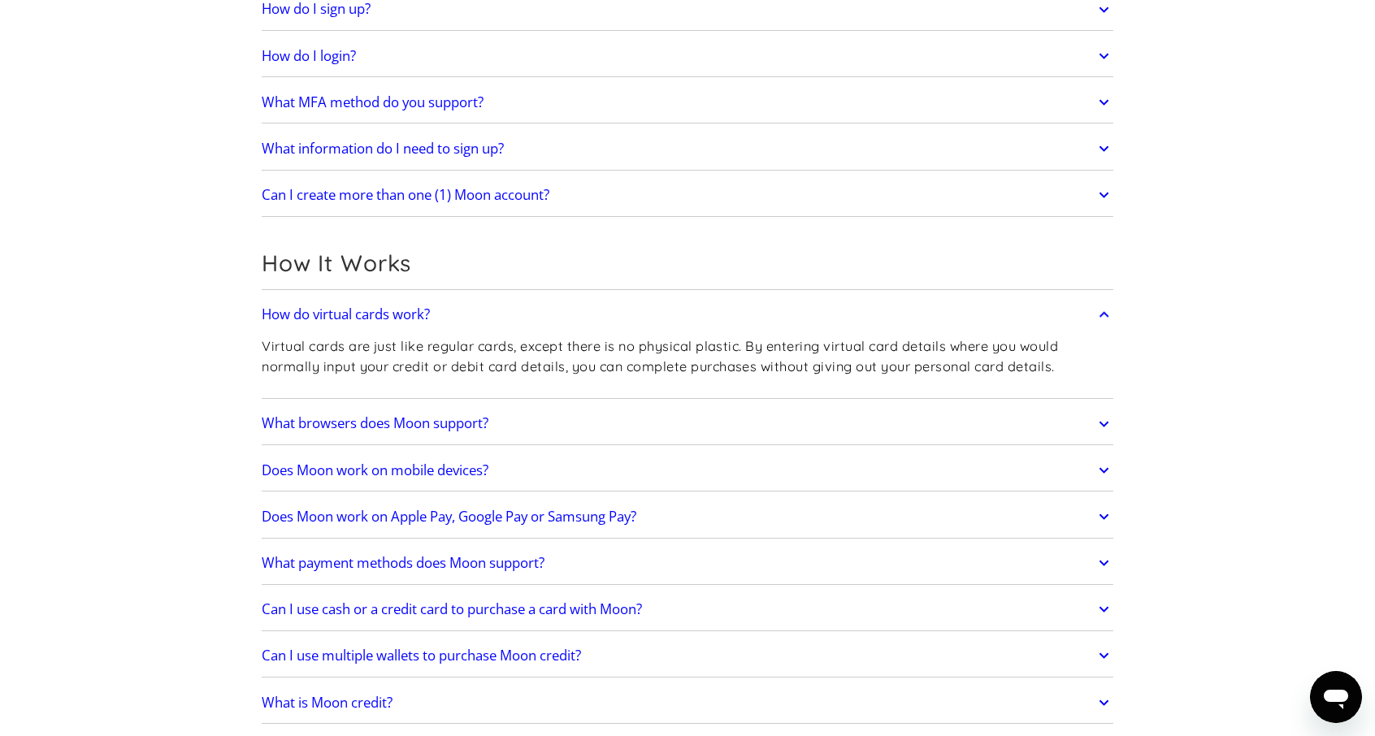
click at [371, 421] on h2 "What browsers does Moon support?" at bounding box center [375, 423] width 227 height 16
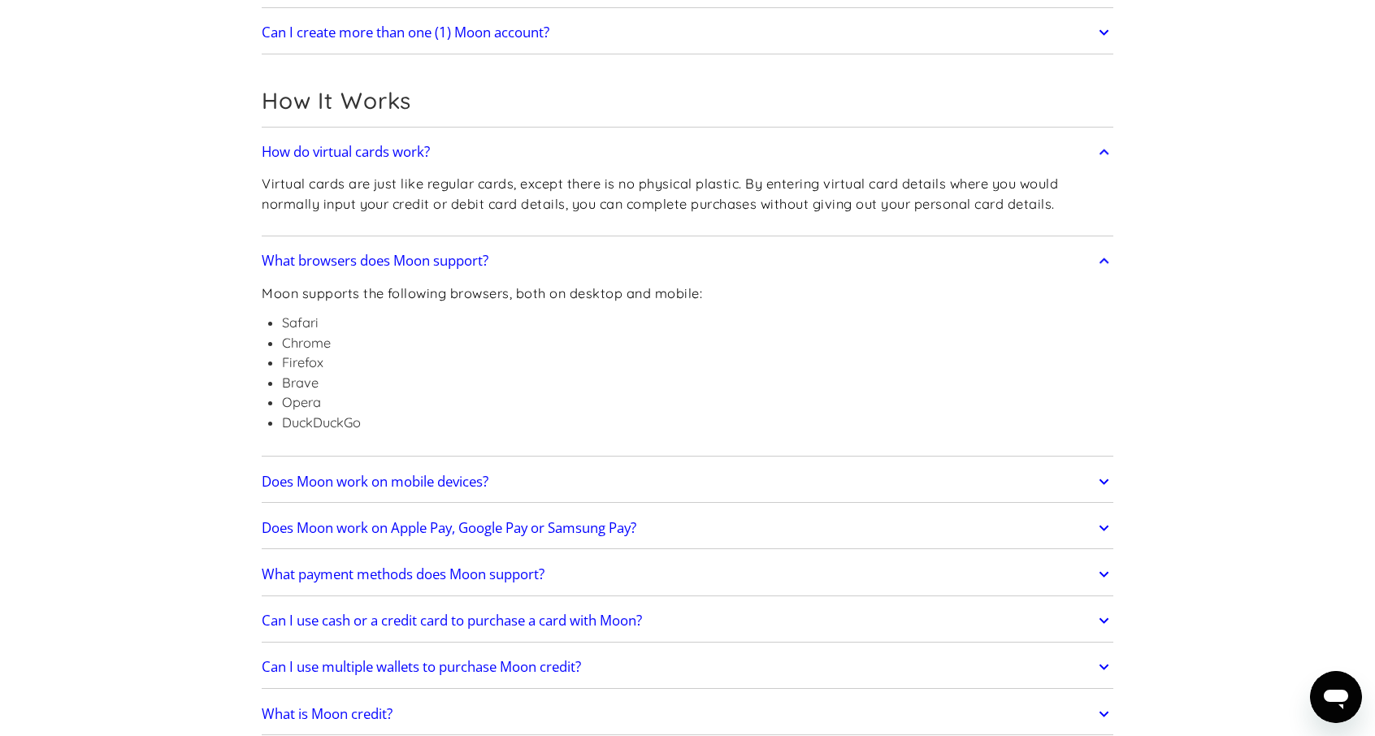
click at [362, 482] on h2 "Does Moon work on mobile devices?" at bounding box center [375, 482] width 227 height 16
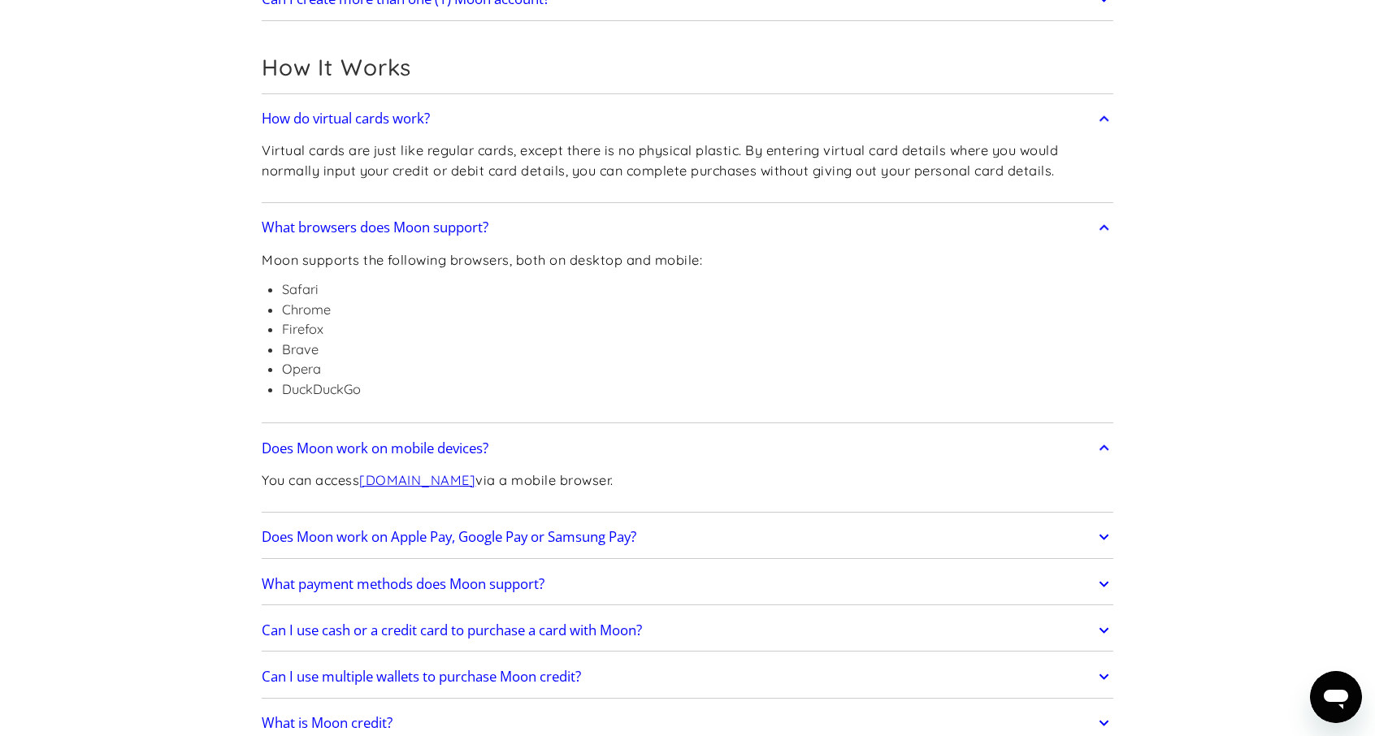
scroll to position [569, 0]
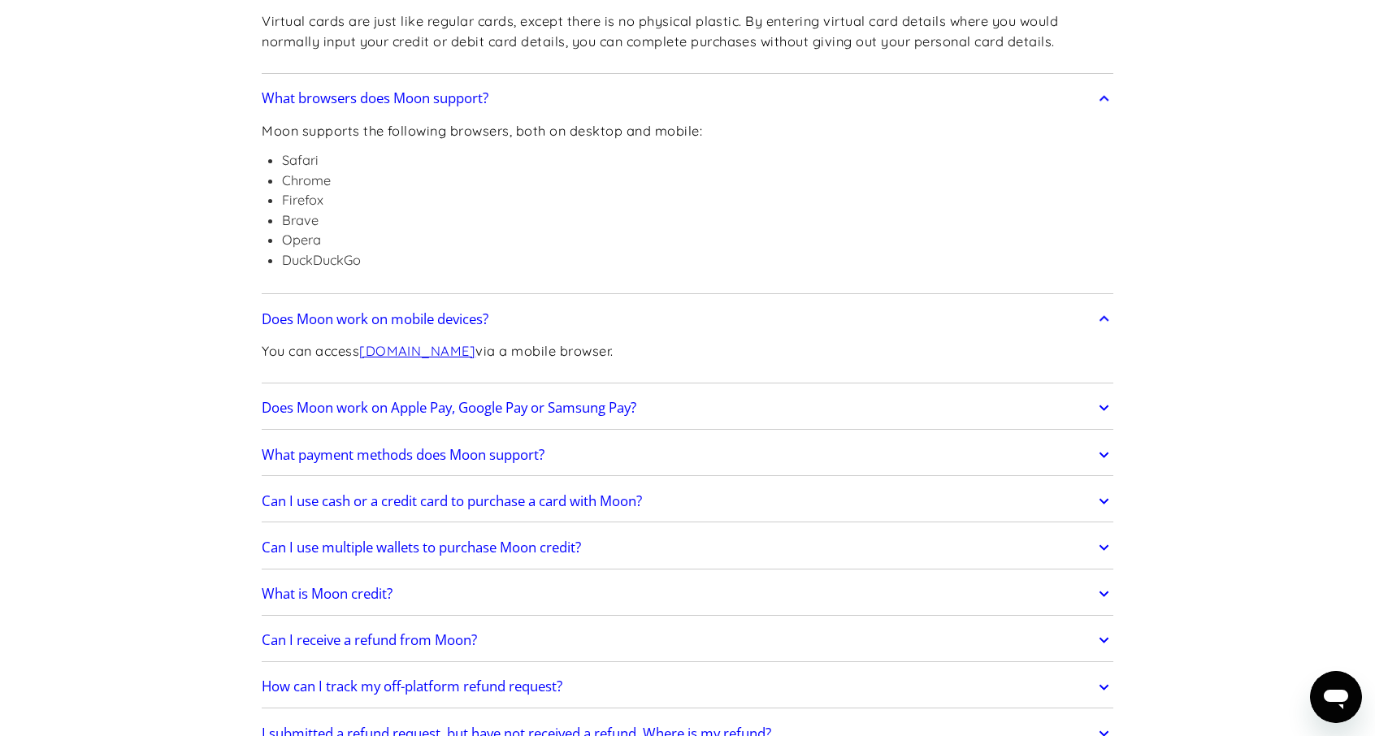
click at [377, 409] on h2 "Does Moon work on Apple Pay, Google Pay or Samsung Pay?" at bounding box center [449, 408] width 375 height 16
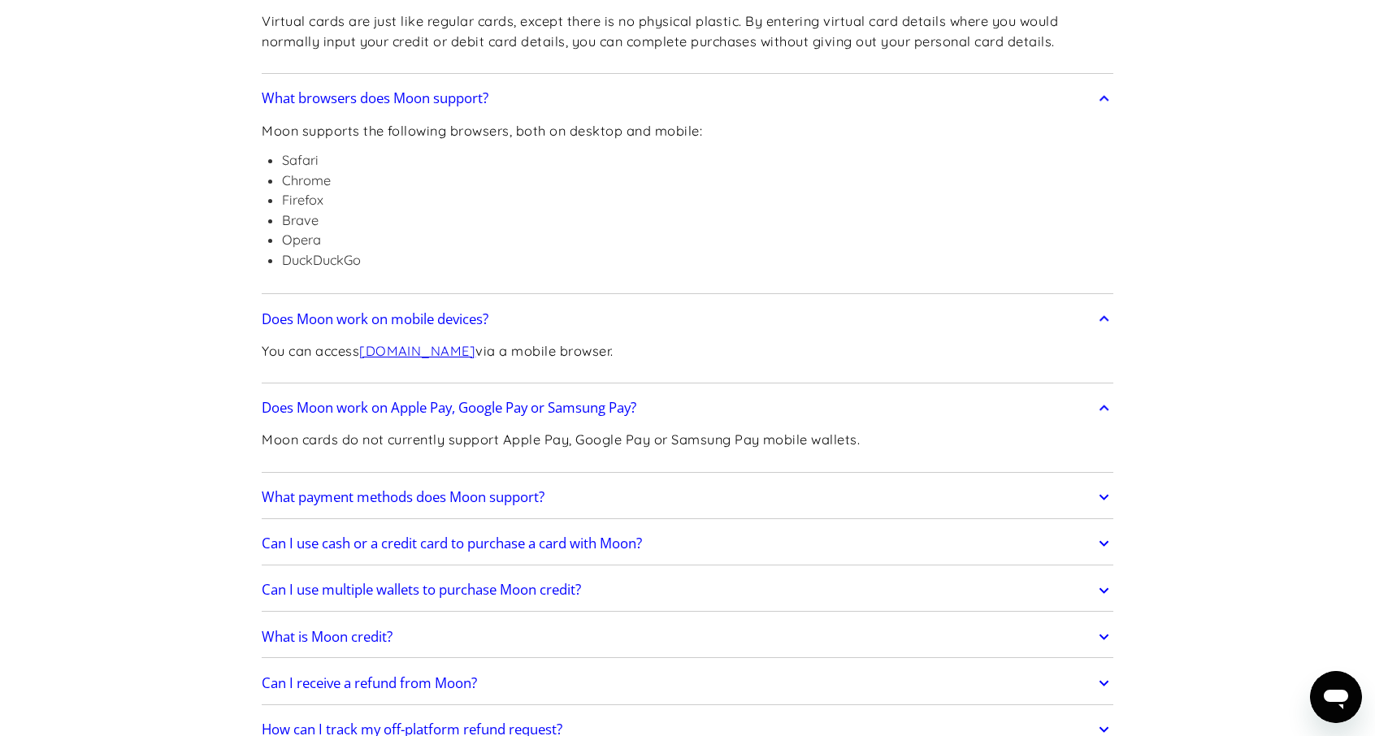
click at [387, 489] on h2 "What payment methods does Moon support?" at bounding box center [403, 497] width 283 height 16
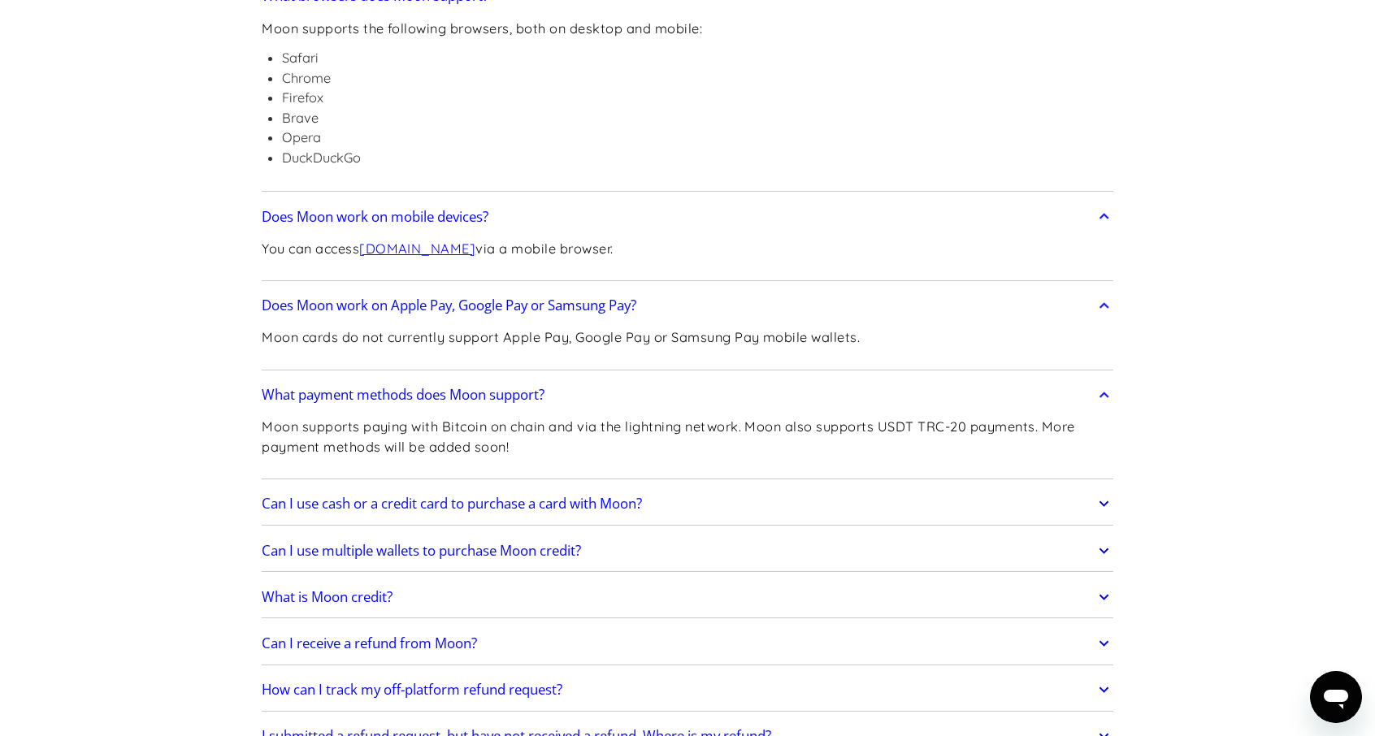
scroll to position [731, 0]
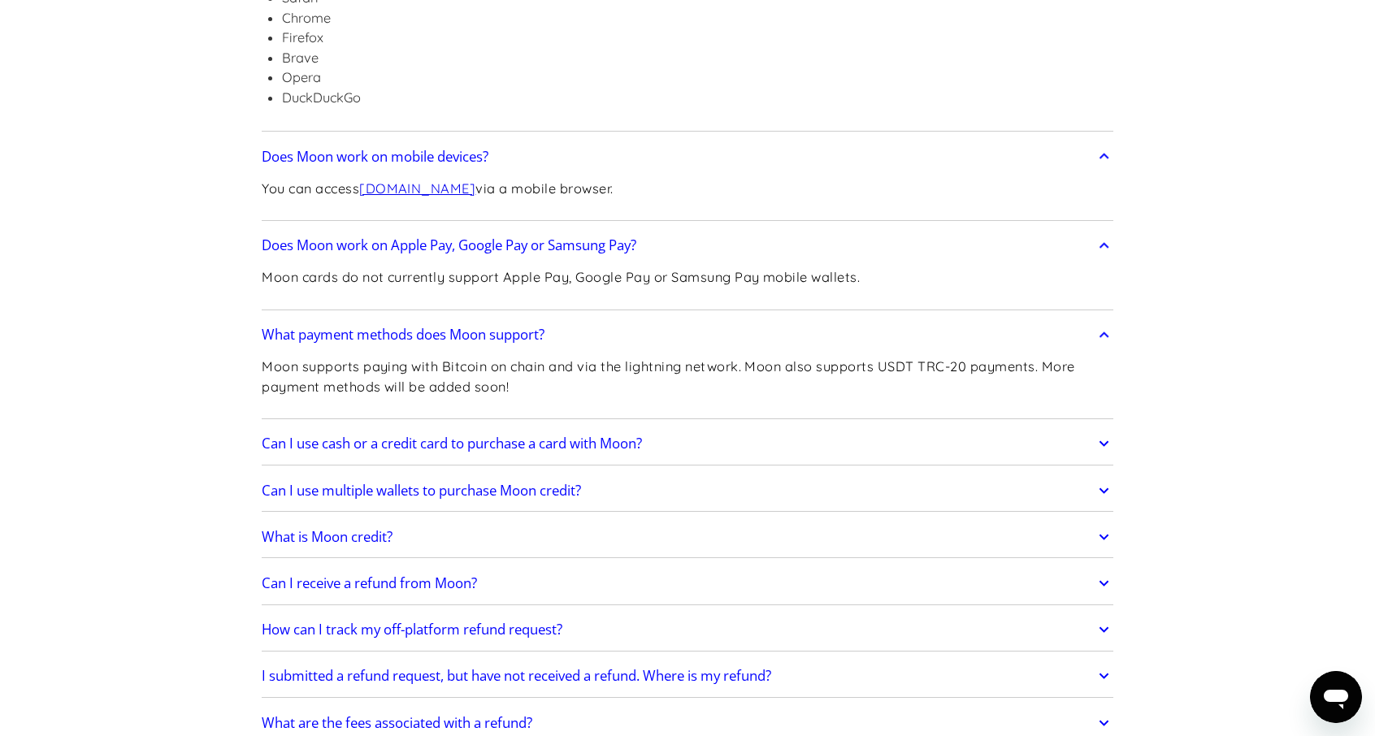
click at [390, 443] on h2 "Can I use cash or a credit card to purchase a card with Moon?" at bounding box center [452, 443] width 380 height 16
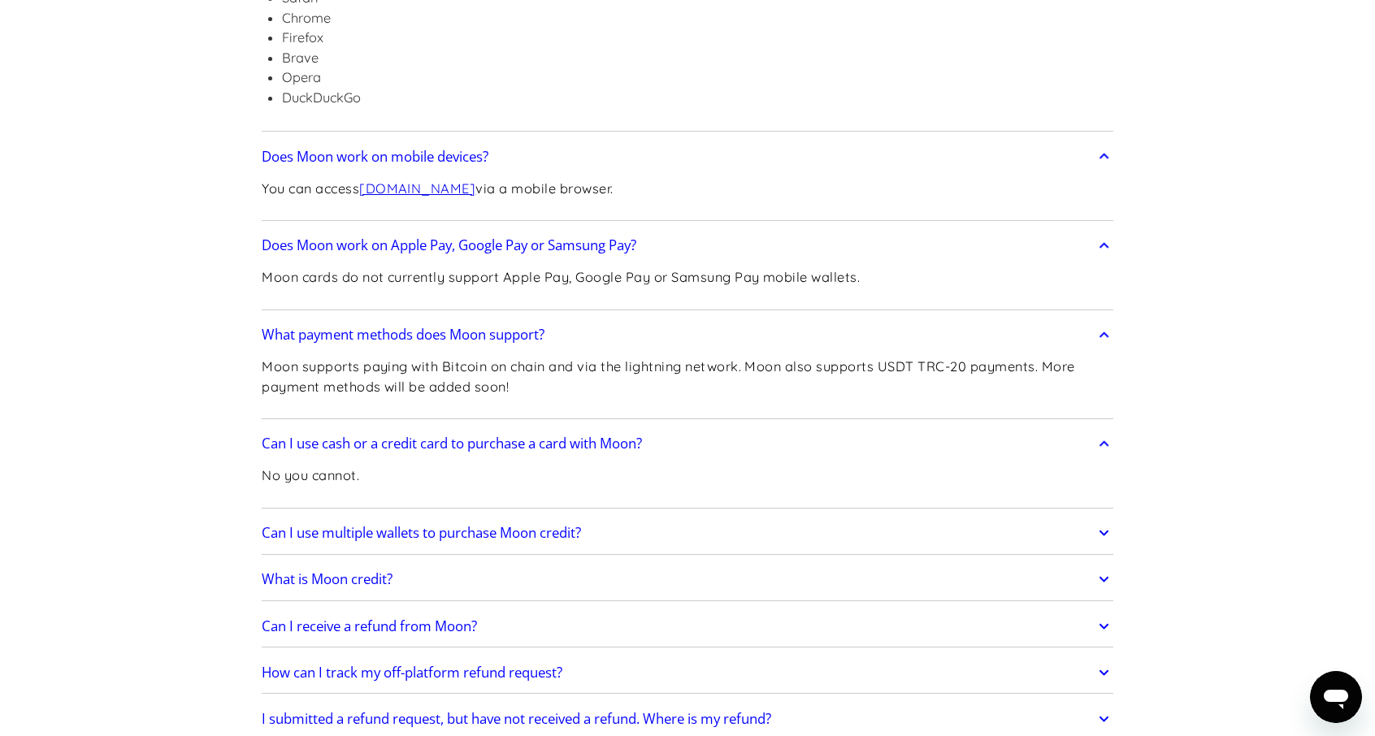
click at [388, 532] on h2 "Can I use multiple wallets to purchase Moon credit?" at bounding box center [421, 533] width 319 height 16
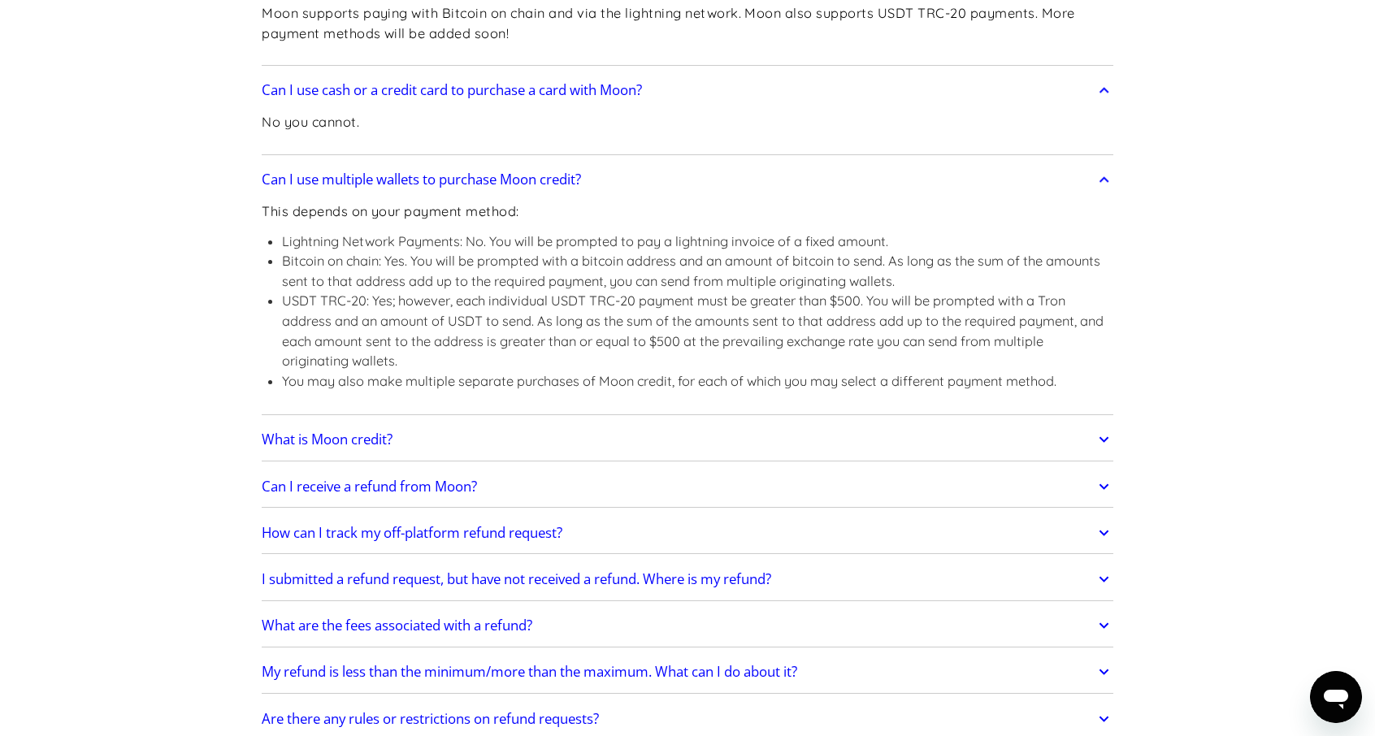
scroll to position [1219, 0]
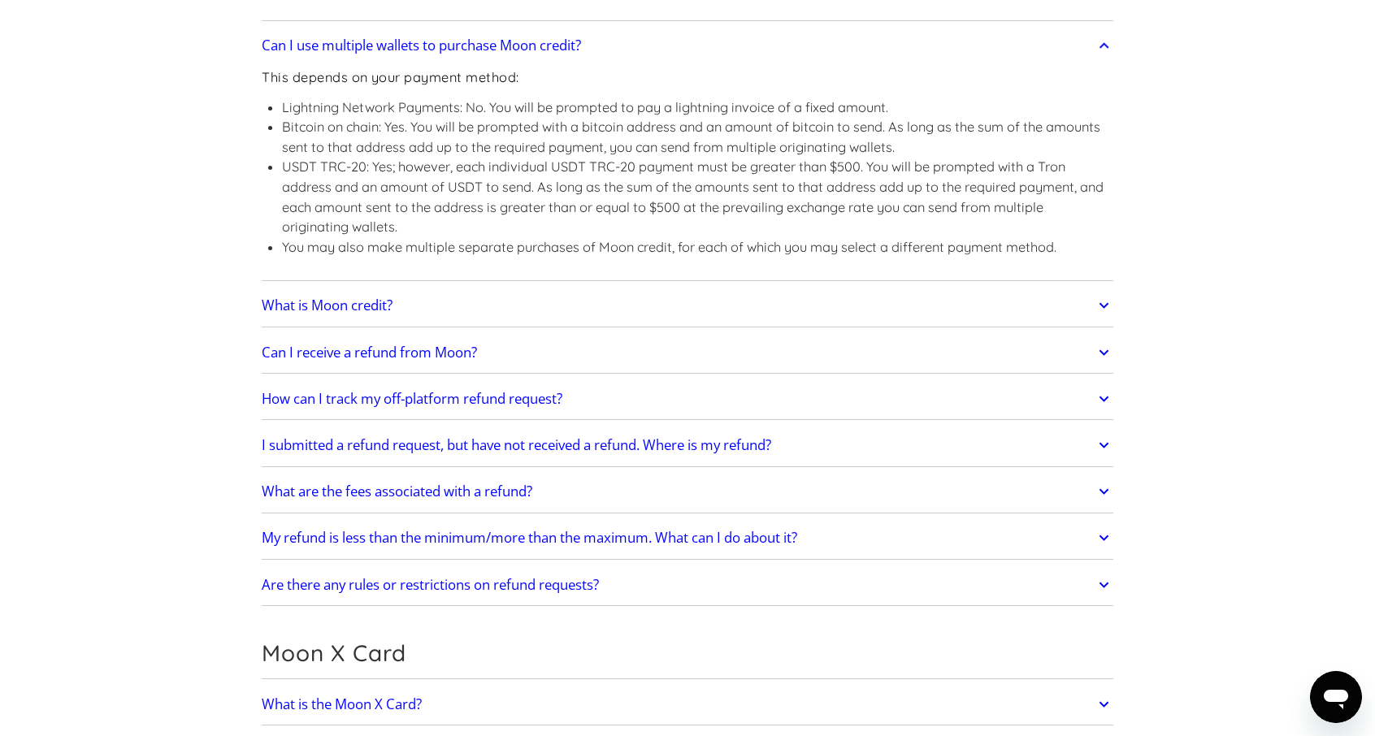
click at [364, 302] on h2 "What is Moon credit?" at bounding box center [327, 305] width 131 height 16
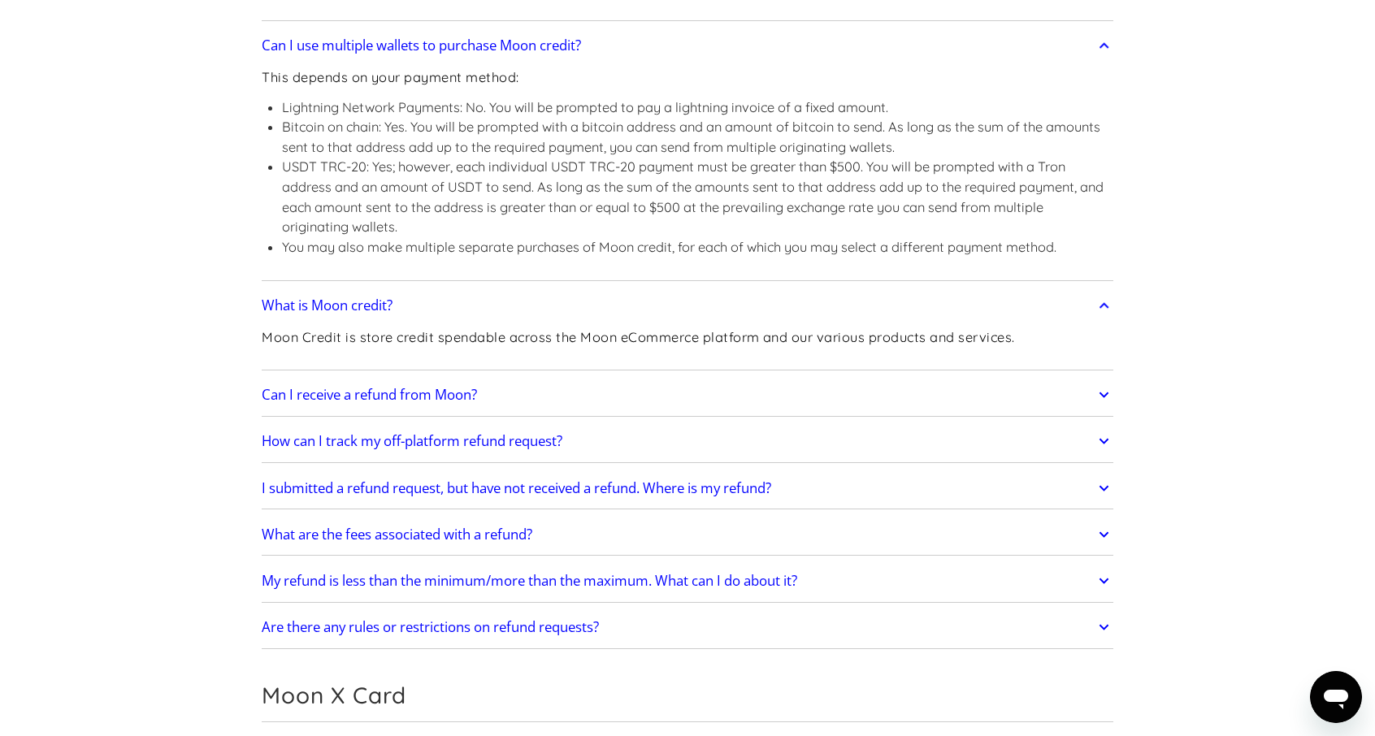
click at [389, 396] on h2 "Can I receive a refund from Moon?" at bounding box center [369, 395] width 215 height 16
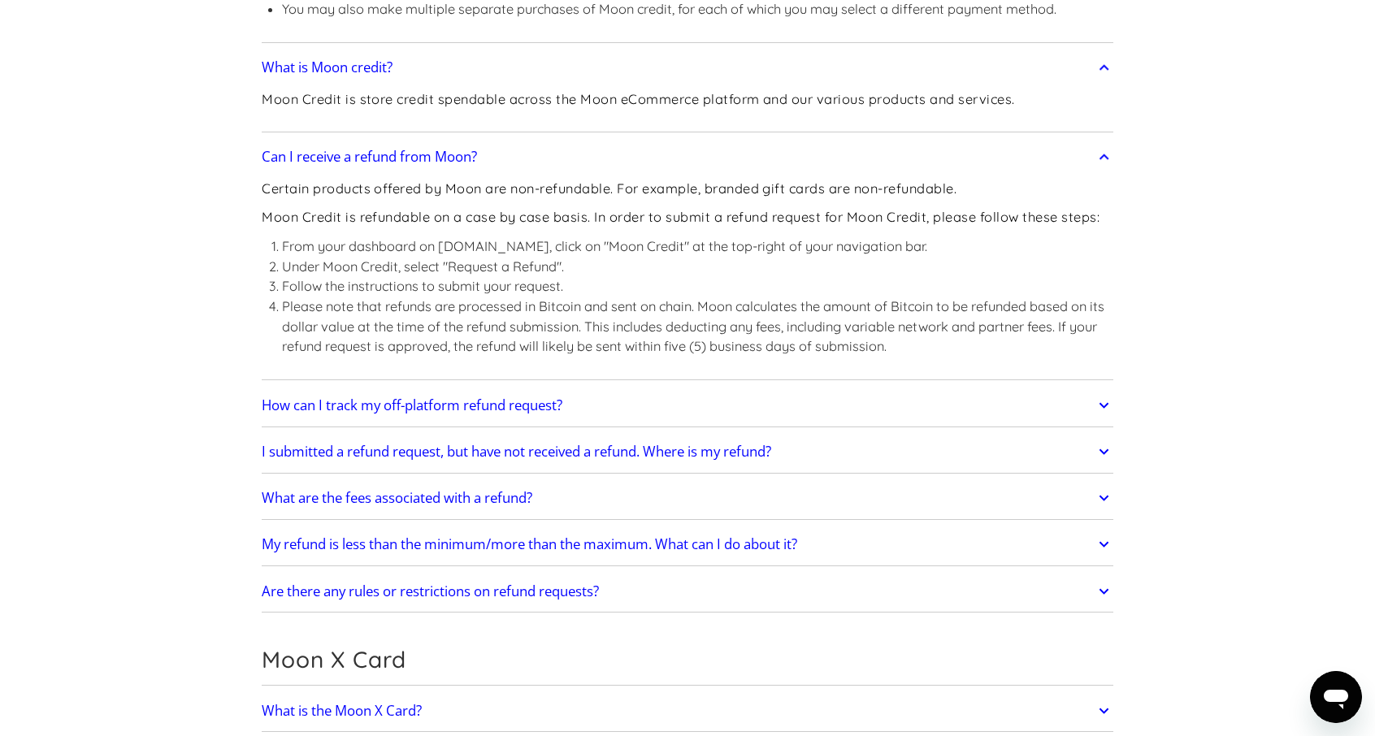
scroll to position [1462, 0]
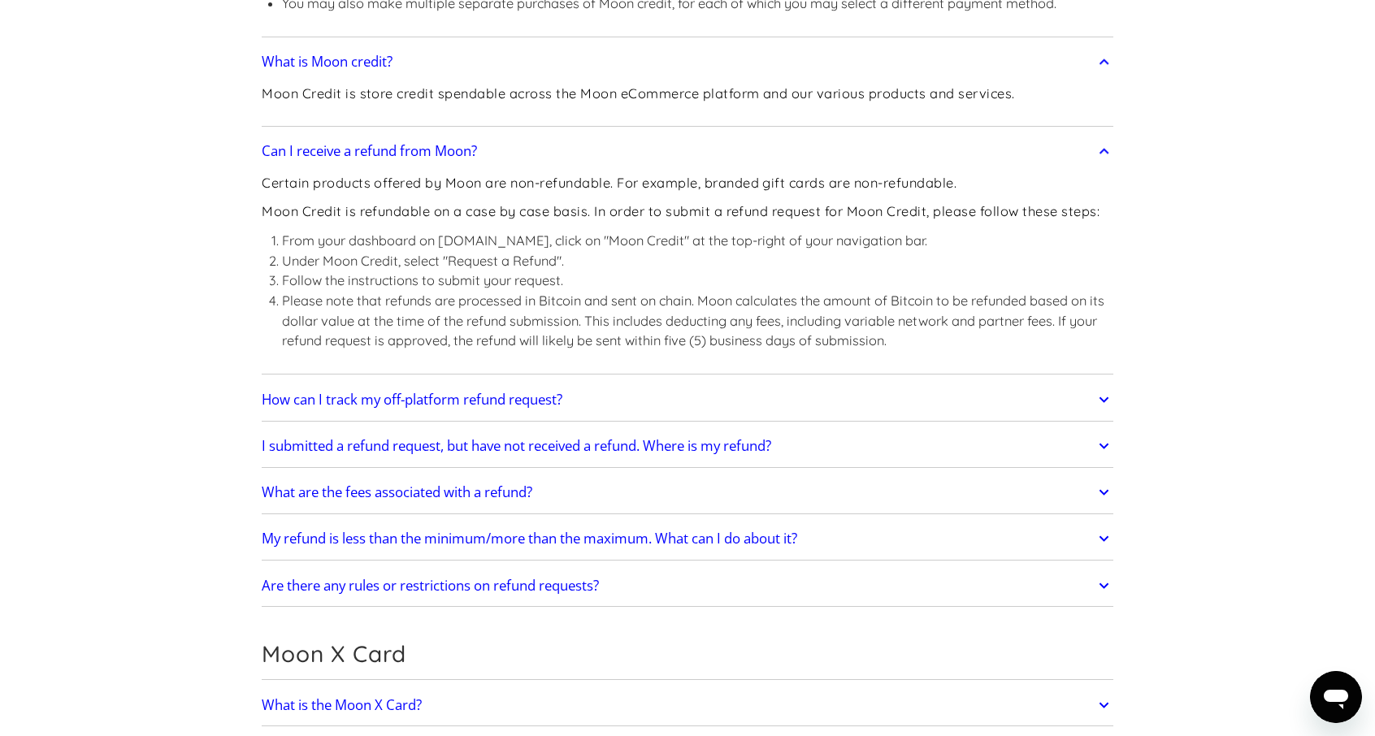
click at [419, 405] on link "How can I track my off-platform refund request?" at bounding box center [687, 400] width 851 height 34
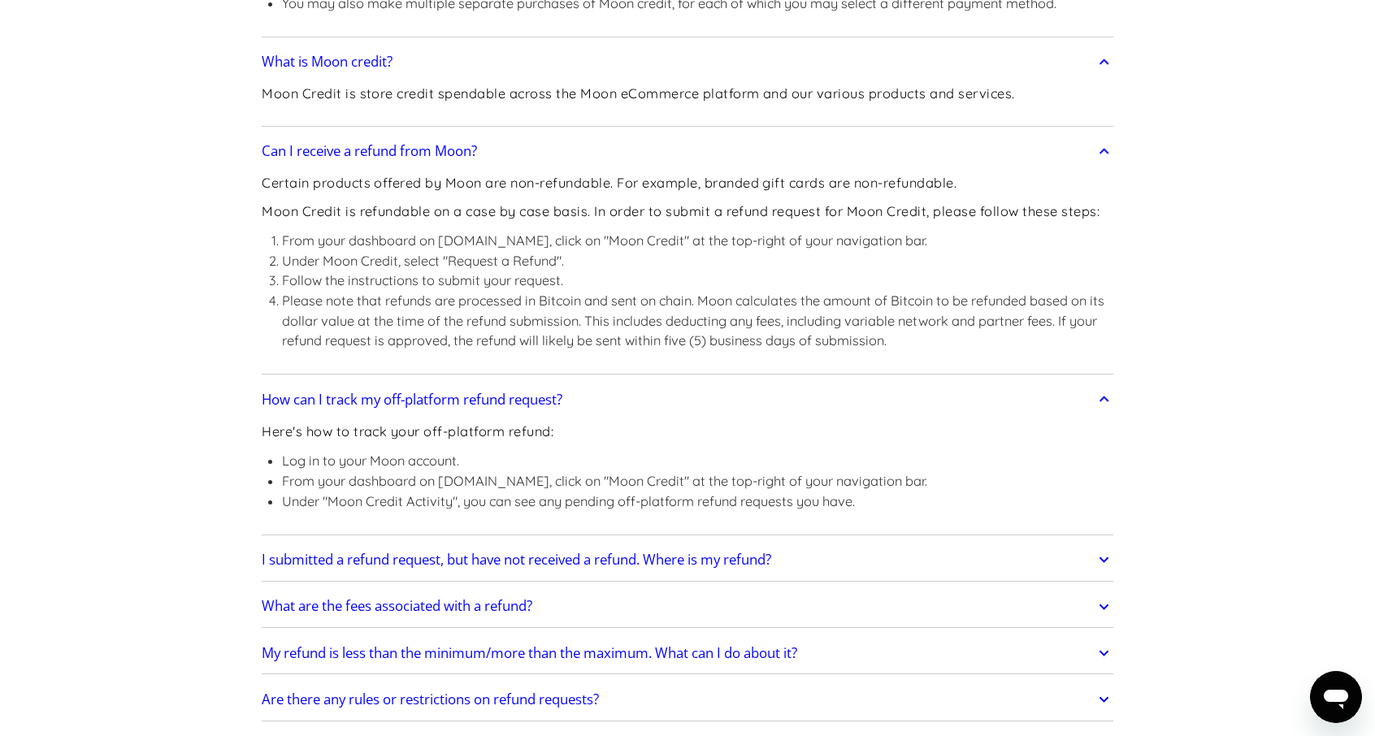
click at [421, 543] on link "I submitted a refund request, but have not received a refund. Where is my refun…" at bounding box center [687, 560] width 851 height 34
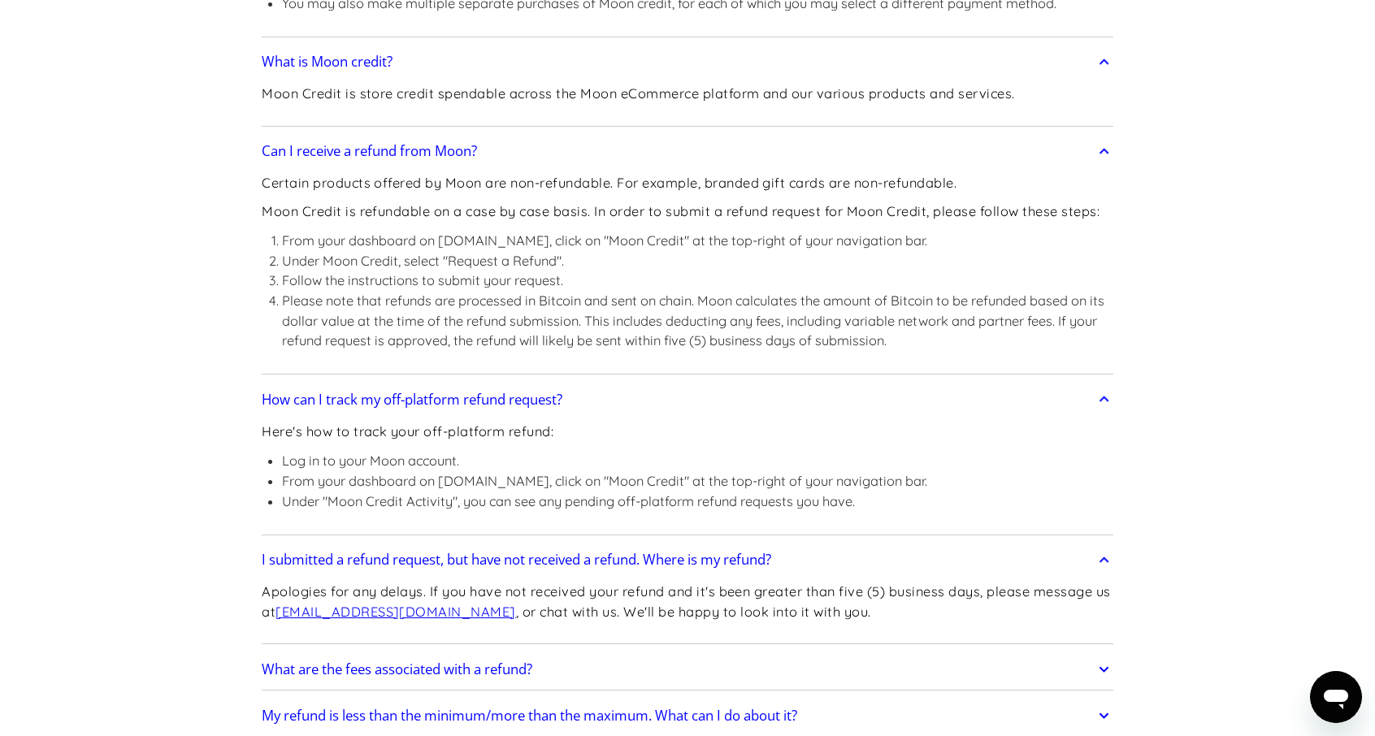
scroll to position [1787, 0]
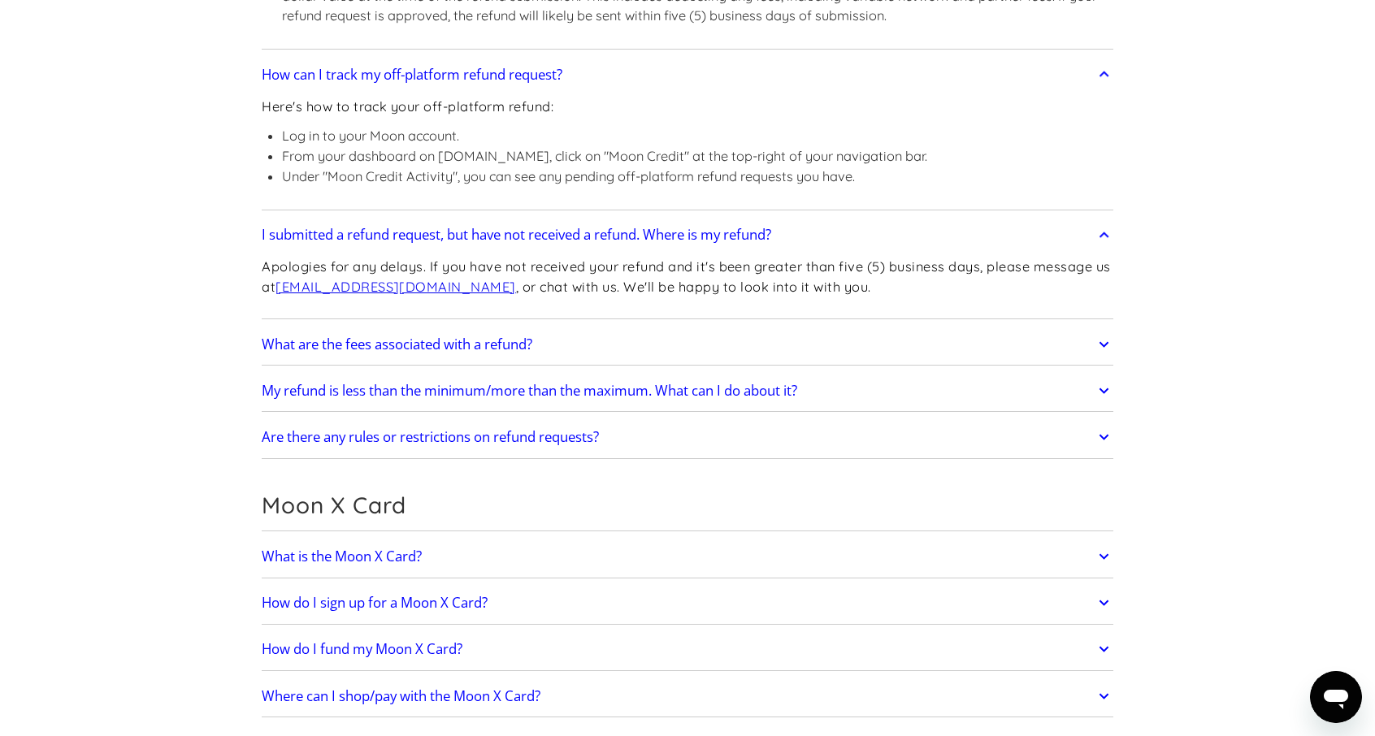
click at [421, 339] on h2 "What are the fees associated with a refund?" at bounding box center [397, 344] width 271 height 16
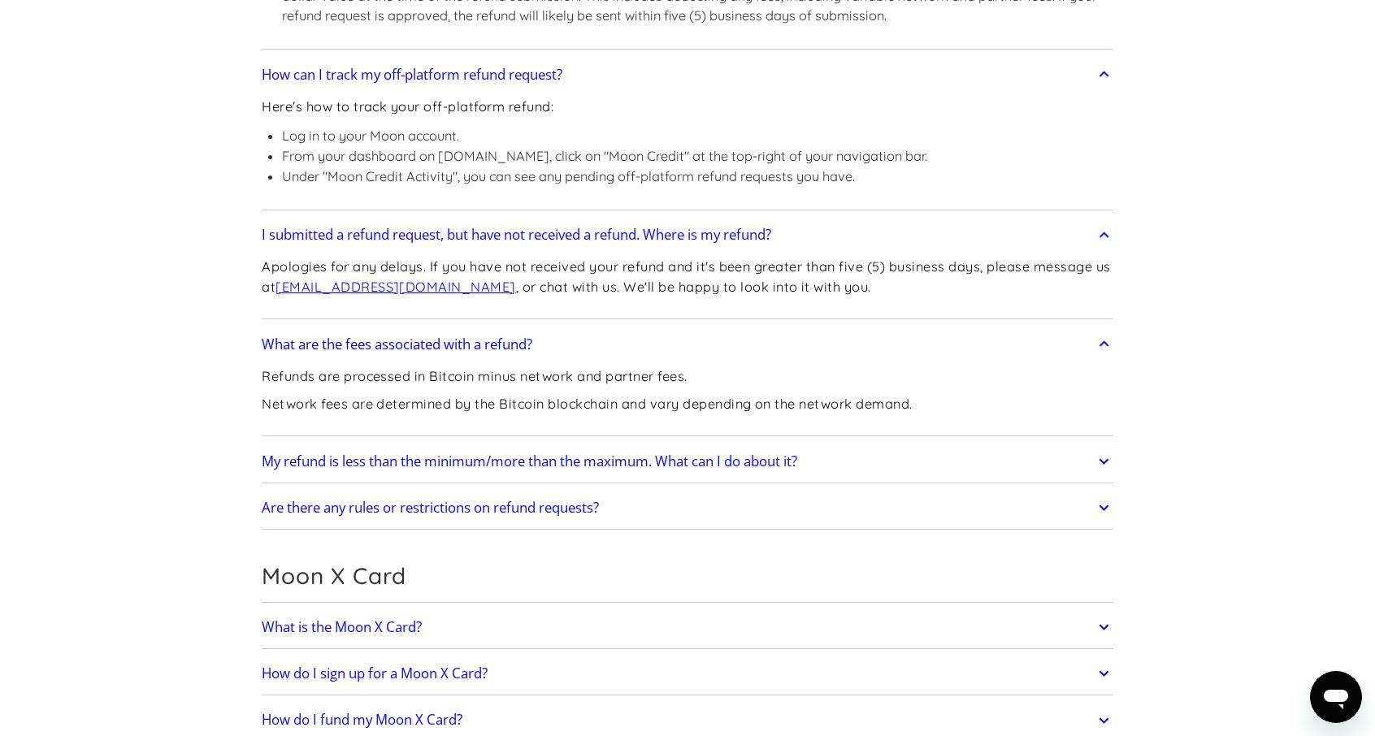
click at [429, 456] on h2 "My refund is less than the minimum/more than the maximum. What can I do about i…" at bounding box center [529, 461] width 535 height 16
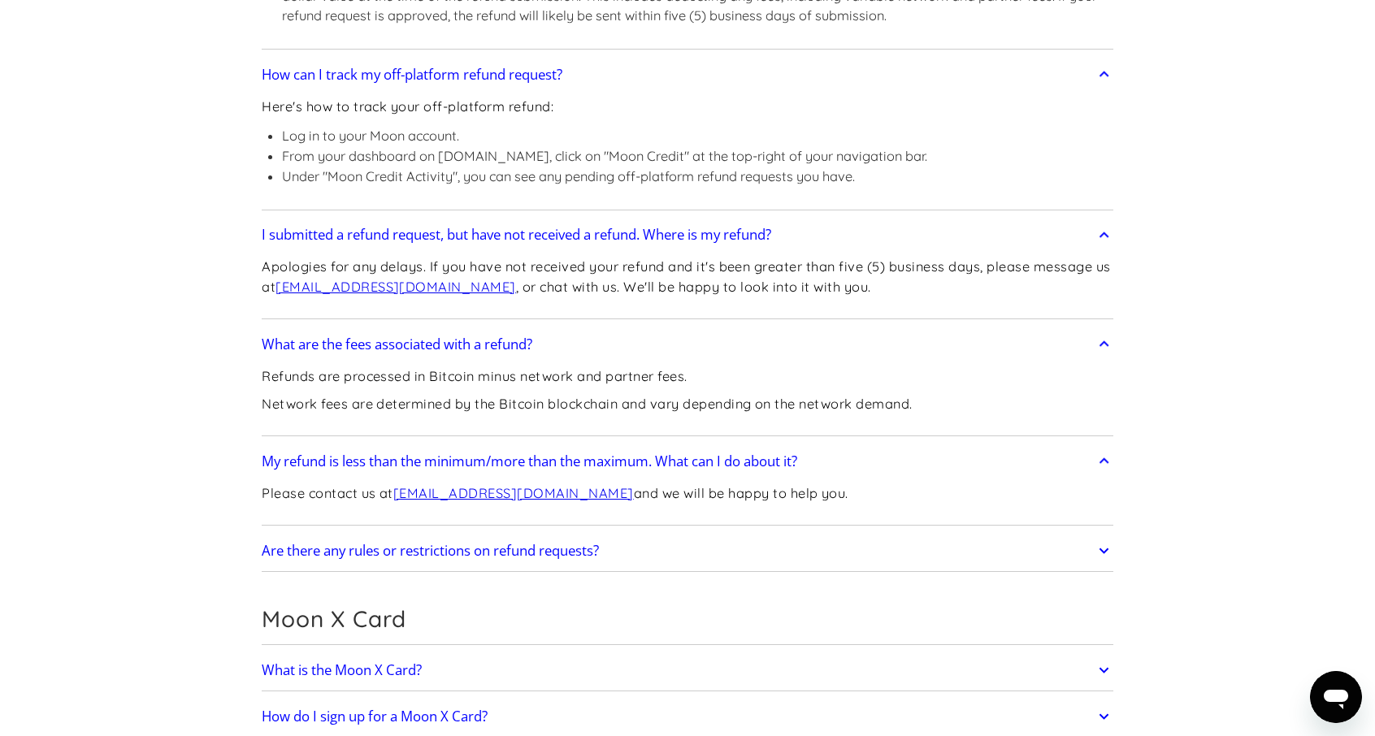
click at [429, 534] on link "Are there any rules or restrictions on refund requests?" at bounding box center [687, 551] width 851 height 34
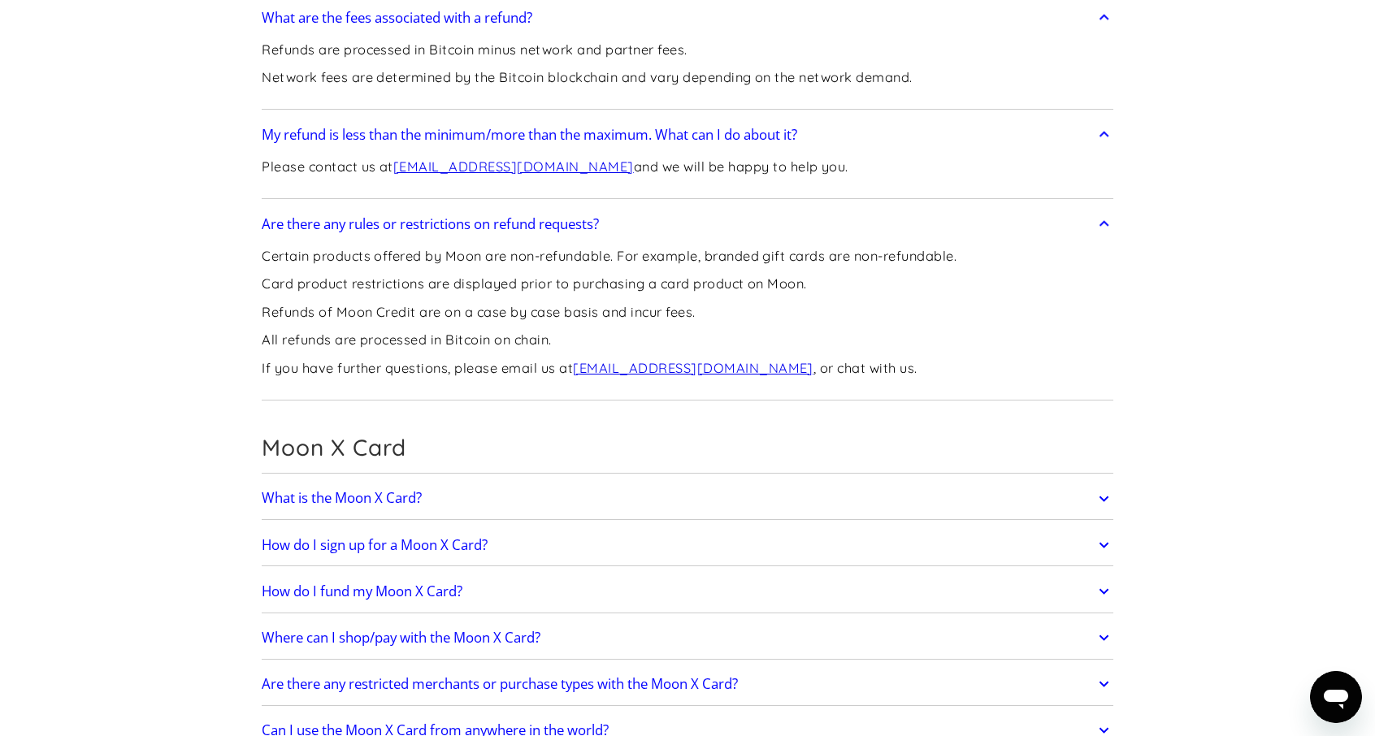
scroll to position [2193, 0]
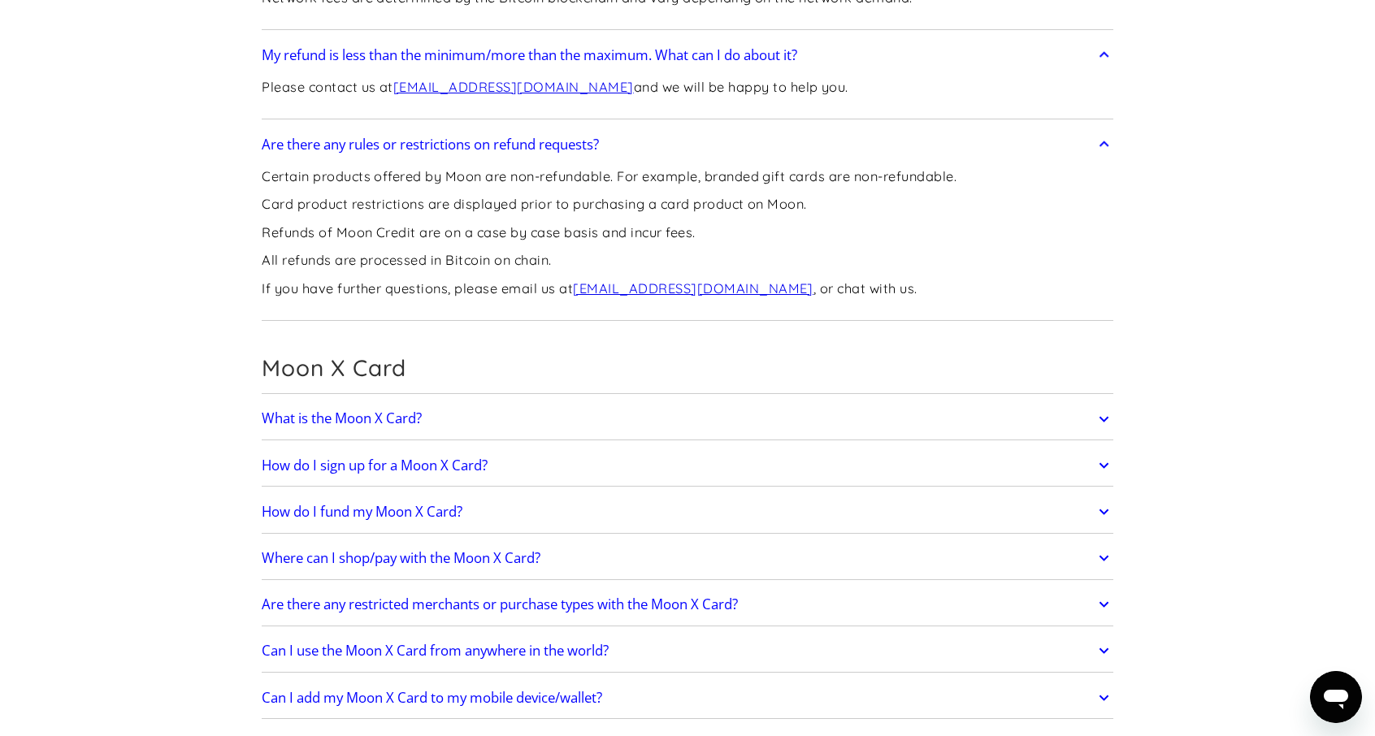
click at [397, 410] on h2 "What is the Moon X Card?" at bounding box center [342, 418] width 160 height 16
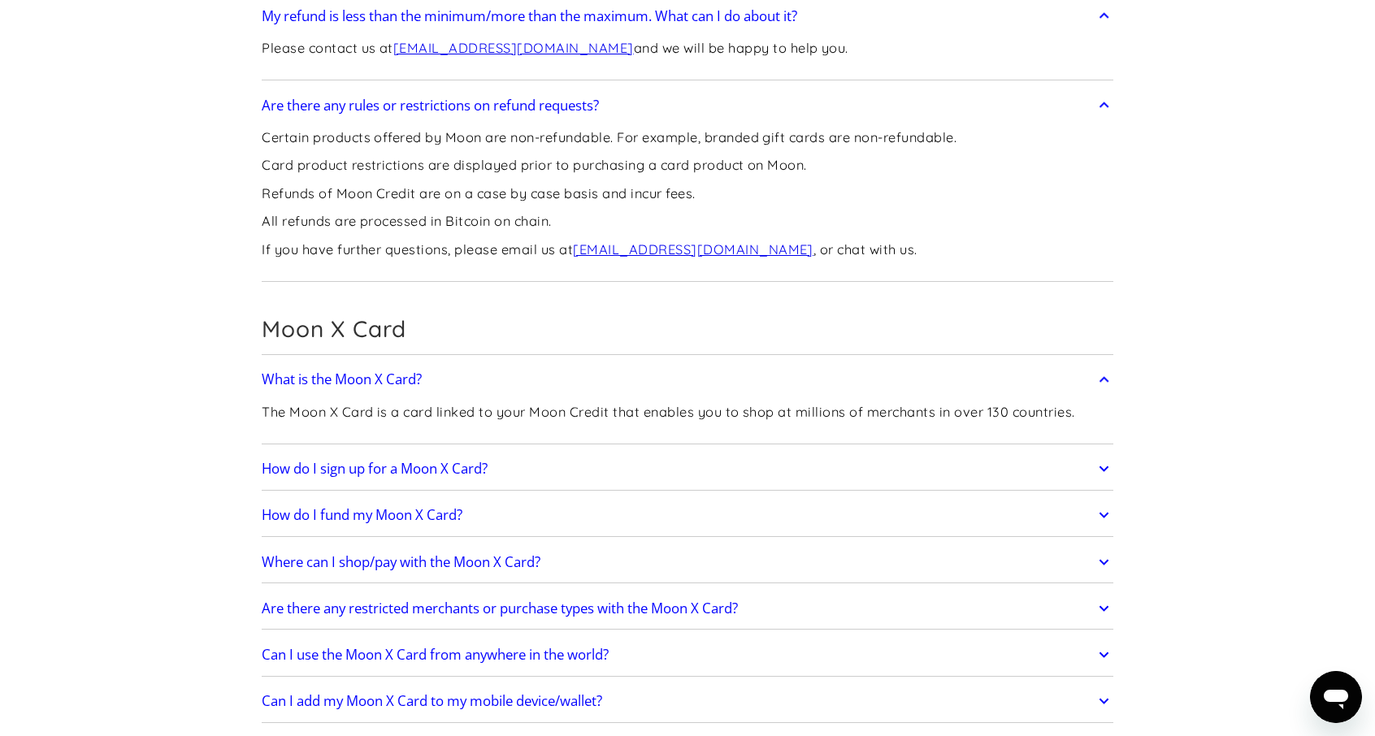
scroll to position [2437, 0]
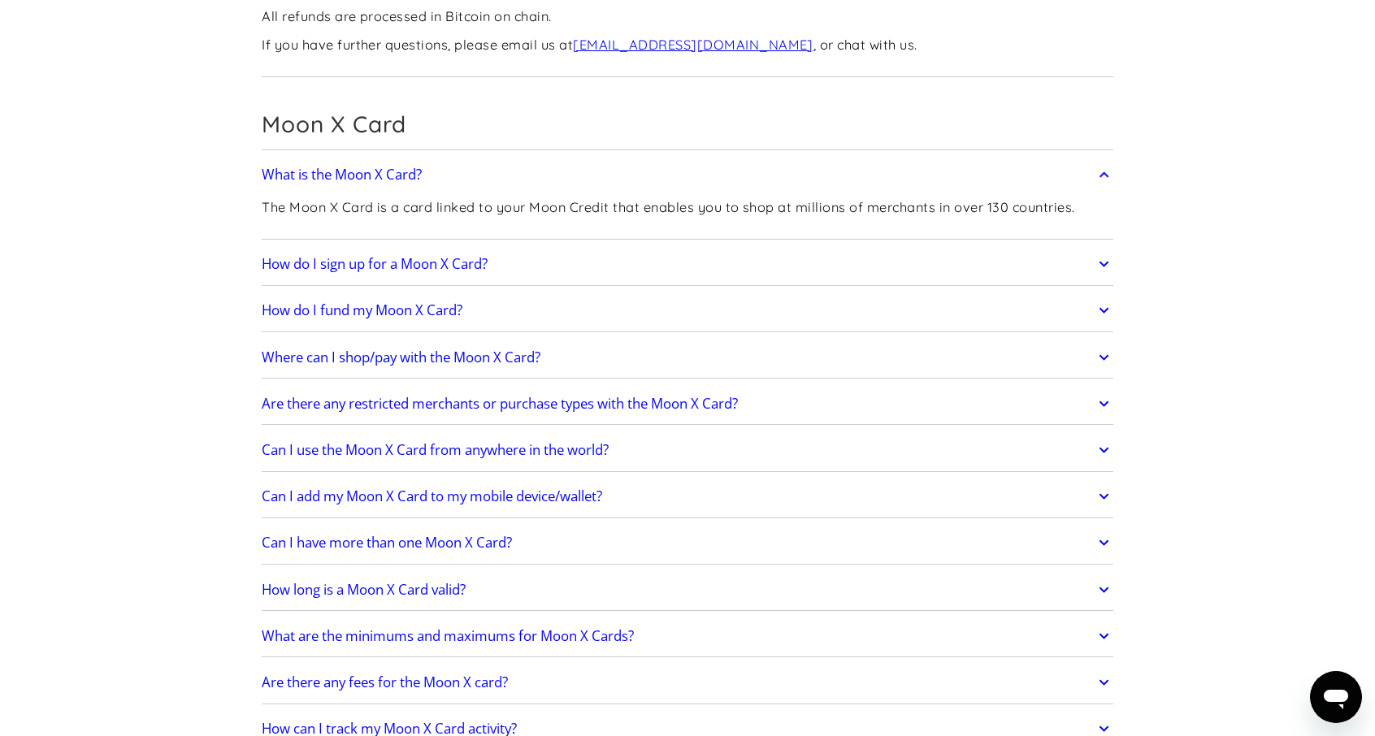
click at [430, 269] on link "How do I sign up for a Moon X Card?" at bounding box center [687, 264] width 851 height 34
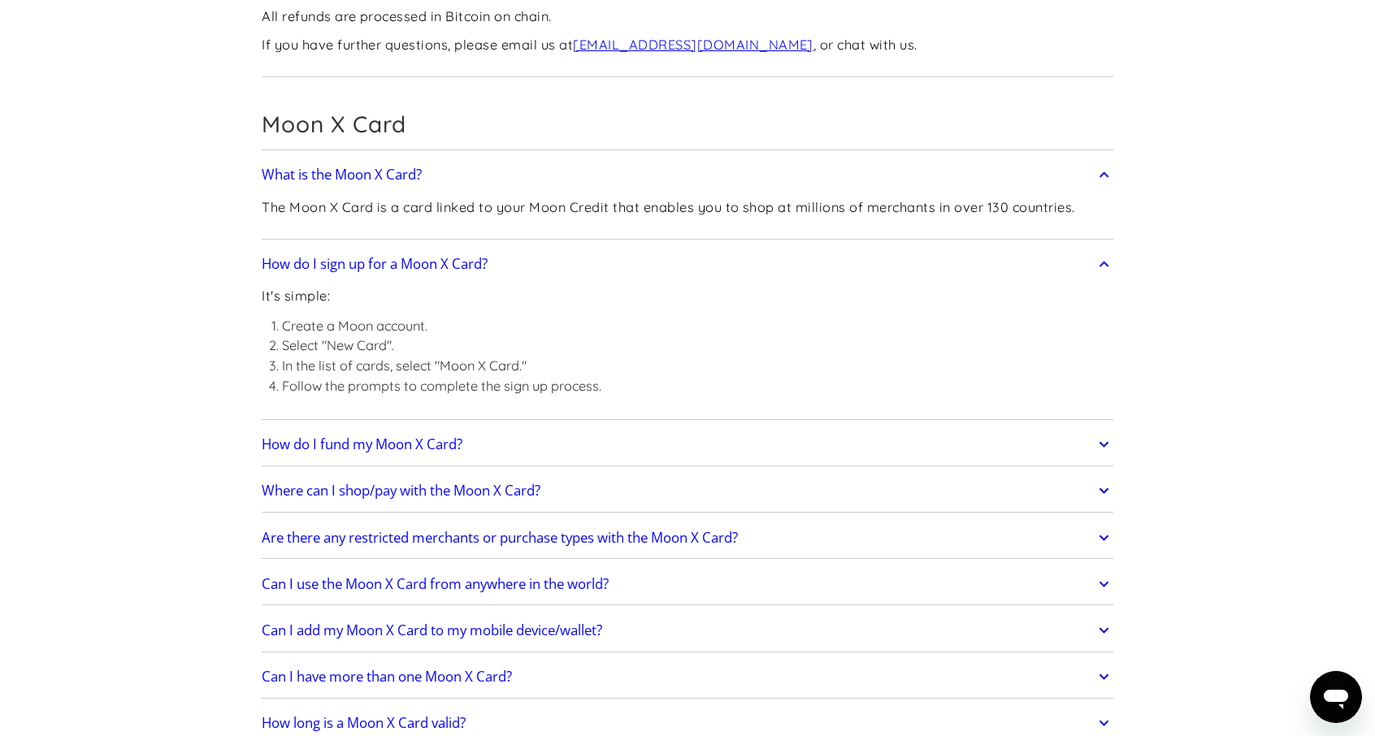
click at [430, 443] on h2 "How do I fund my Moon X Card?" at bounding box center [362, 444] width 201 height 16
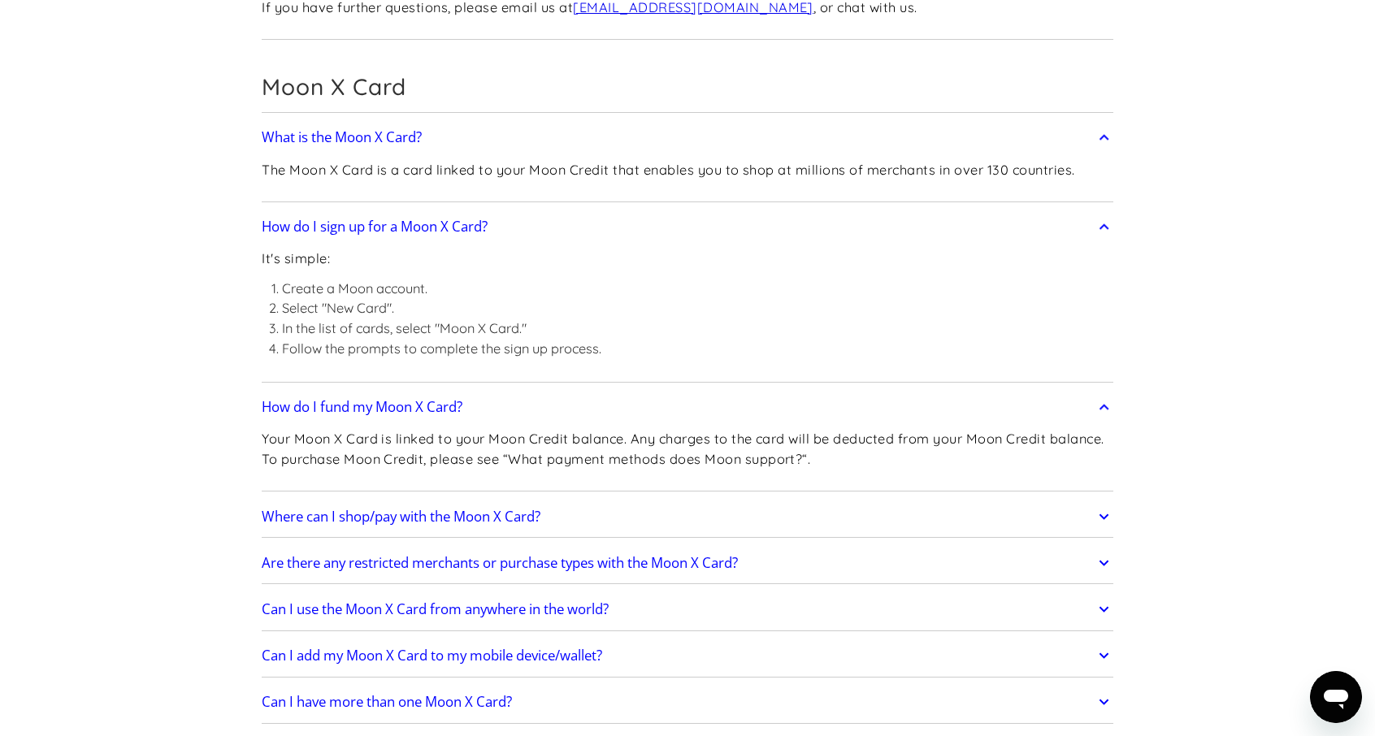
scroll to position [2681, 0]
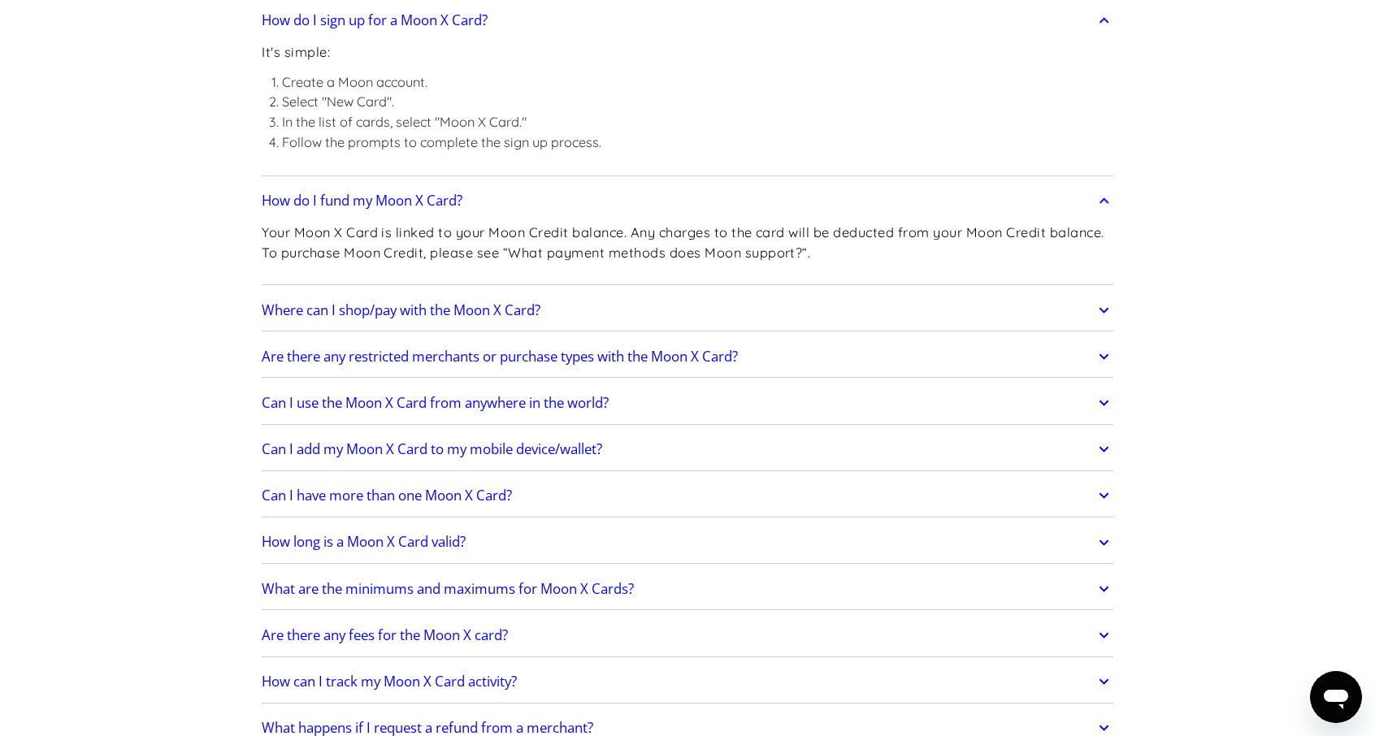
click at [432, 303] on h2 "Where can I shop/pay with the Moon X Card?" at bounding box center [401, 310] width 279 height 16
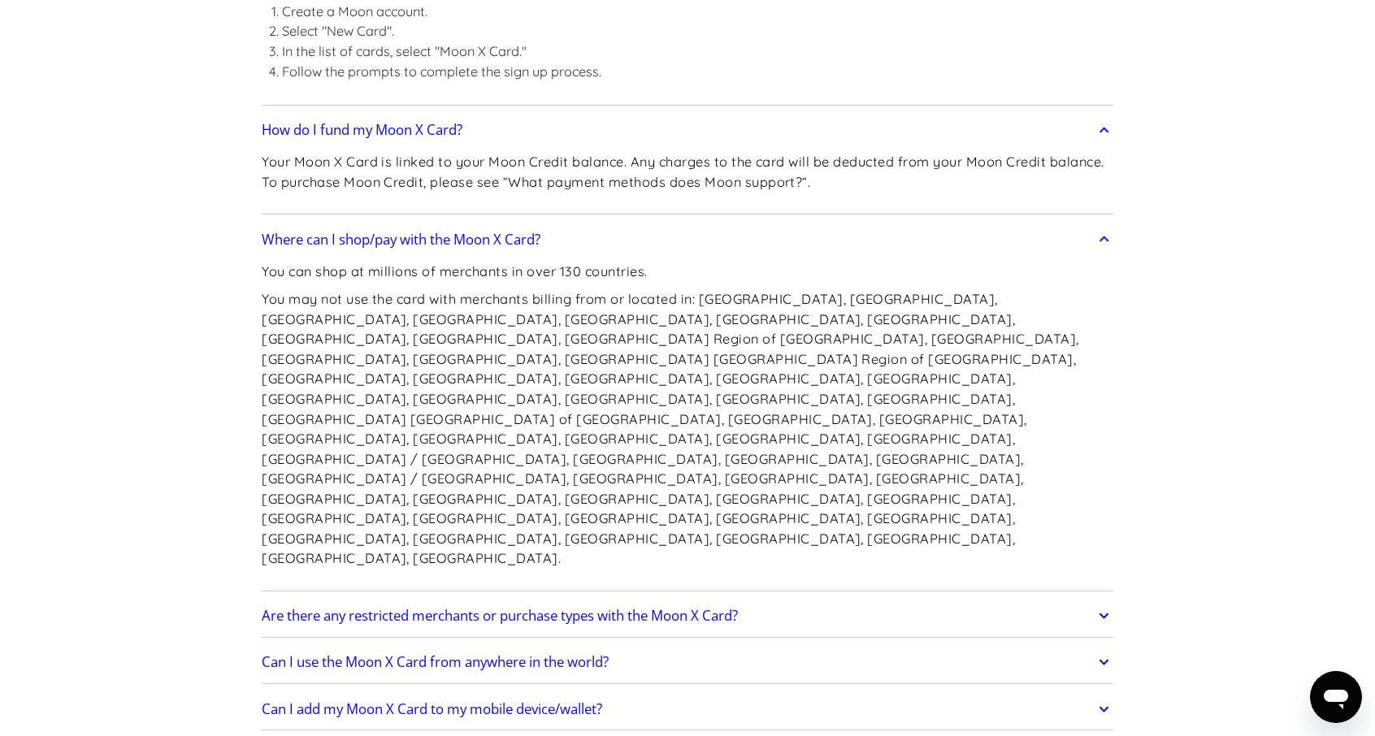
scroll to position [2762, 0]
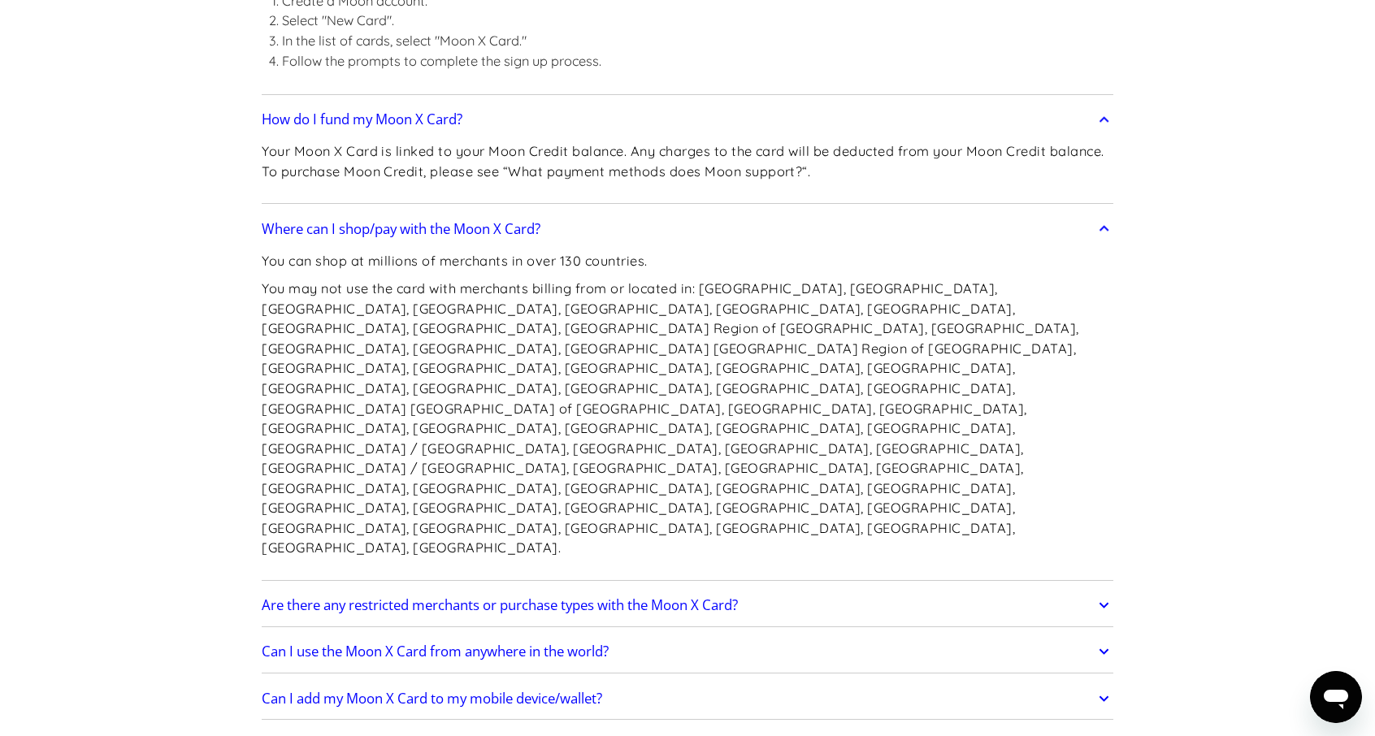
click at [597, 597] on h2 "Are there any restricted merchants or purchase types with the Moon X Card?" at bounding box center [500, 605] width 476 height 16
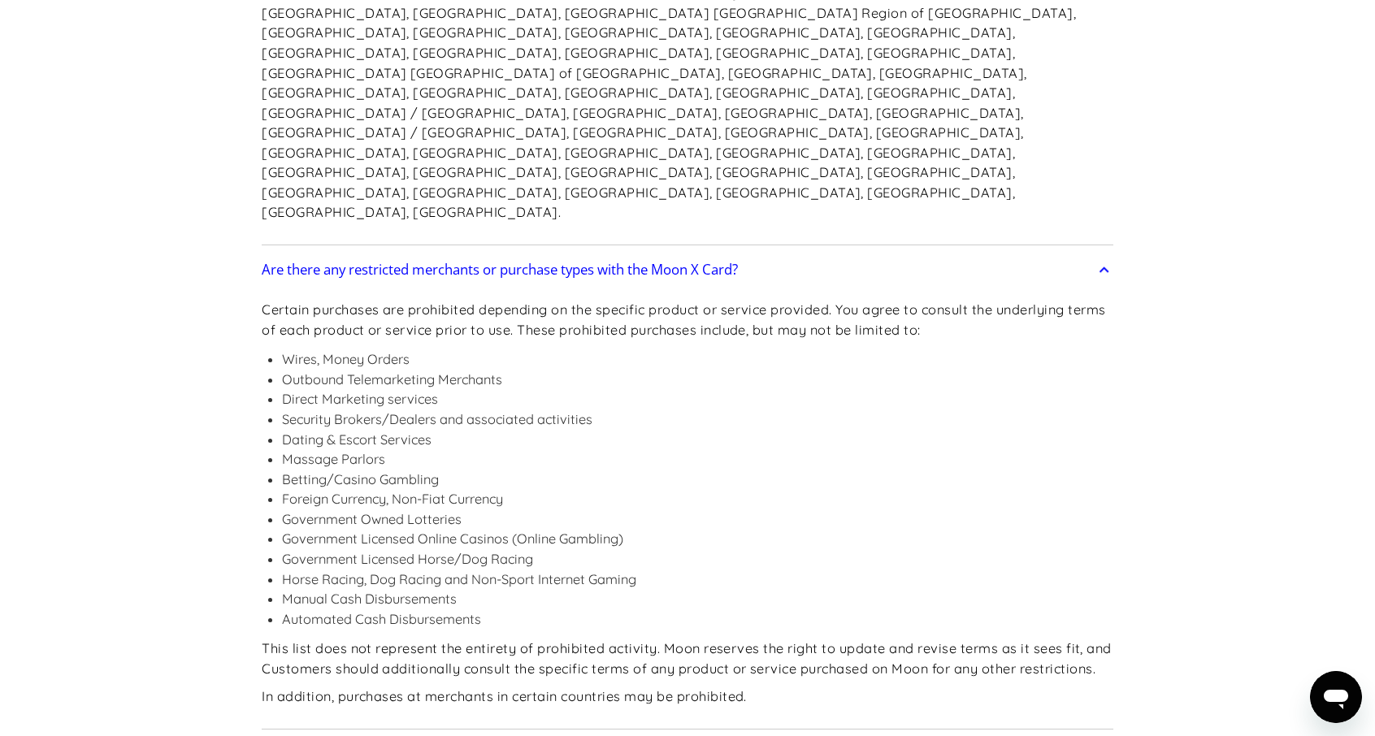
scroll to position [3087, 0]
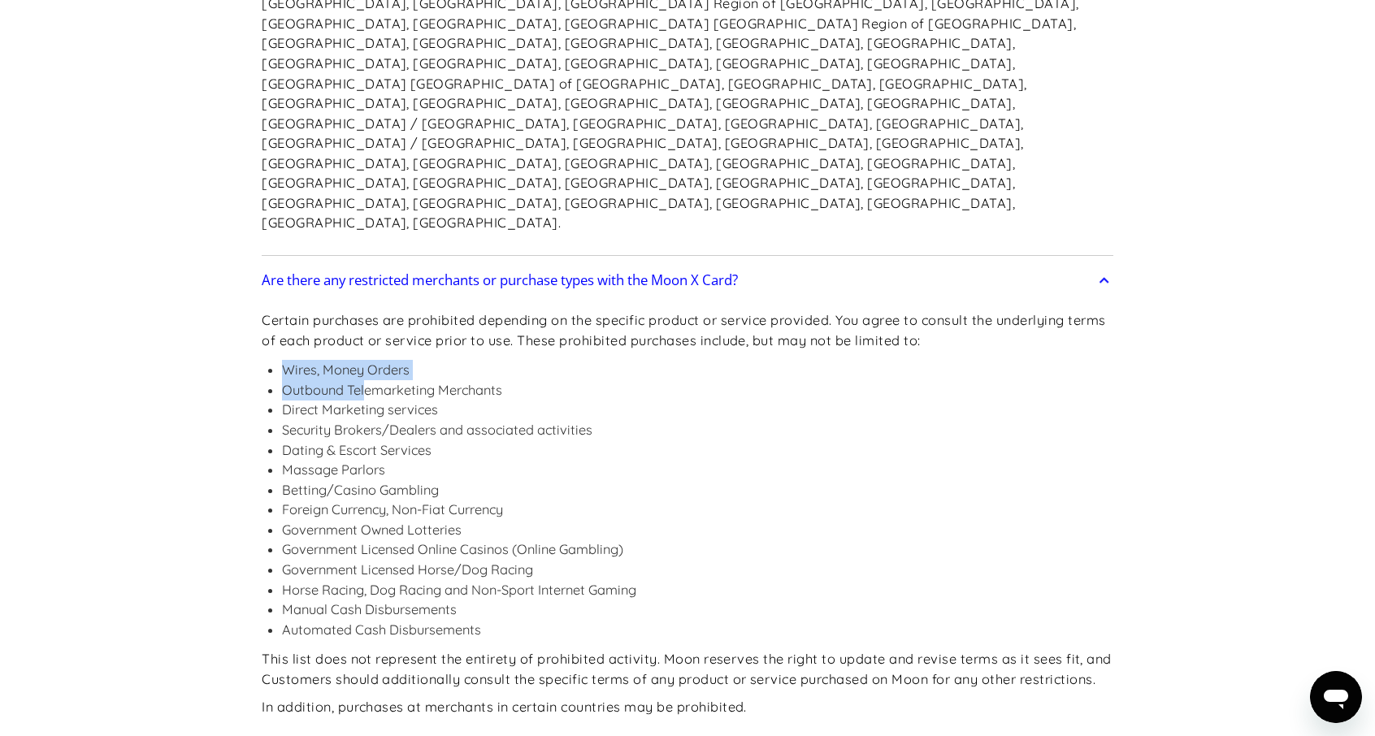
drag, startPoint x: 268, startPoint y: 222, endPoint x: 366, endPoint y: 236, distance: 98.5
click at [366, 360] on ul "Wires, Money Orders Outbound Telemarketing Merchants Direct Marketing services …" at bounding box center [687, 499] width 851 height 279
click at [332, 310] on p "Certain purchases are prohibited depending on the specific product or service p…" at bounding box center [687, 330] width 851 height 40
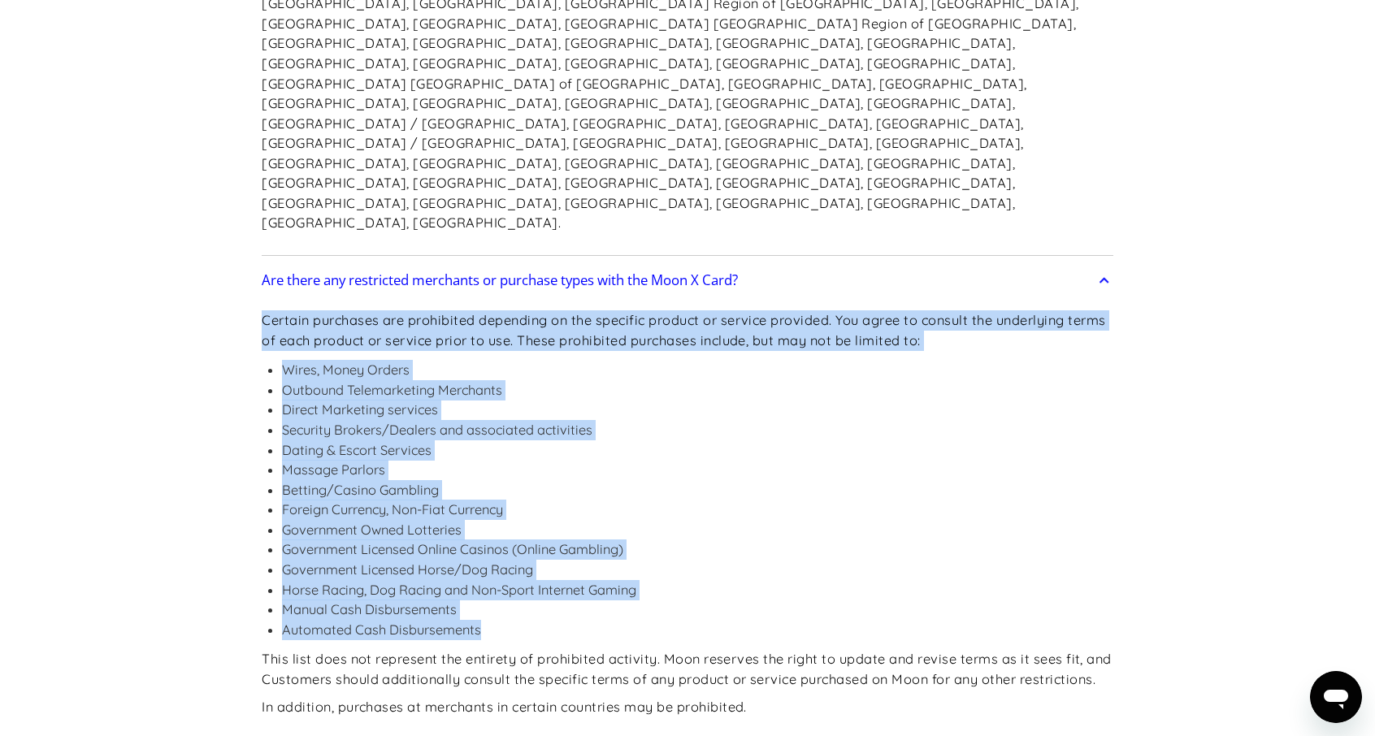
drag, startPoint x: 263, startPoint y: 173, endPoint x: 578, endPoint y: 478, distance: 438.9
click at [578, 478] on div "Certain purchases are prohibited depending on the specific product or service p…" at bounding box center [687, 516] width 851 height 438
copy div "Certain purchases are prohibited depending on the specific product or service p…"
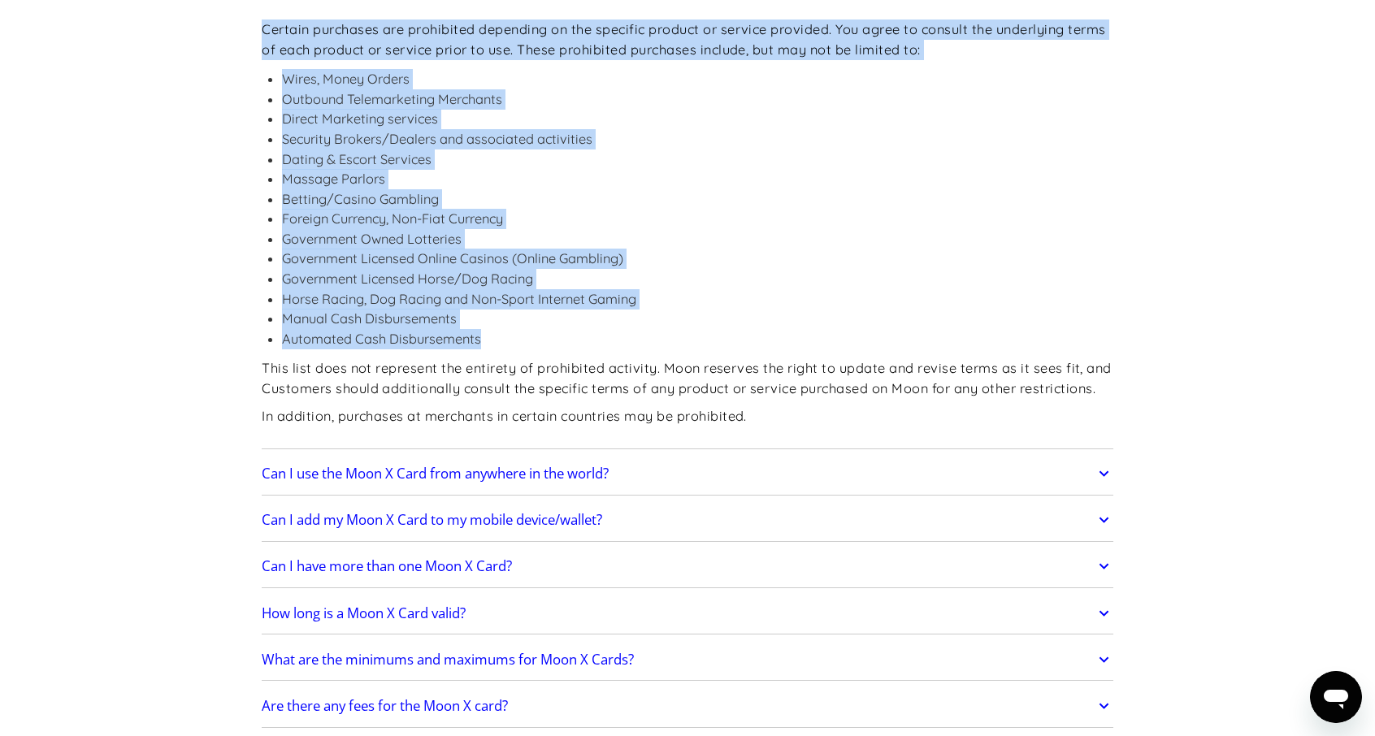
scroll to position [3412, 0]
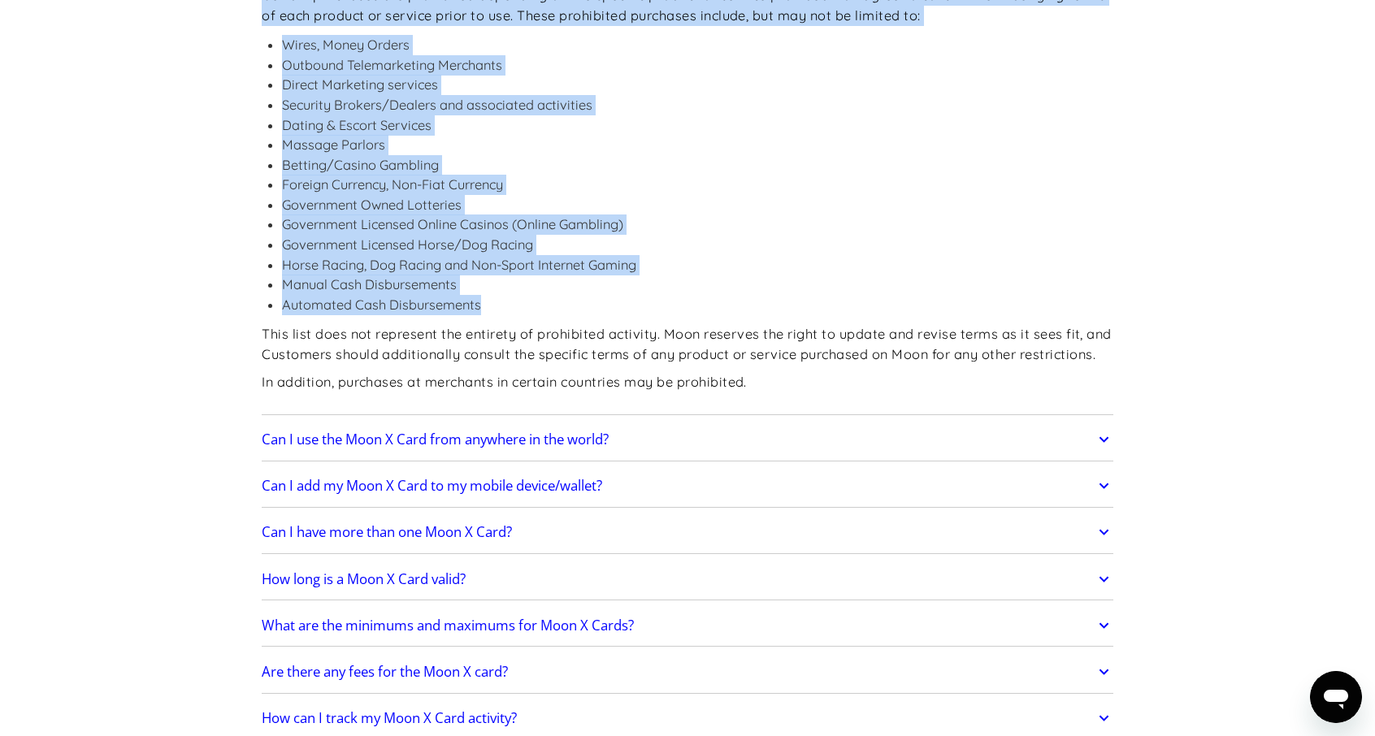
click at [510, 431] on h2 "Can I use the Moon X Card from anywhere in the world?" at bounding box center [435, 439] width 347 height 16
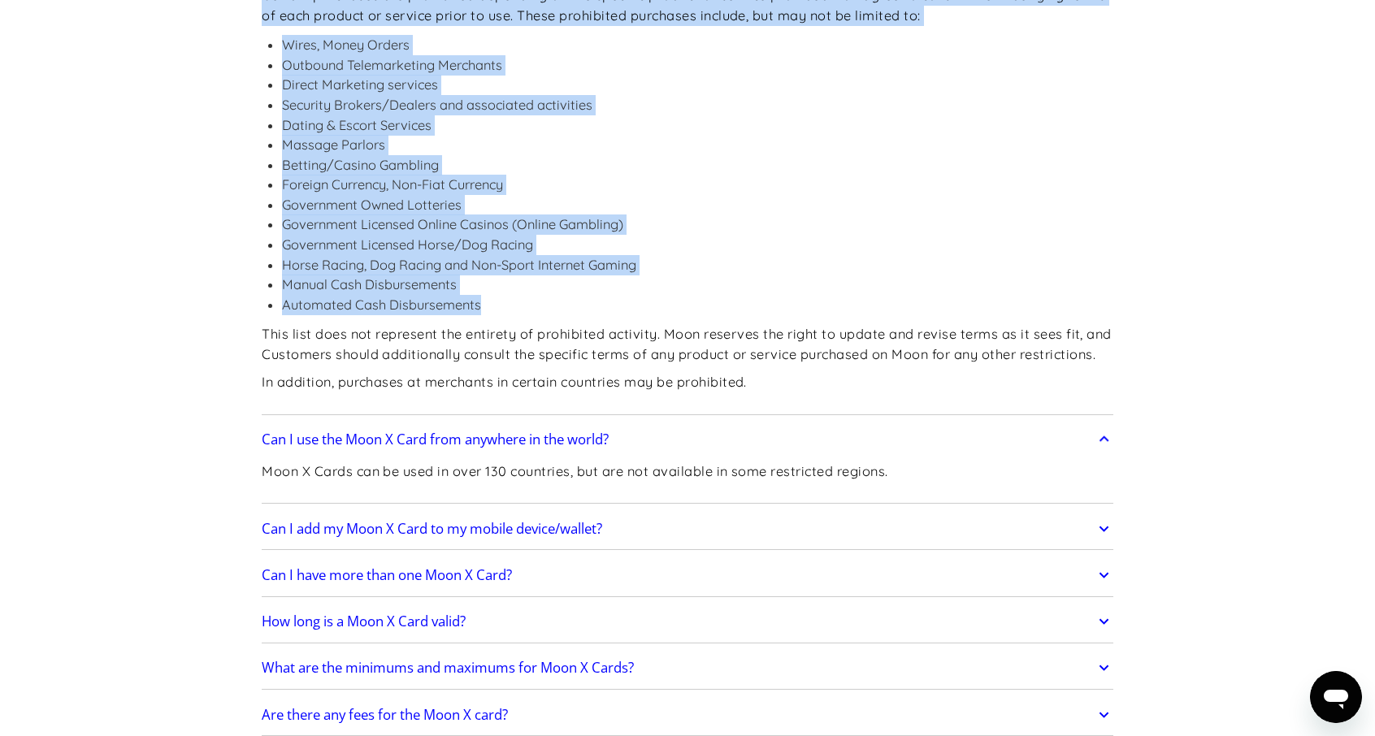
click at [523, 521] on h2 "Can I add my Moon X Card to my mobile device/wallet?" at bounding box center [432, 529] width 340 height 16
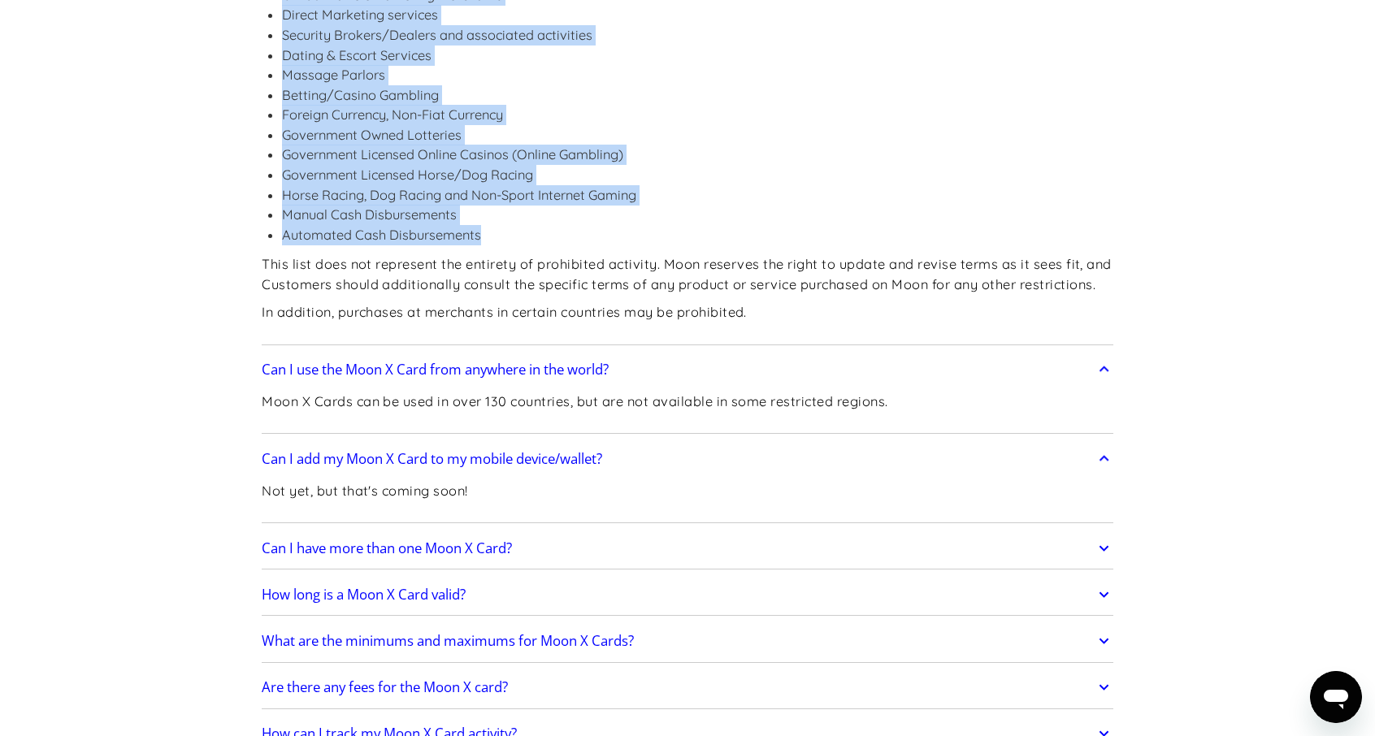
scroll to position [3493, 0]
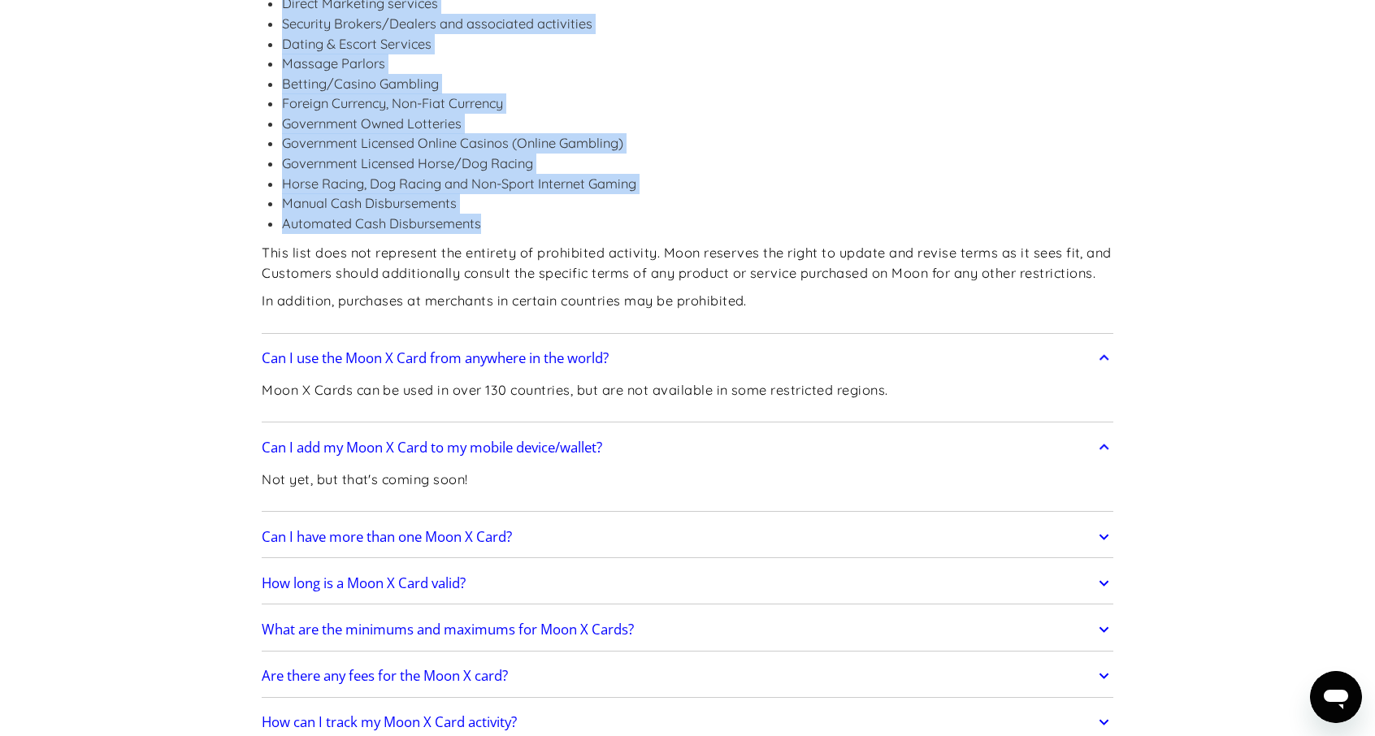
click at [477, 529] on h2 "Can I have more than one Moon X Card?" at bounding box center [387, 537] width 250 height 16
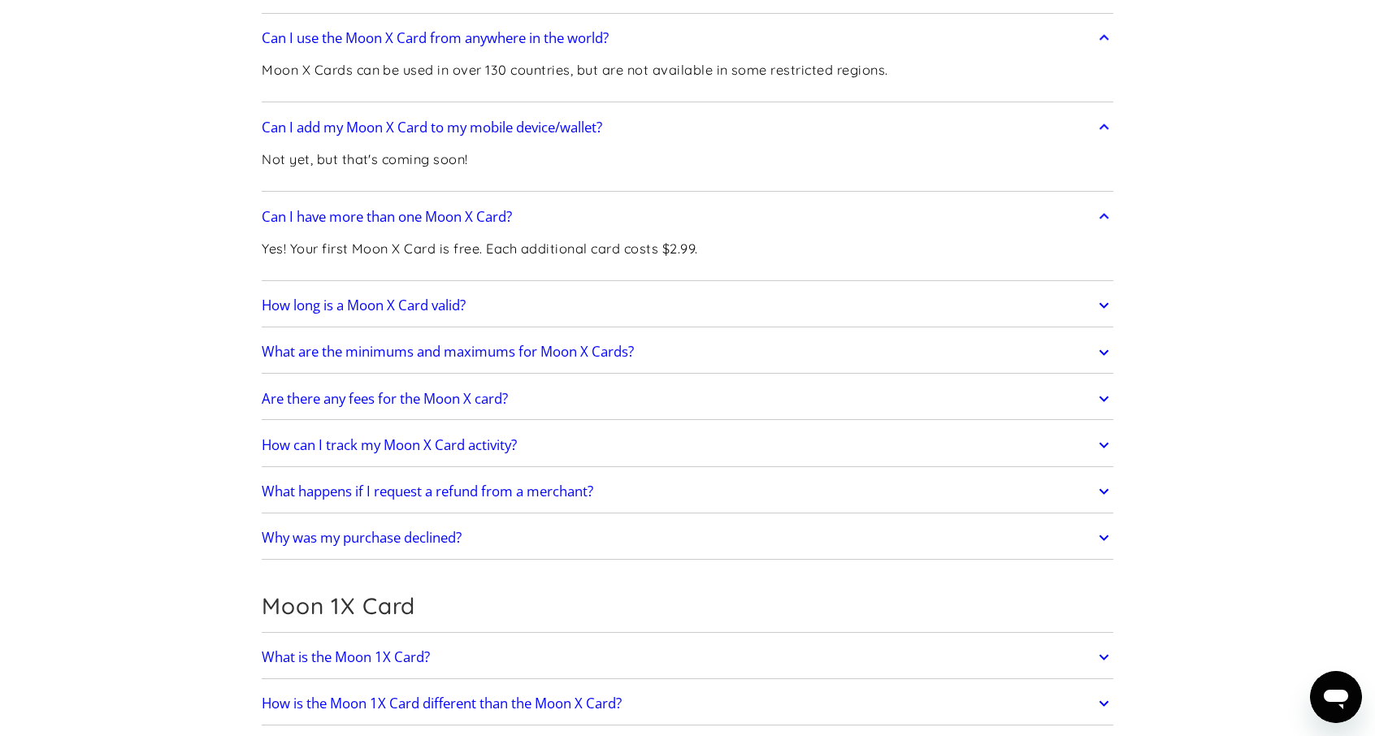
scroll to position [3818, 0]
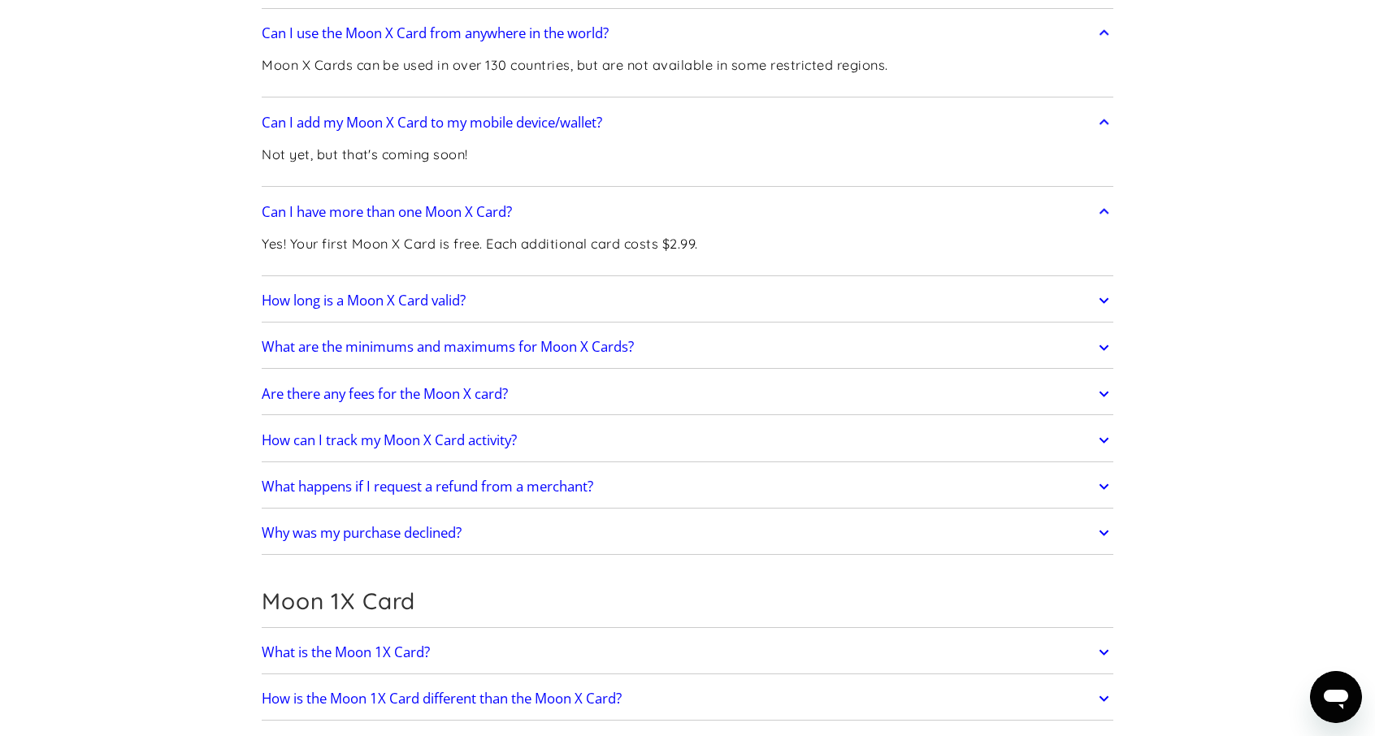
click at [422, 644] on h2 "What is the Moon 1X Card?" at bounding box center [346, 652] width 168 height 16
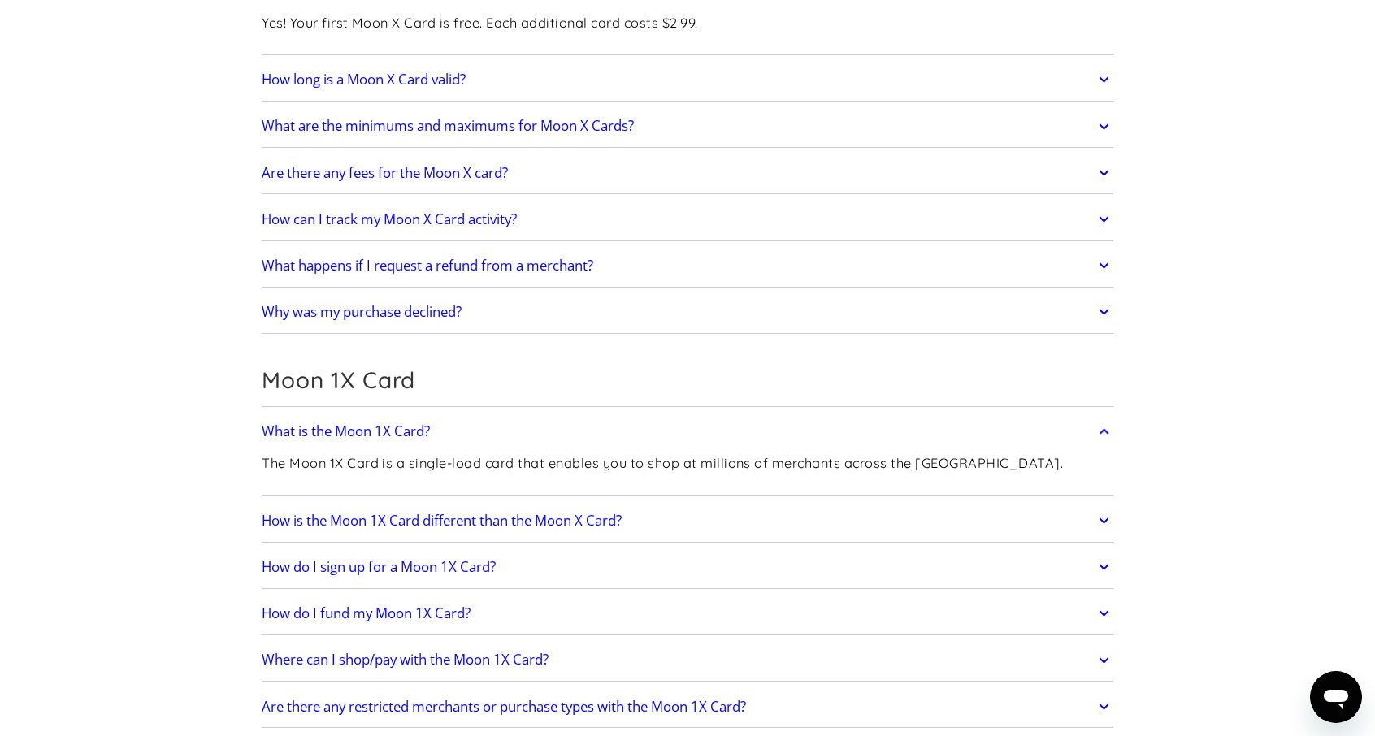
scroll to position [4062, 0]
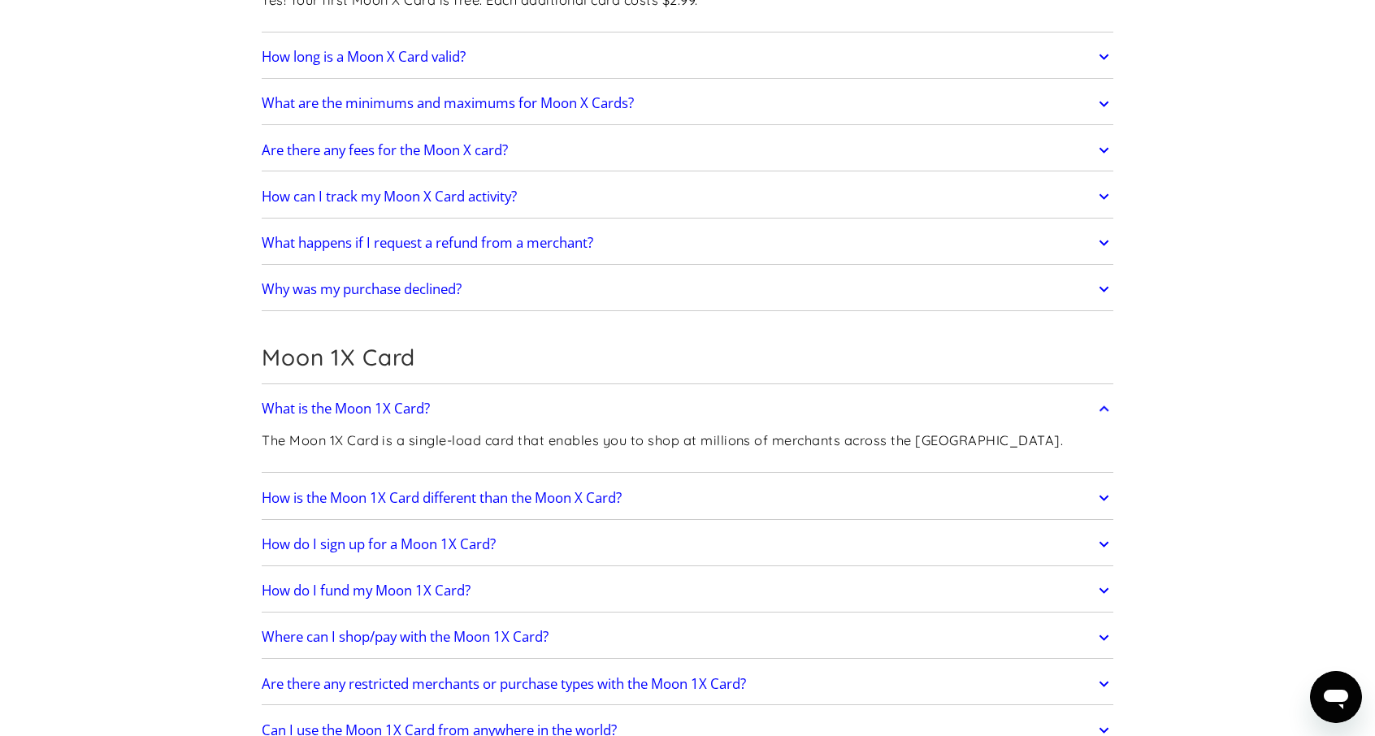
click at [450, 490] on h2 "How is the Moon 1X Card different than the Moon X Card?" at bounding box center [442, 498] width 360 height 16
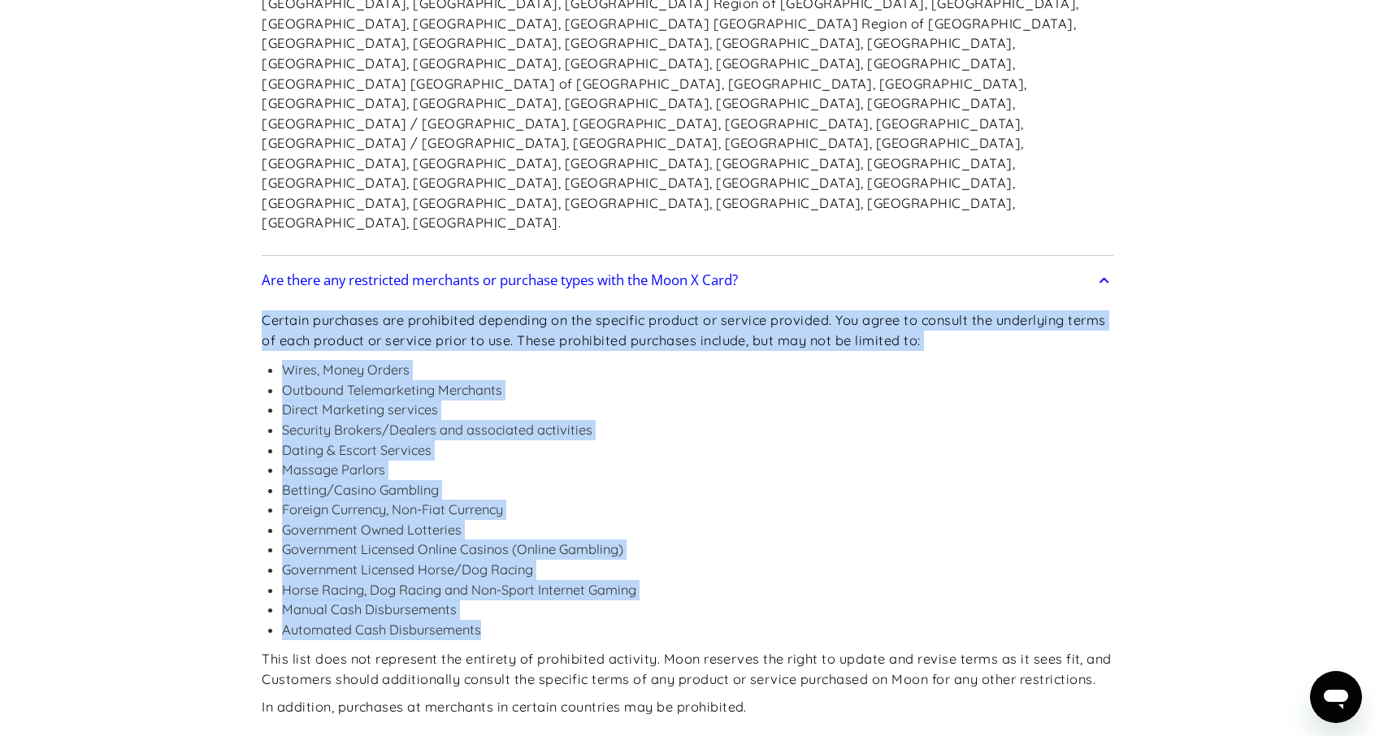
scroll to position [2843, 0]
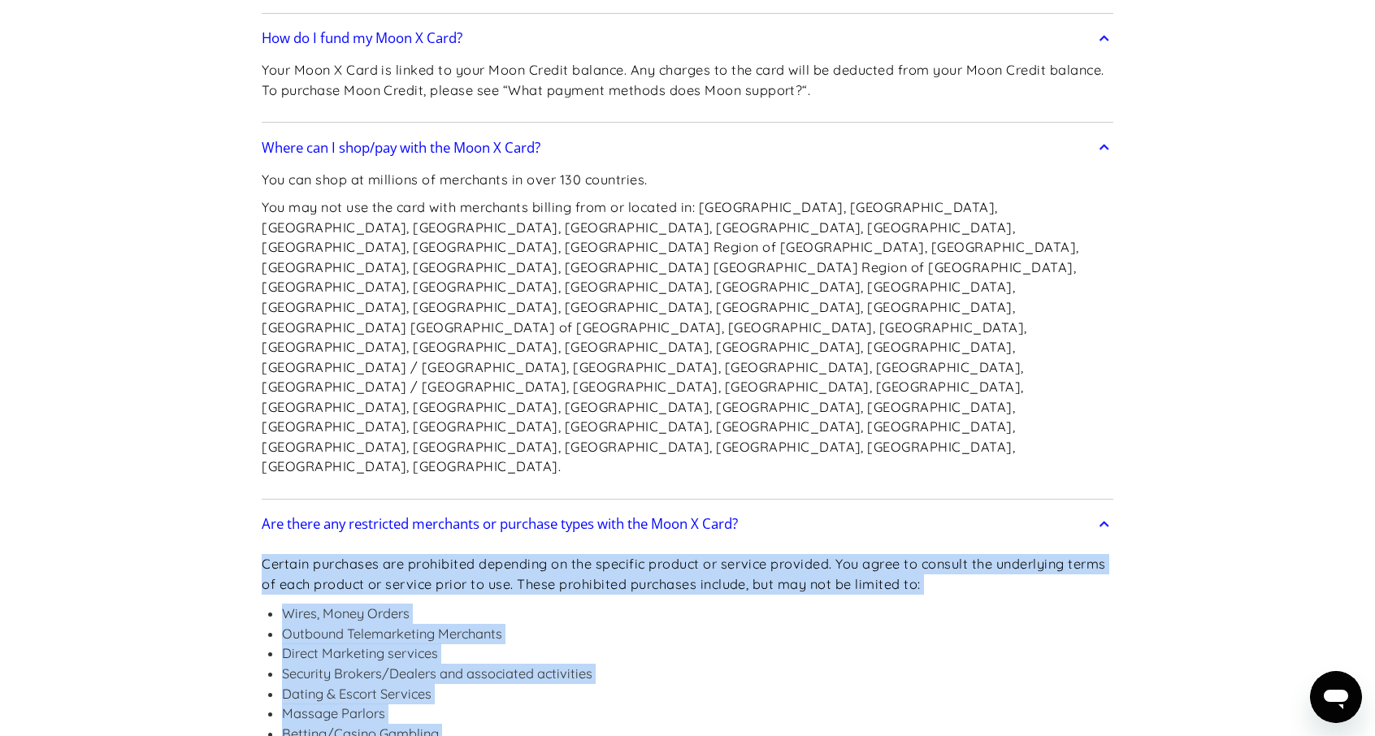
copy div "Certain purchases are prohibited depending on the specific product or service p…"
